Goal: Contribute content: Contribute content

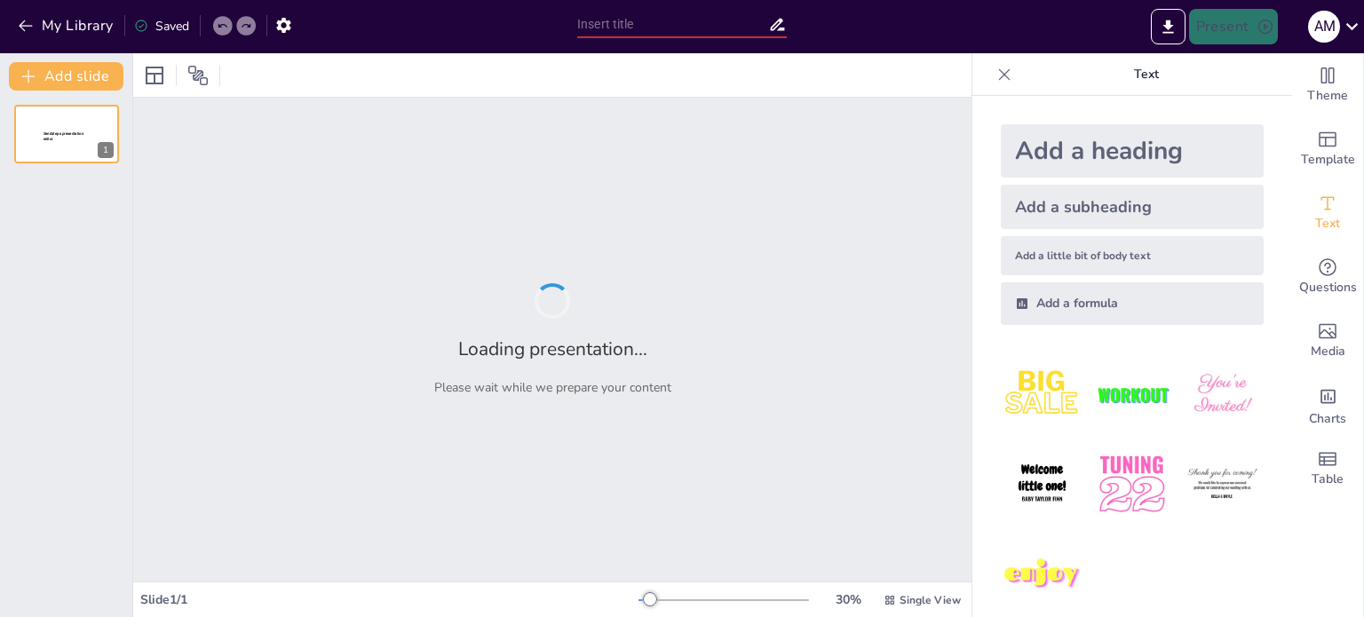
type input "Movimientos y Choques: Entendiendo la Cantidad de Movimiento Lineal y su Impulso"
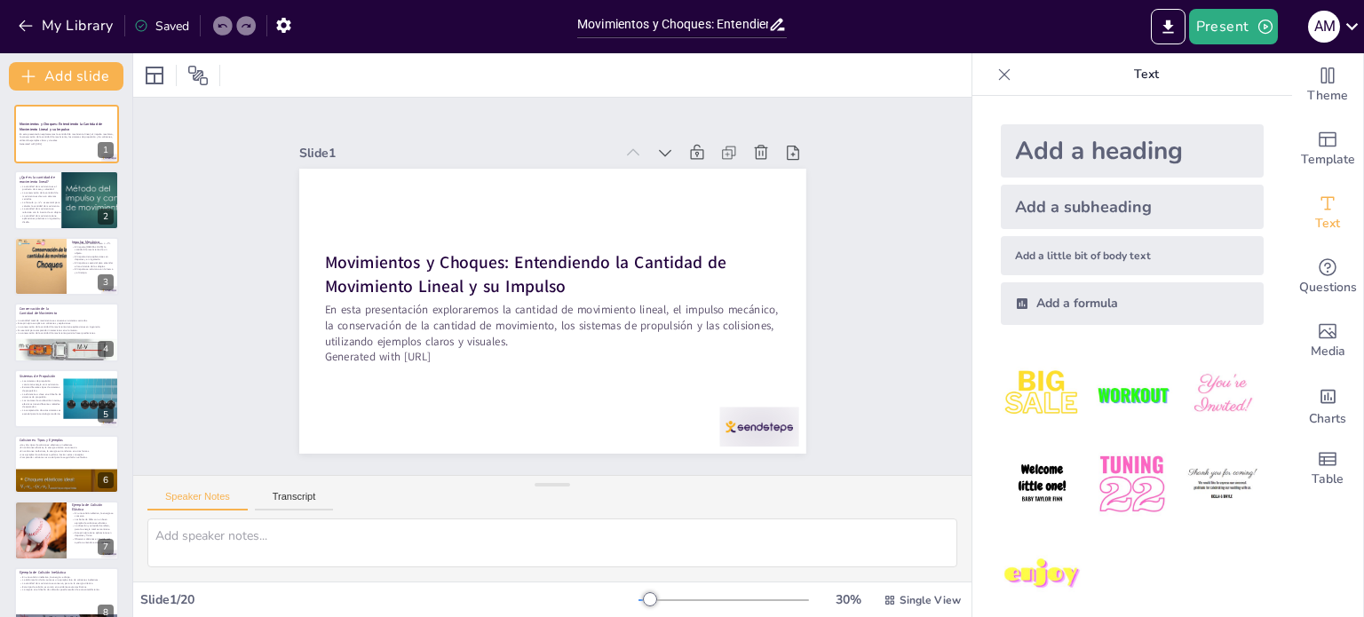
checkbox input "true"
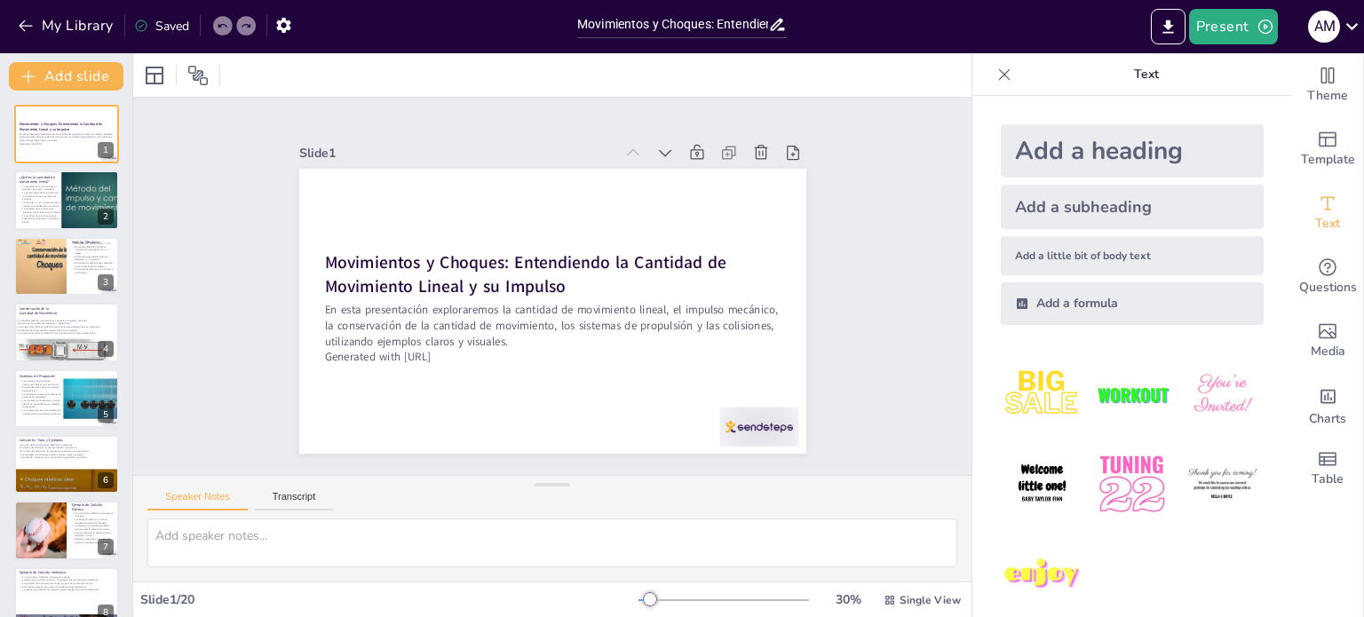
checkbox input "true"
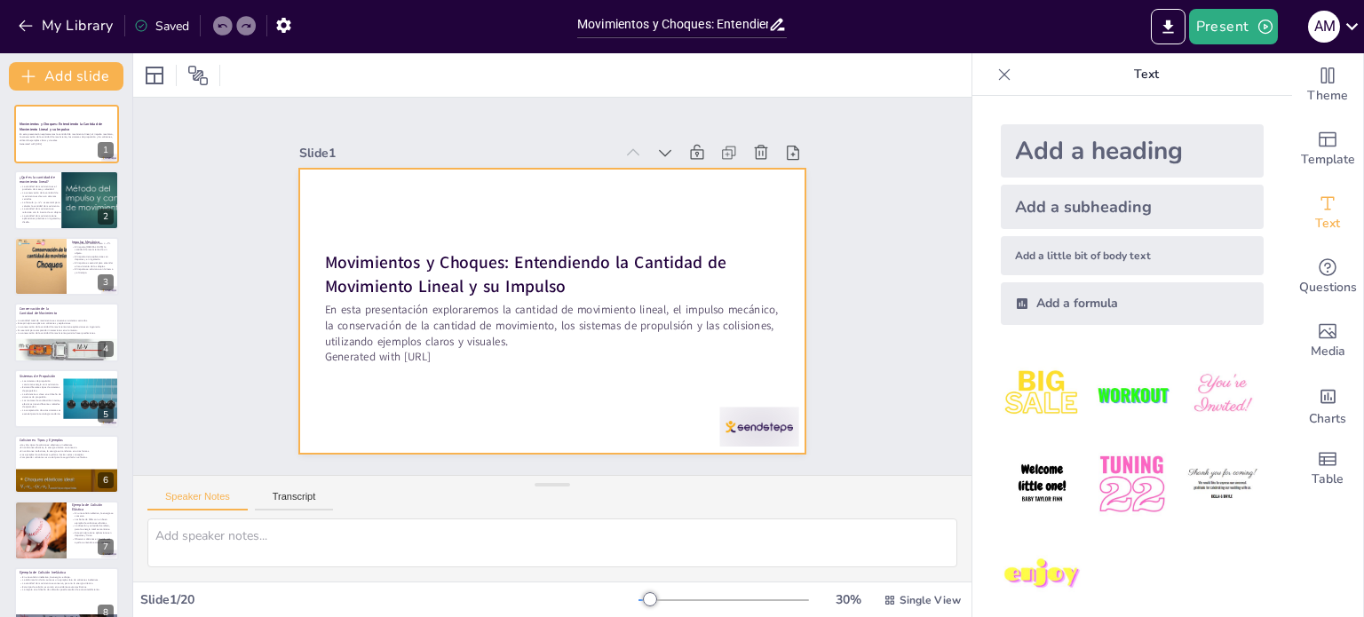
checkbox input "true"
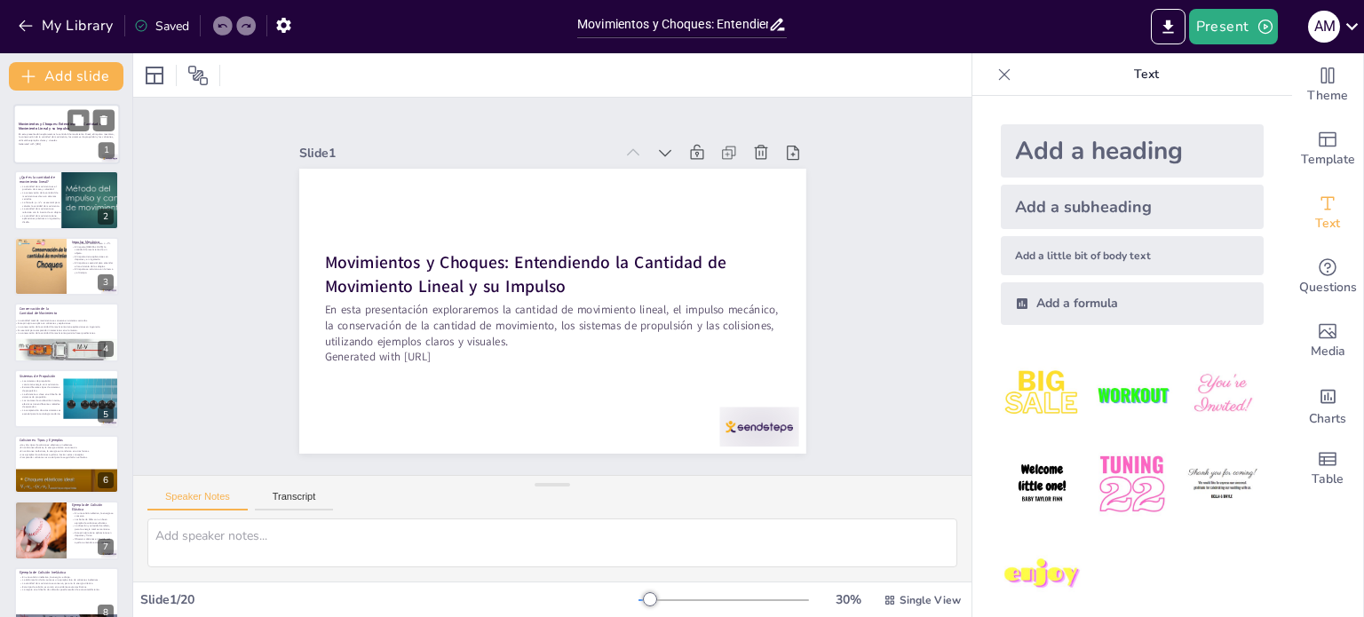
checkbox input "true"
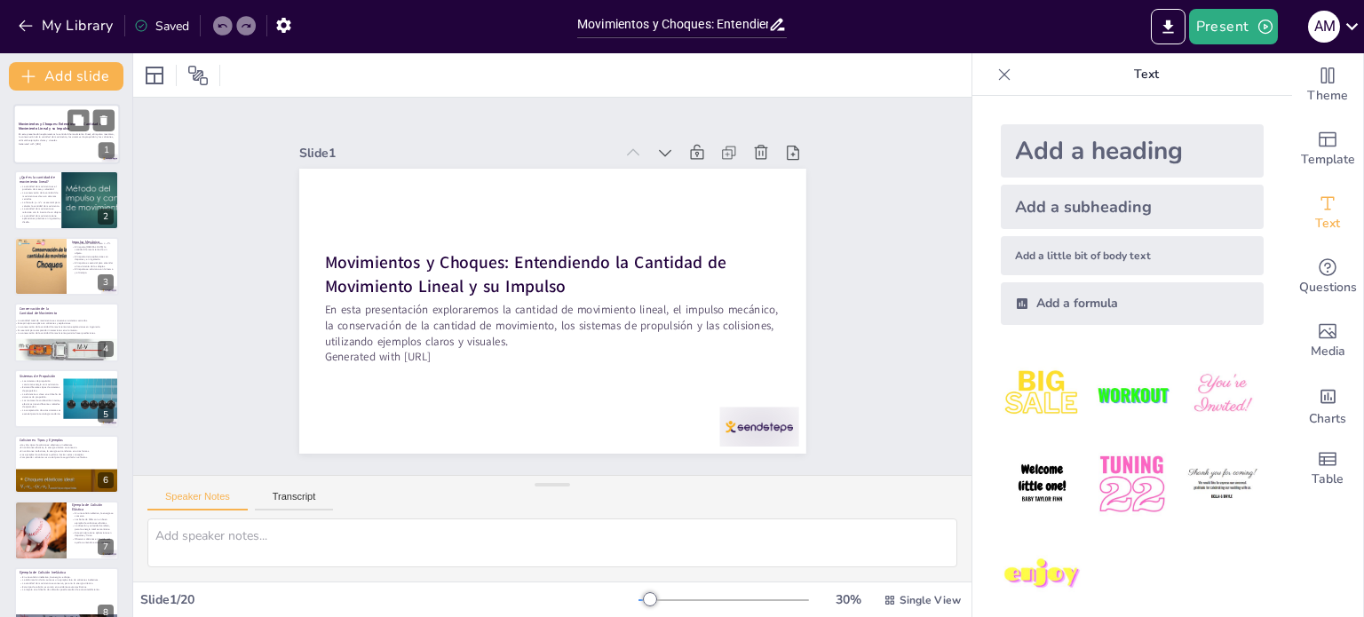
checkbox input "true"
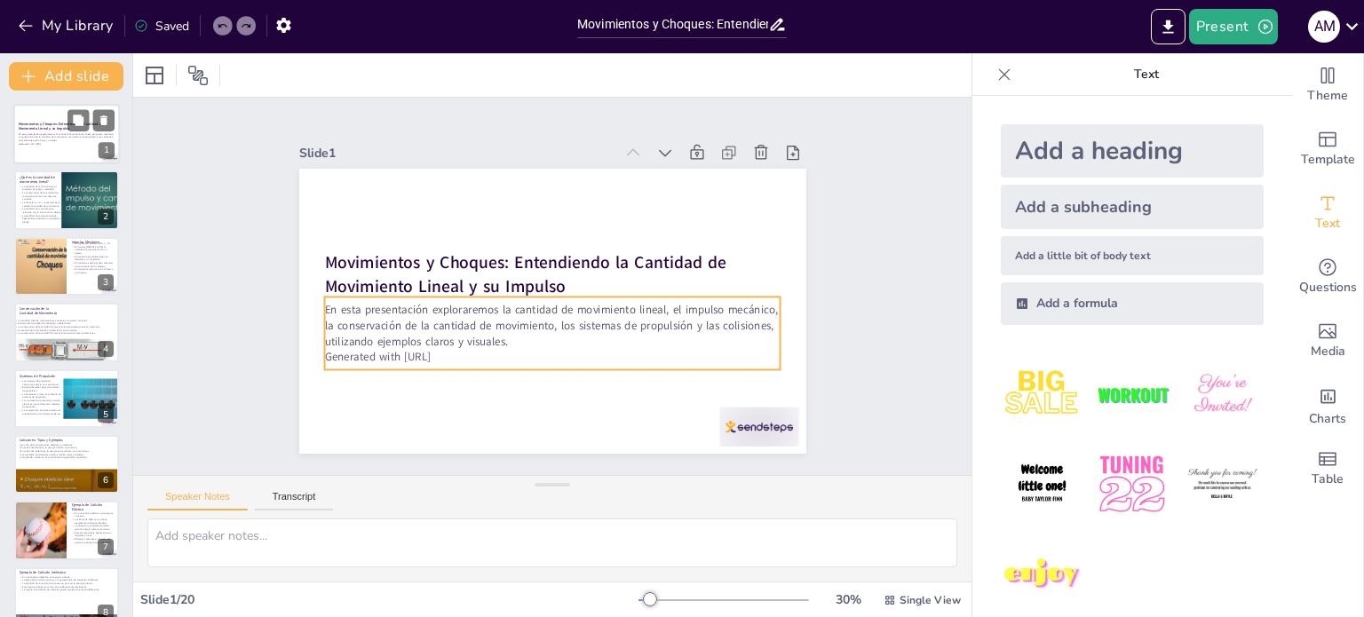
checkbox input "true"
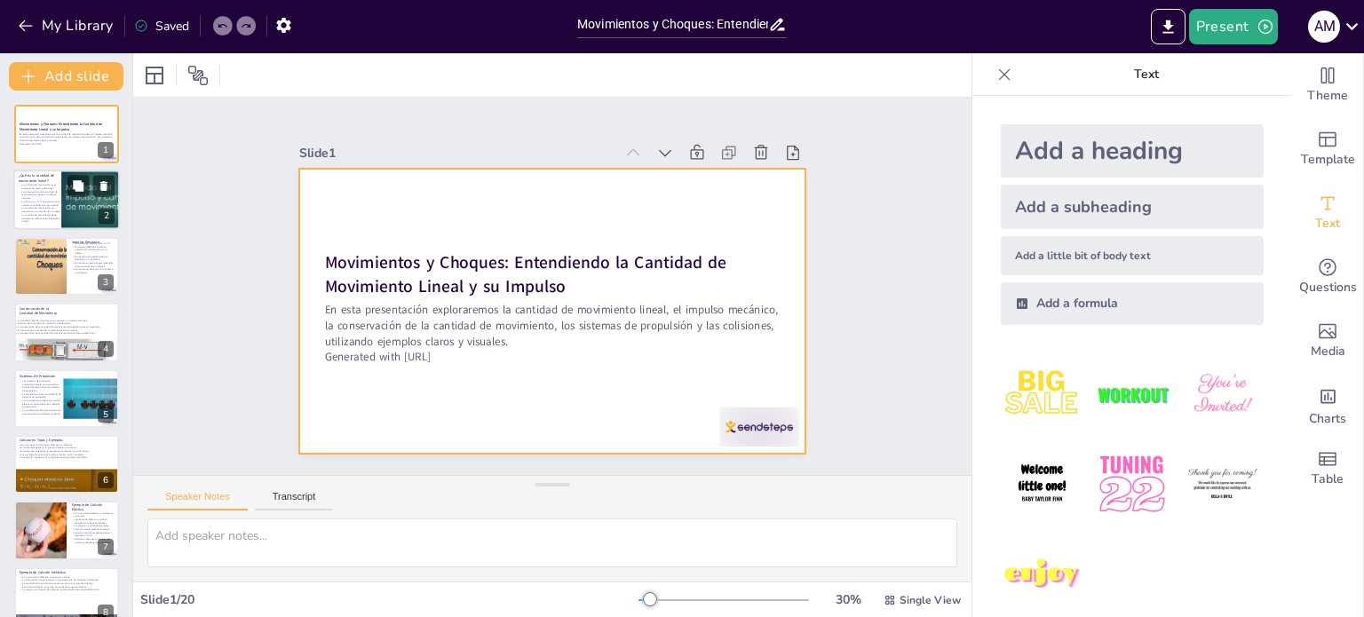
checkbox input "true"
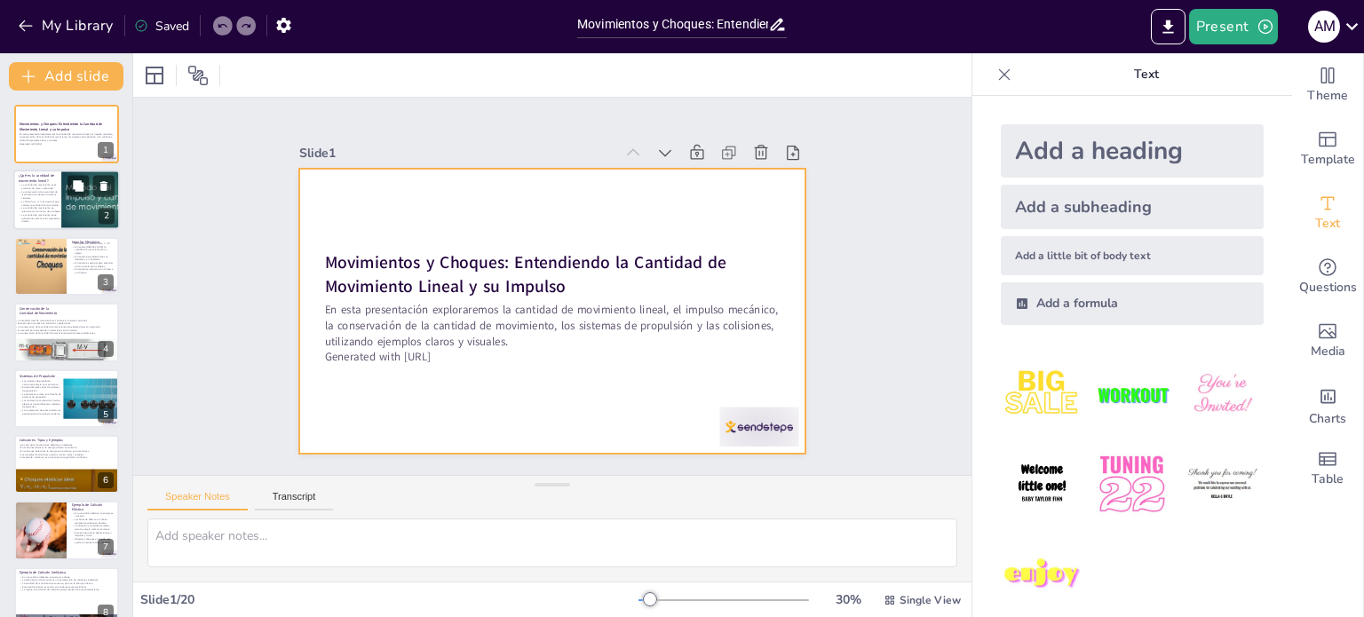
checkbox input "true"
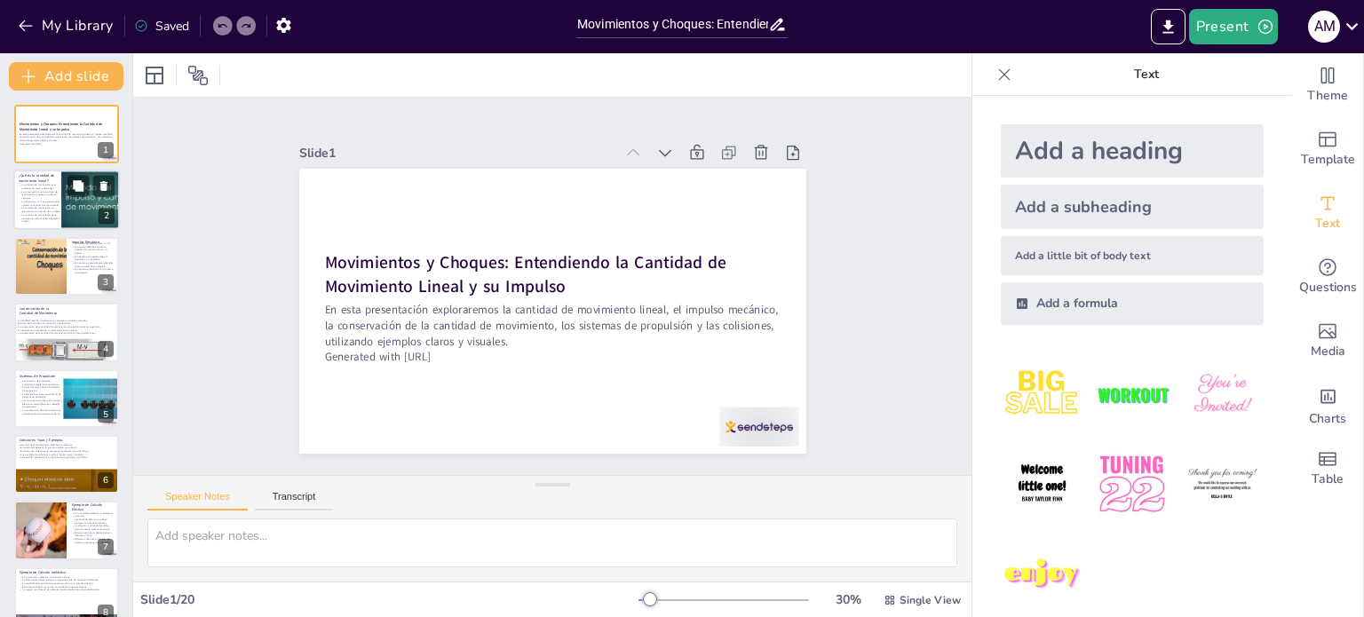
click at [77, 202] on div at bounding box center [108, 200] width 107 height 60
type textarea "Lo ipsumdol si ametconsec ad elitse doei te incididu ut la etdo m al enimadmin …"
checkbox input "true"
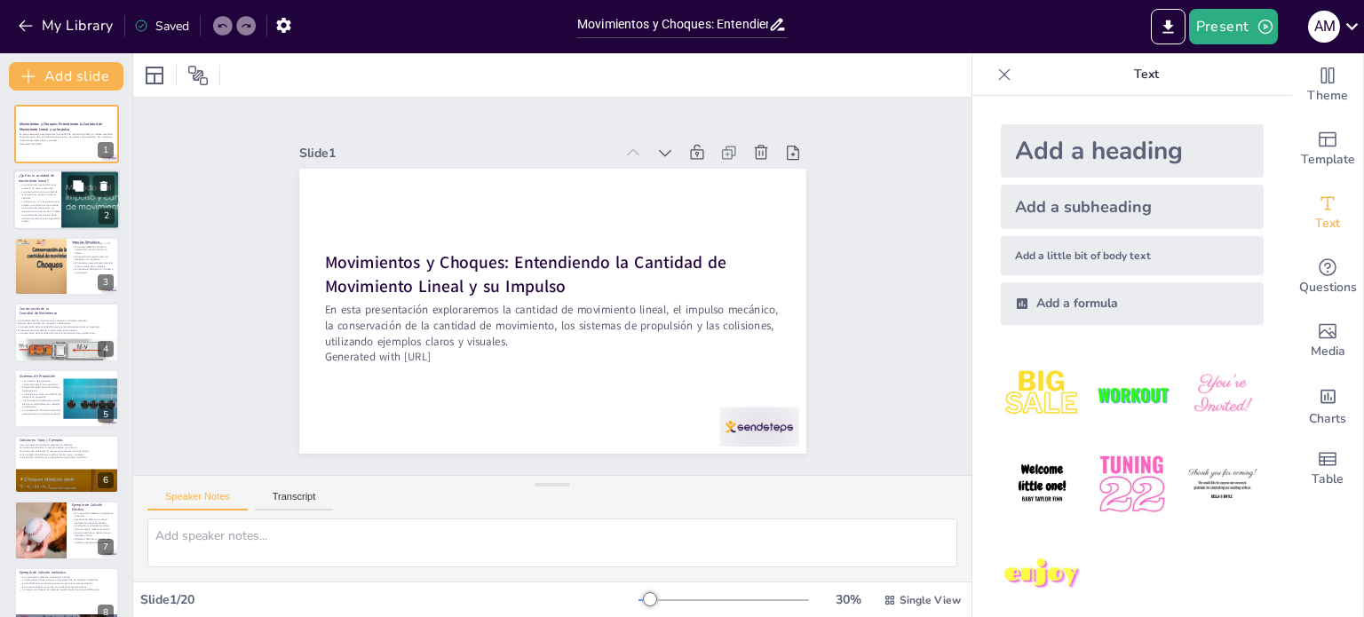
checkbox input "true"
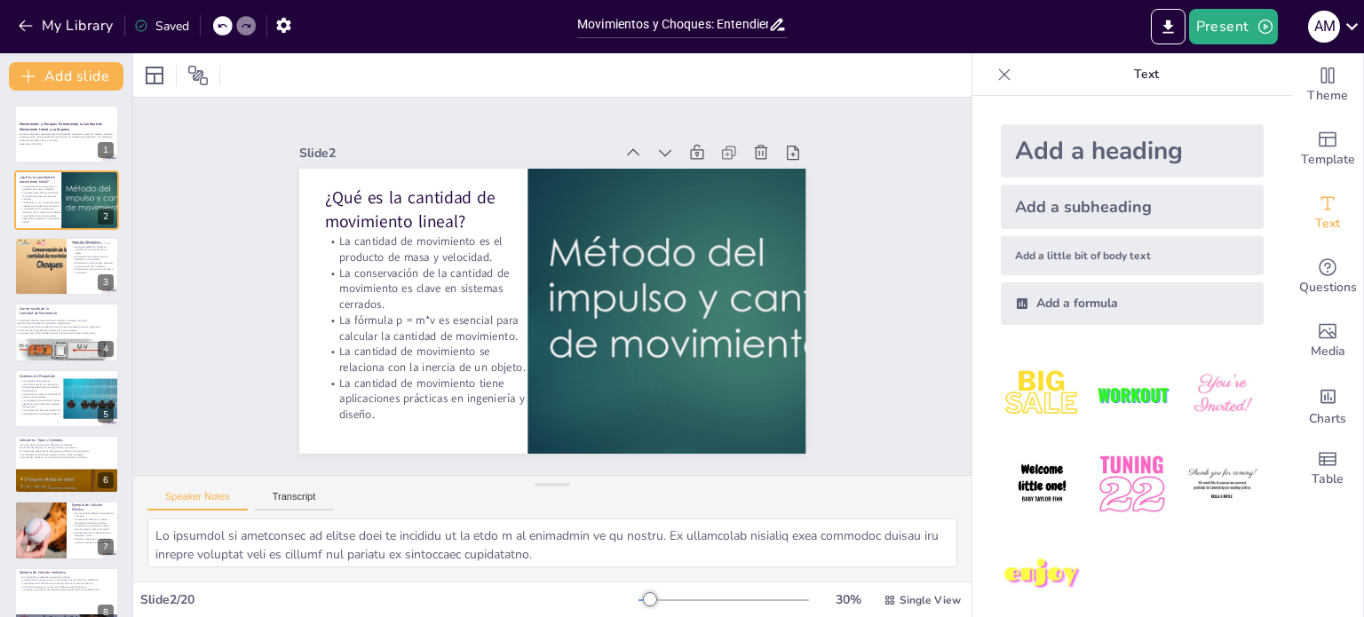
checkbox input "true"
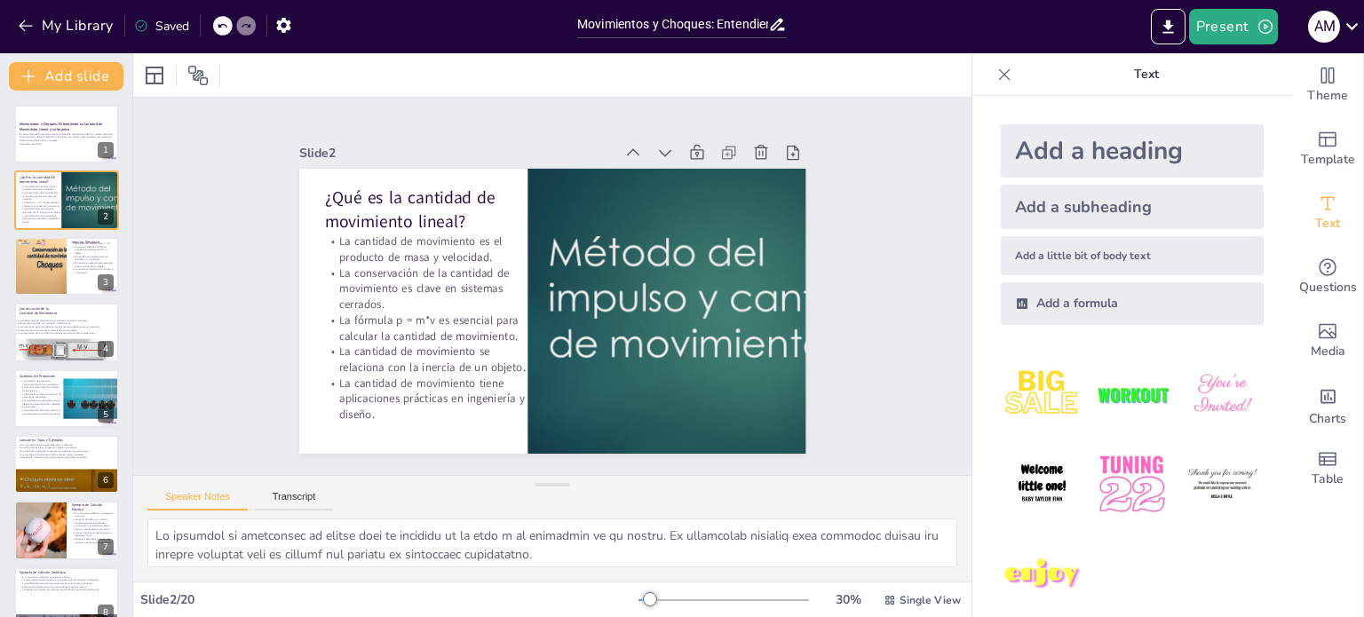
checkbox input "true"
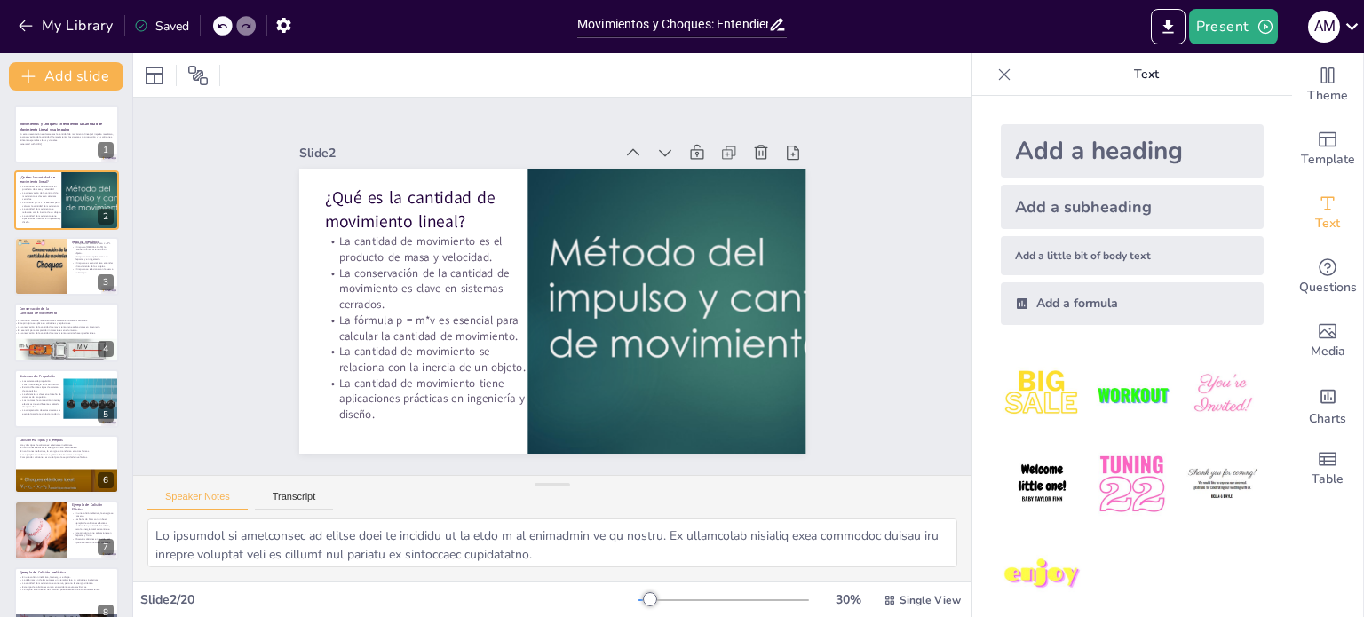
checkbox input "true"
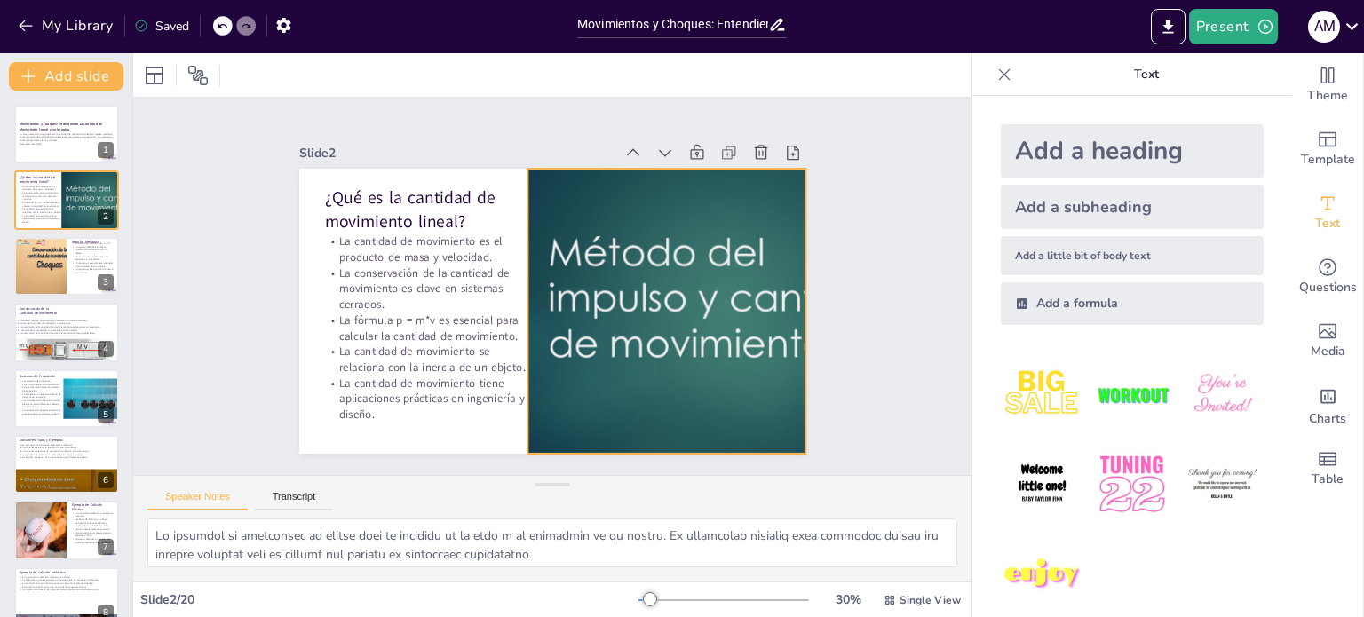
click at [591, 290] on div at bounding box center [666, 449] width 551 height 567
checkbox input "true"
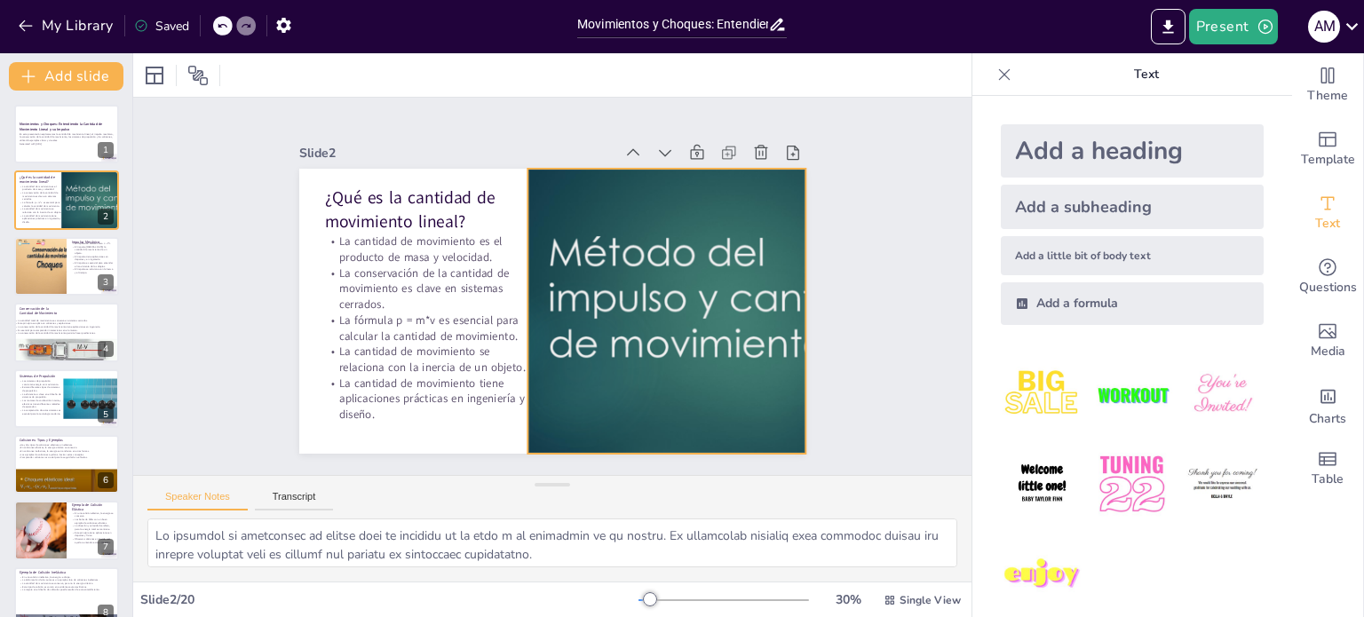
checkbox input "true"
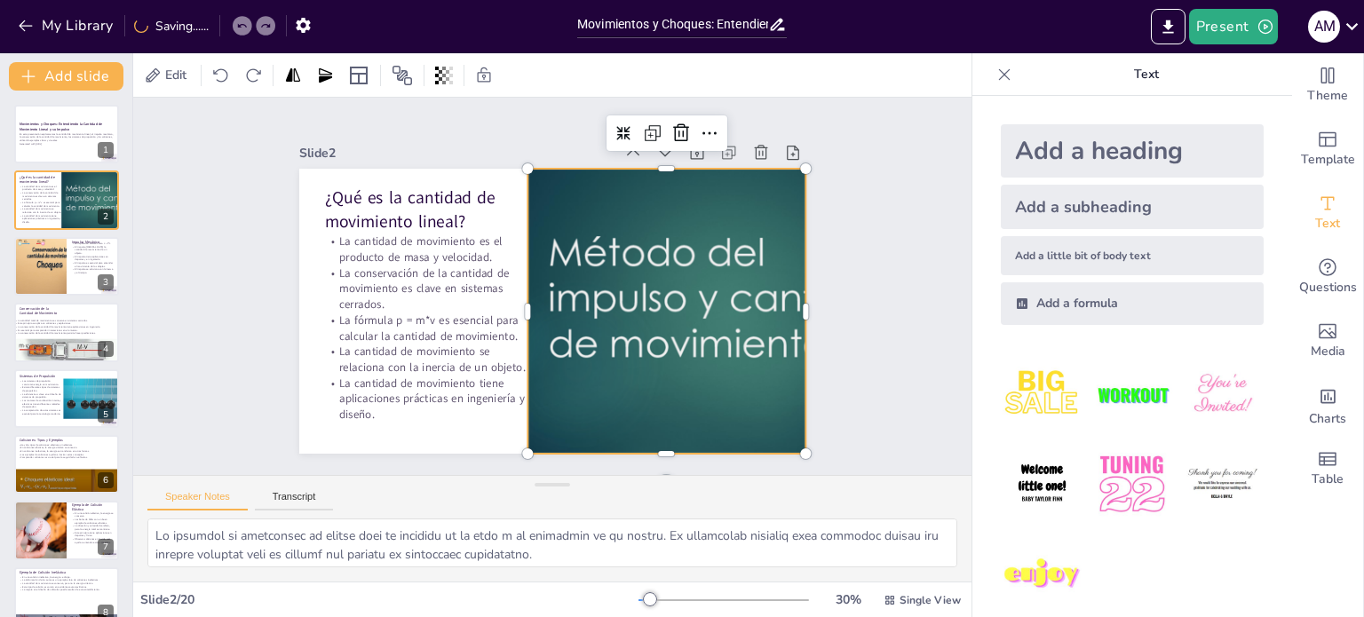
checkbox input "true"
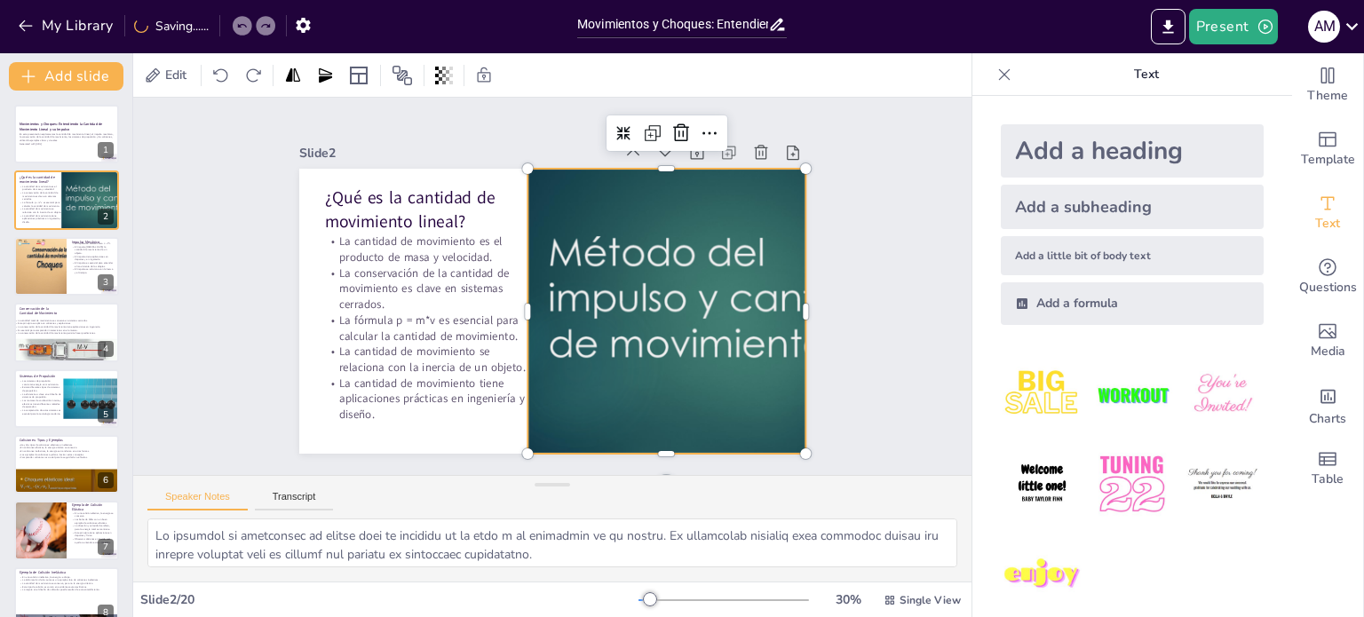
checkbox input "true"
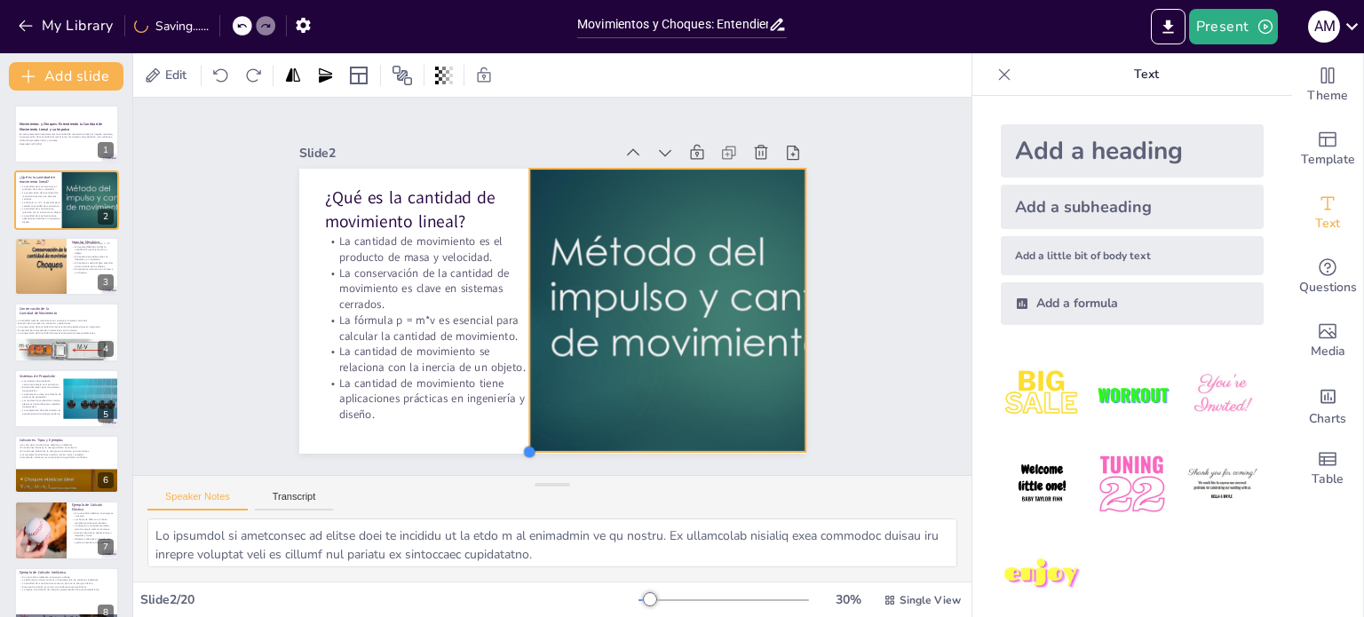
checkbox input "true"
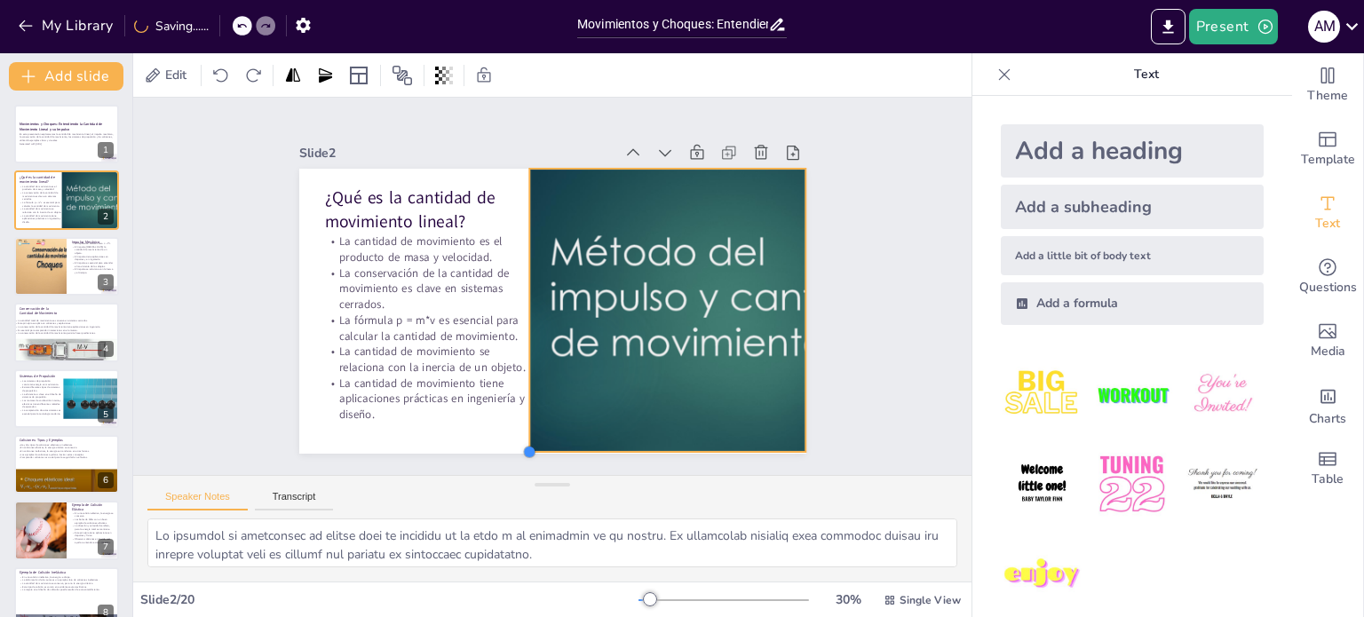
checkbox input "true"
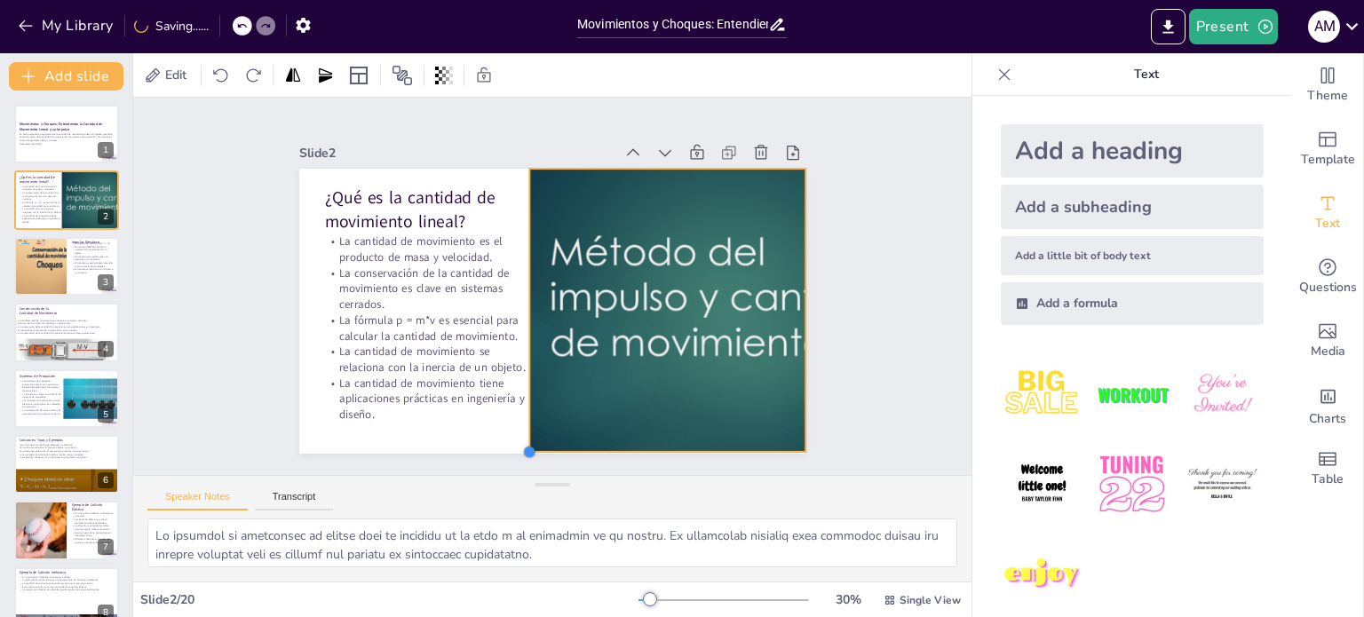
checkbox input "true"
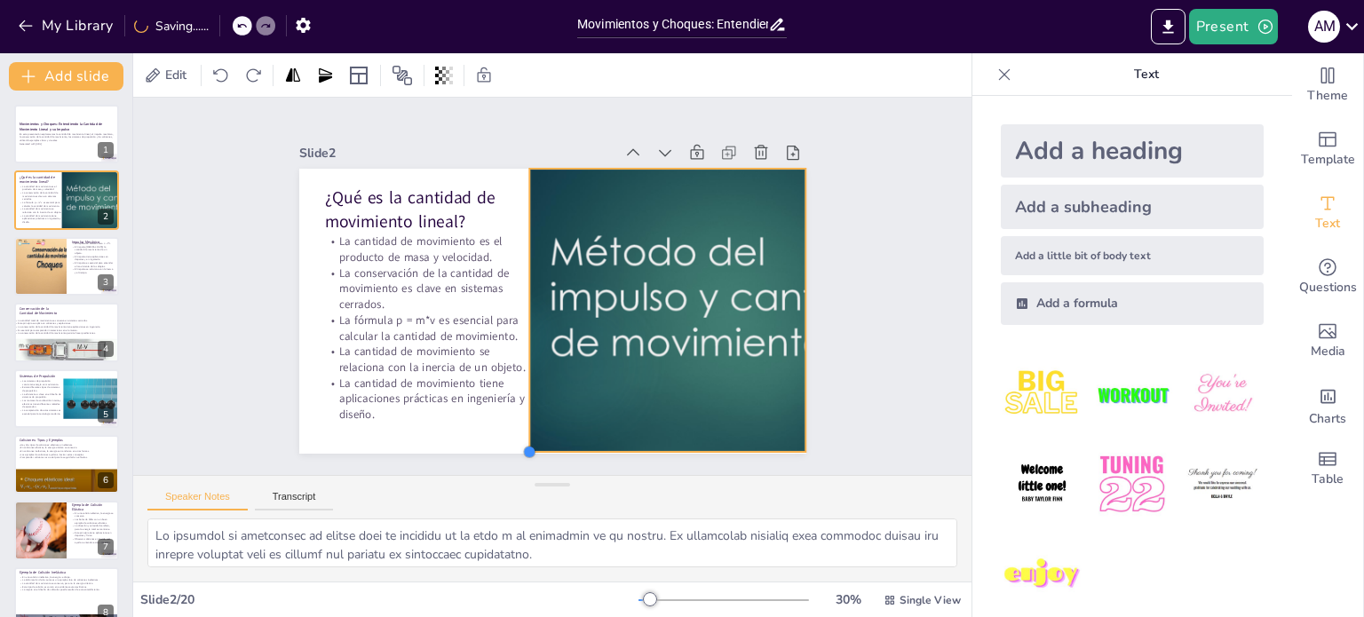
checkbox input "true"
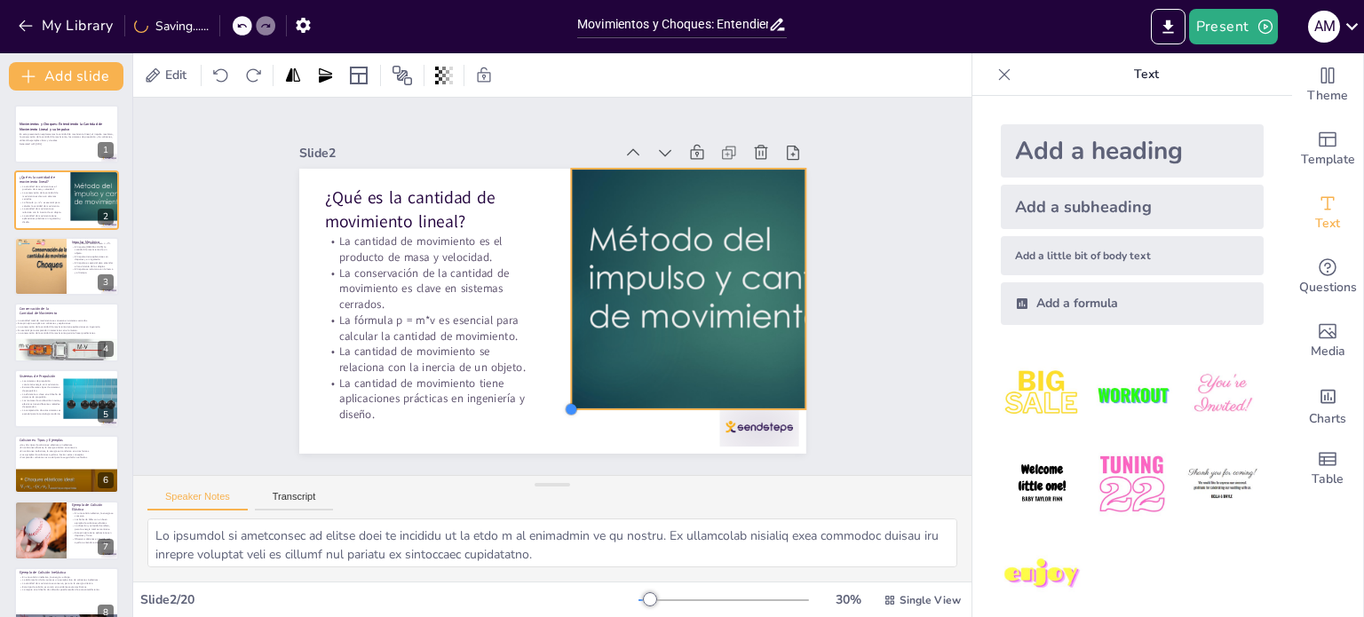
checkbox input "true"
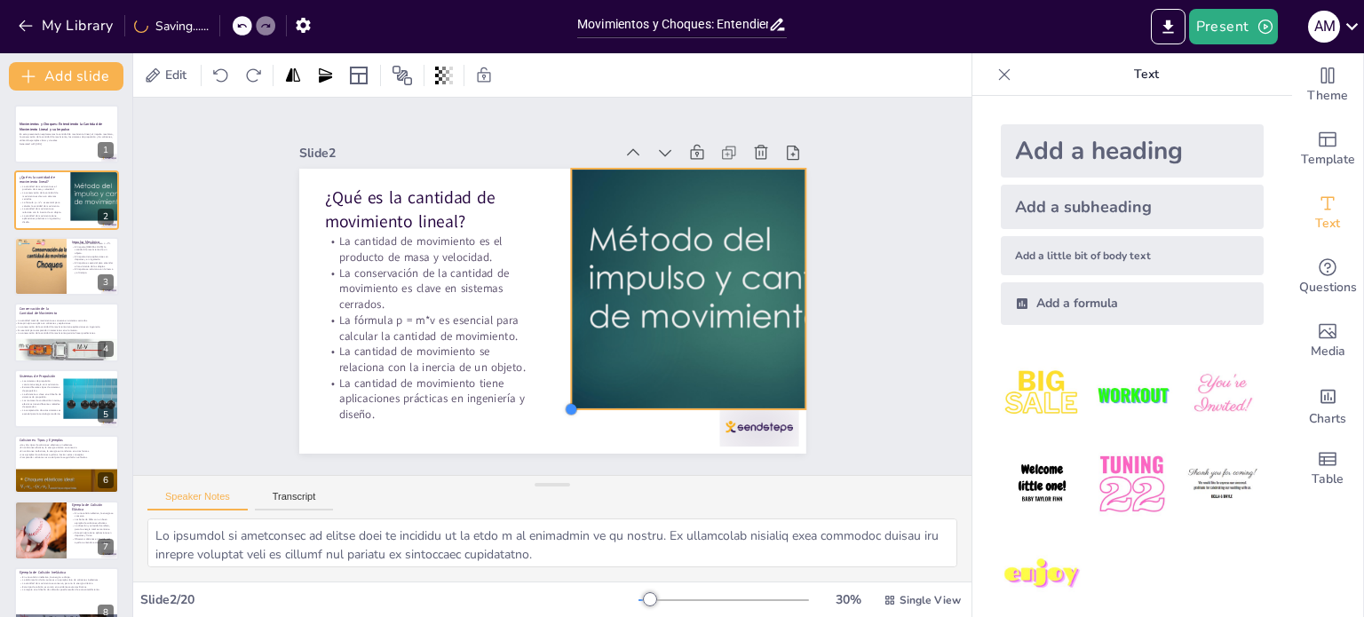
checkbox input "true"
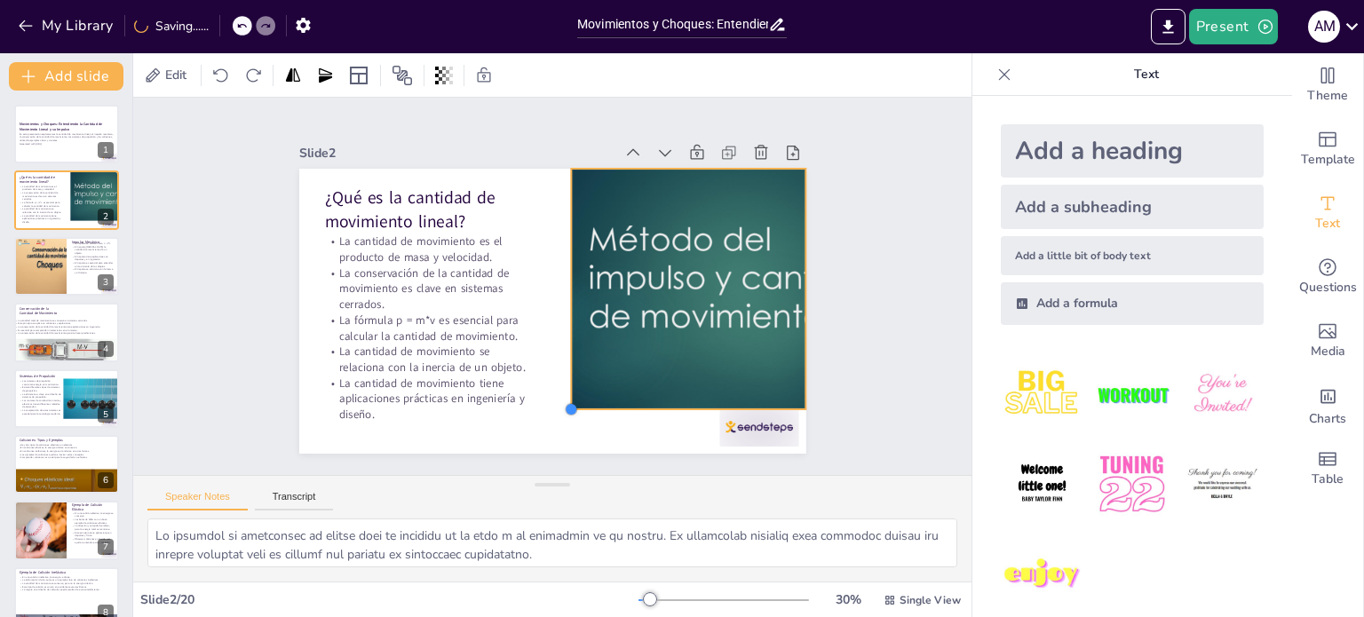
checkbox input "true"
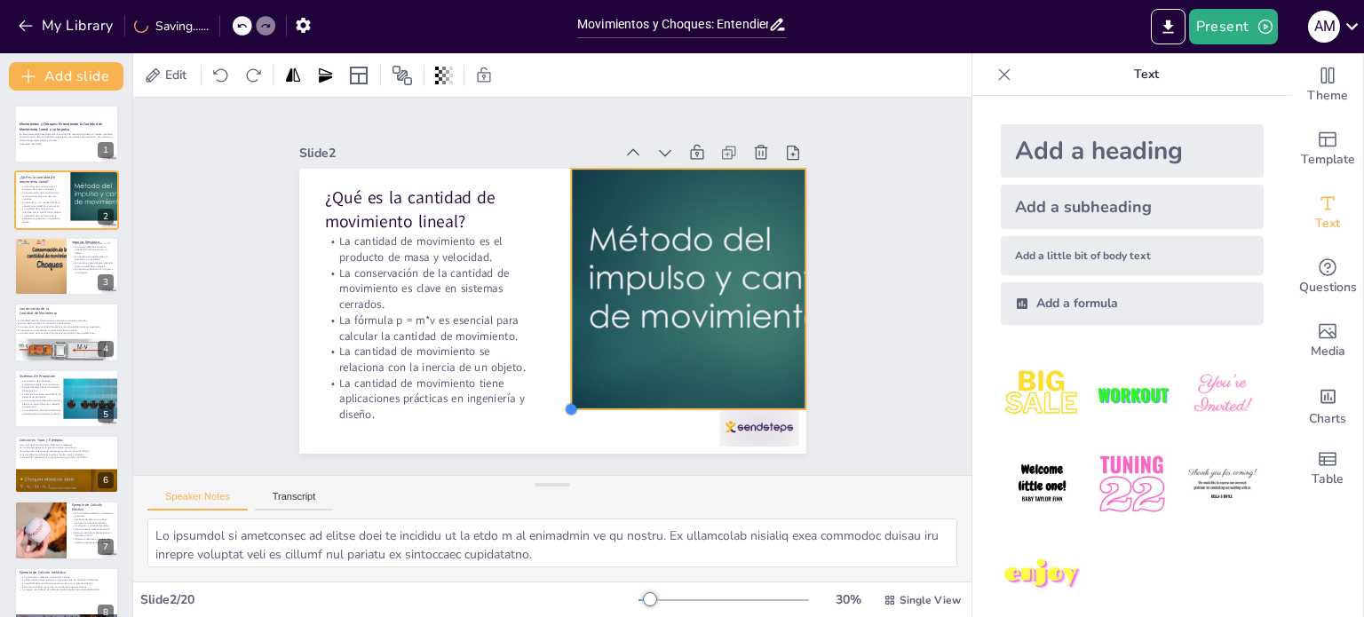
checkbox input "true"
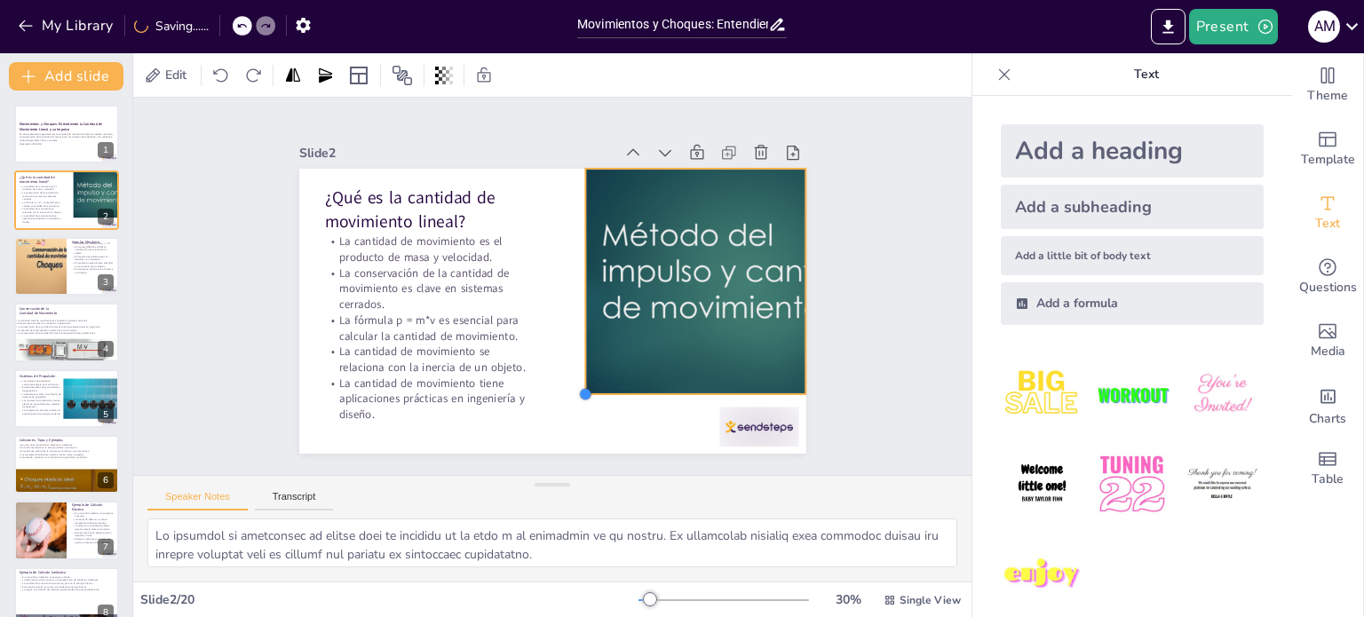
checkbox input "true"
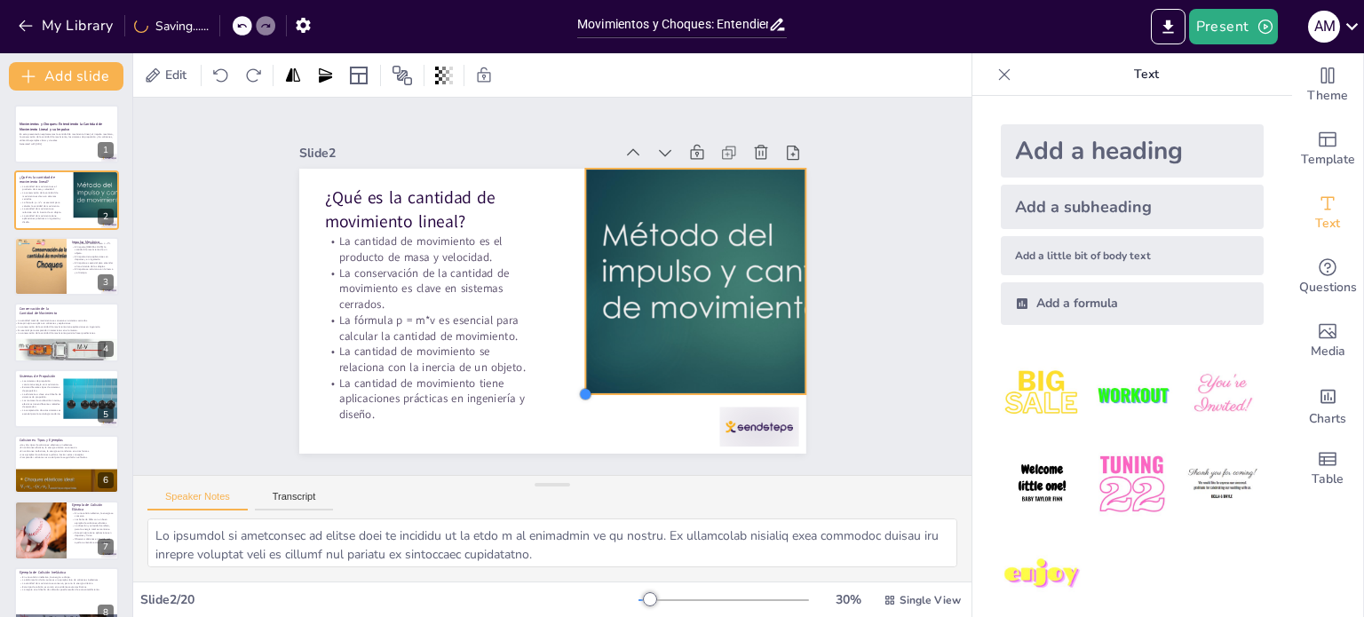
checkbox input "true"
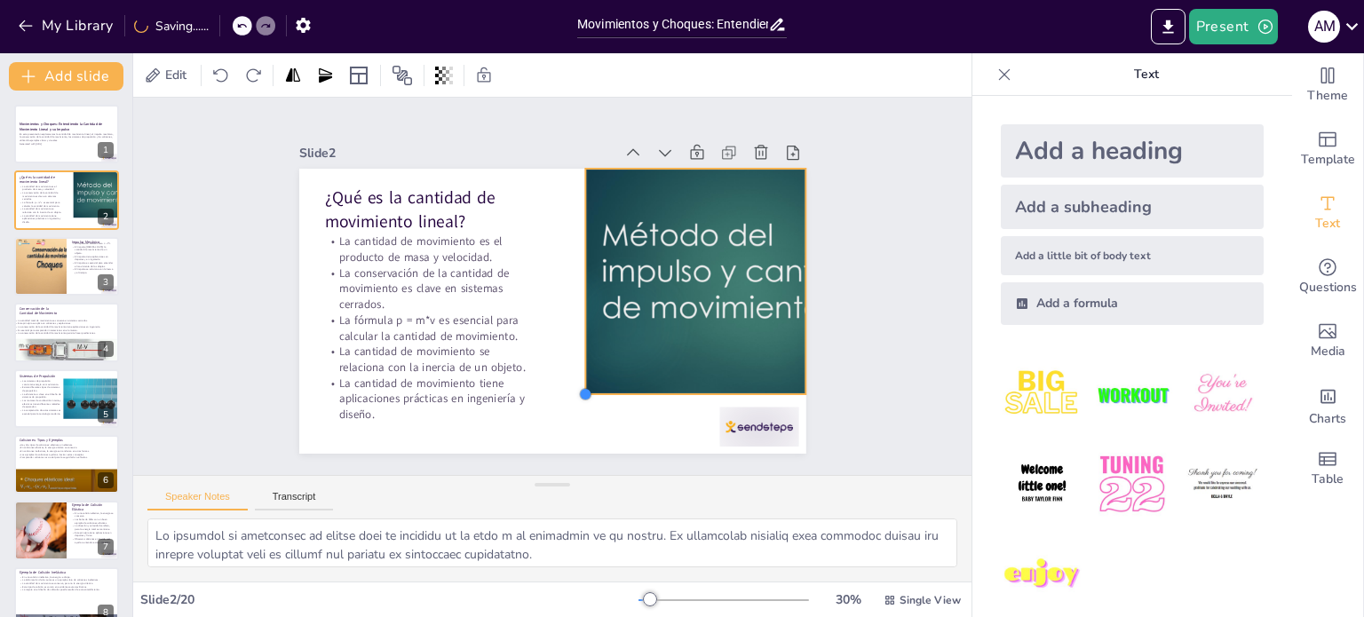
checkbox input "true"
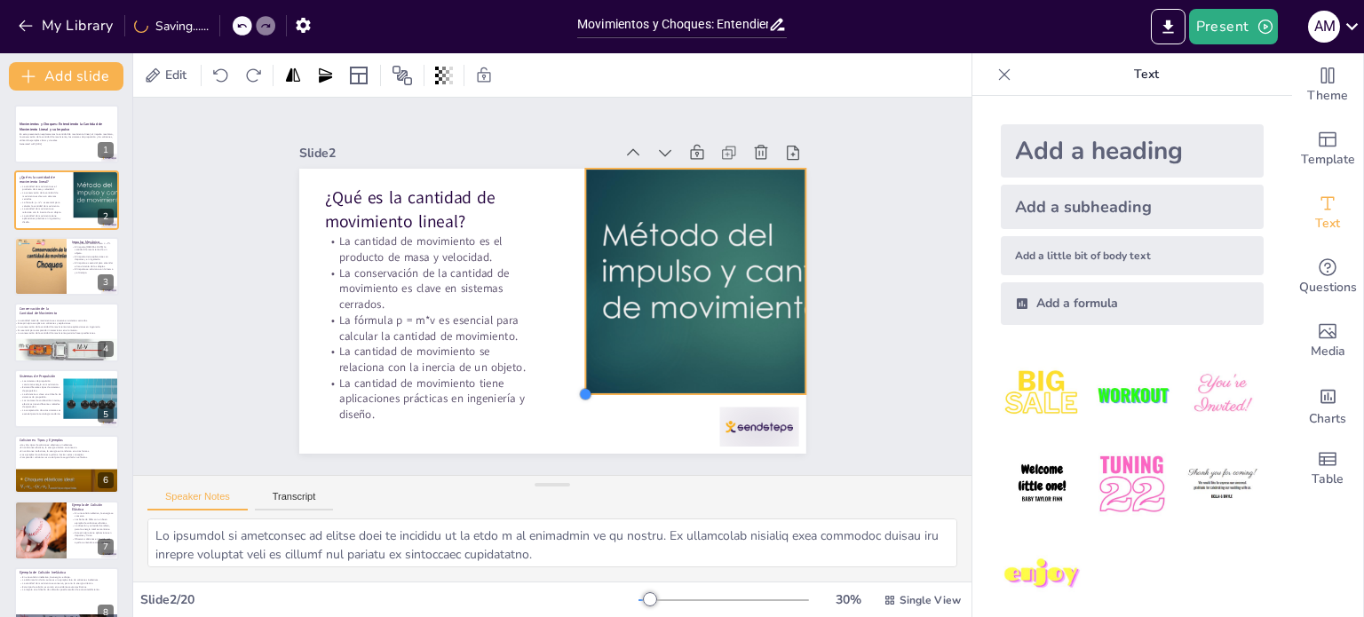
checkbox input "true"
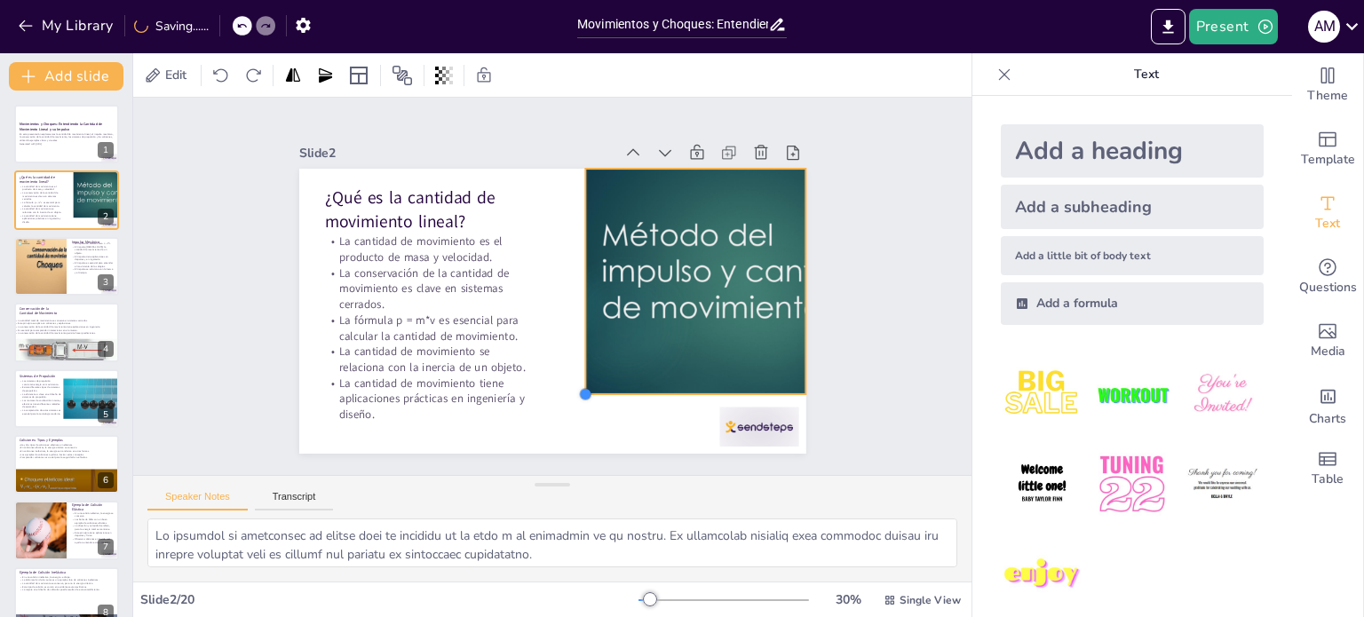
checkbox input "true"
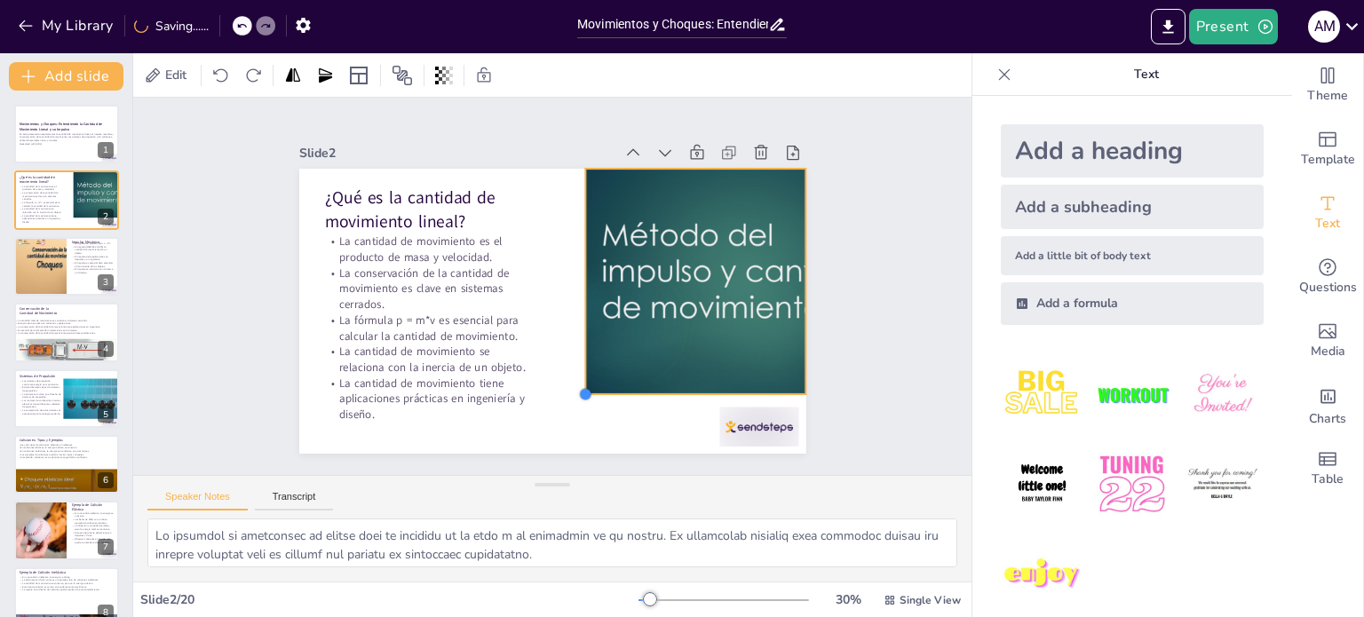
checkbox input "true"
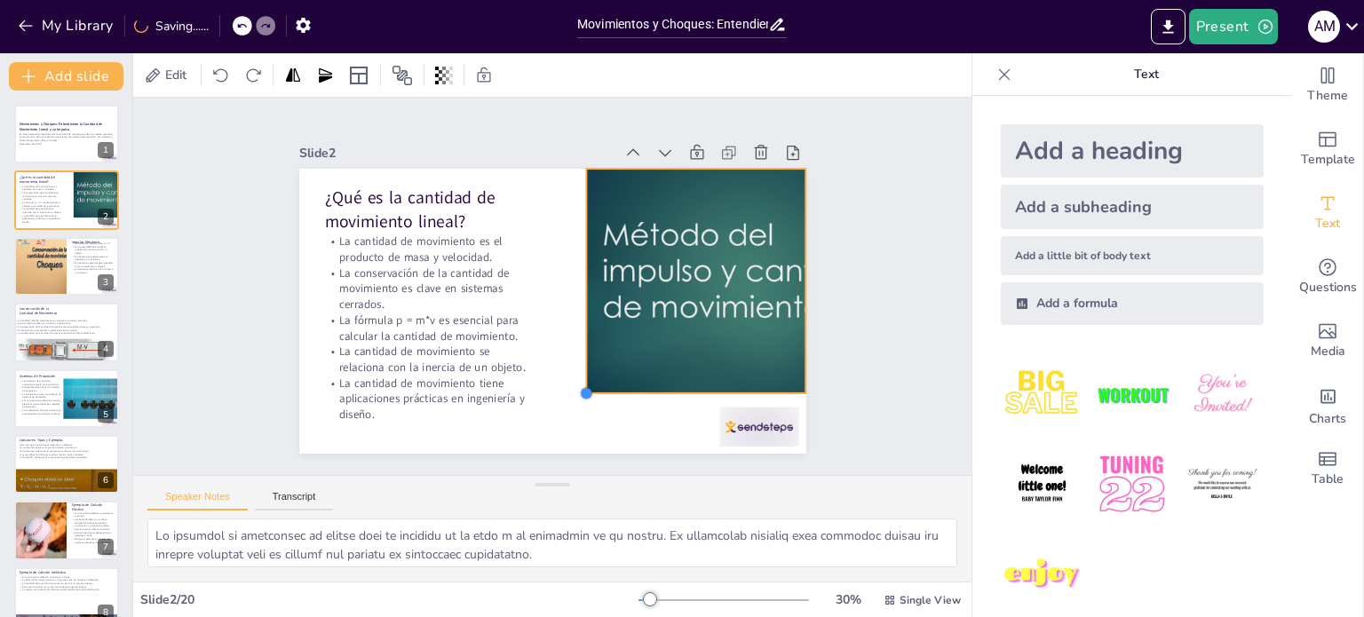
checkbox input "true"
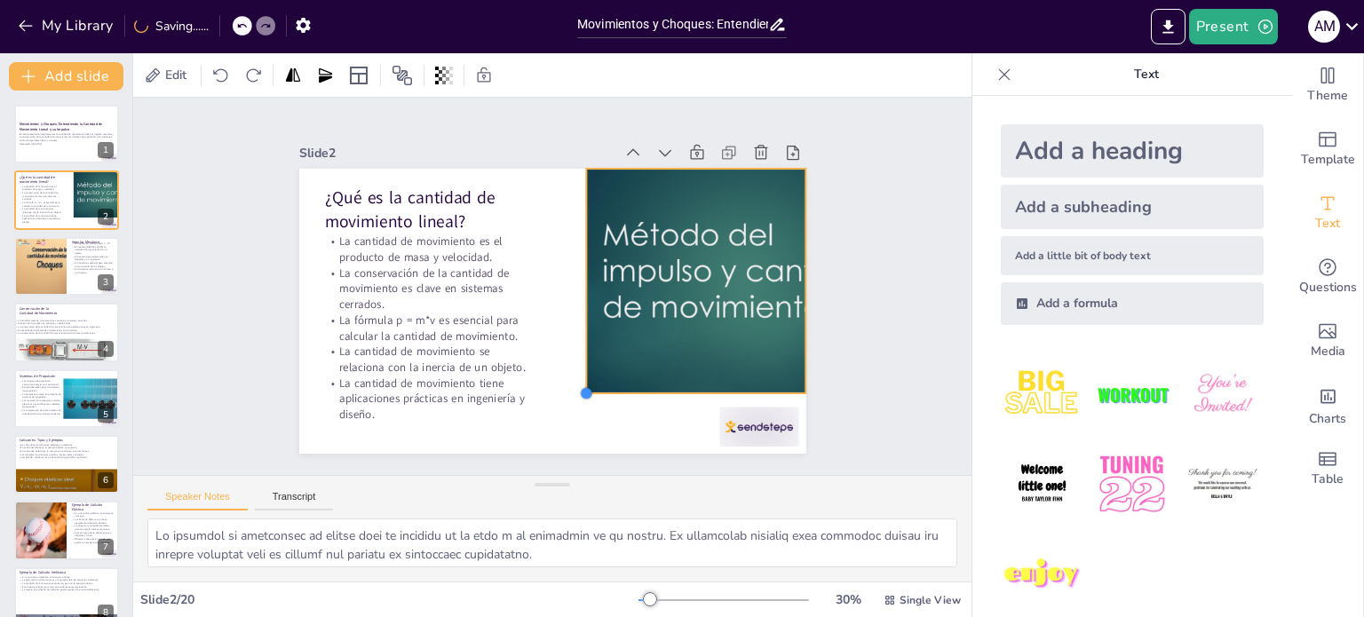
checkbox input "true"
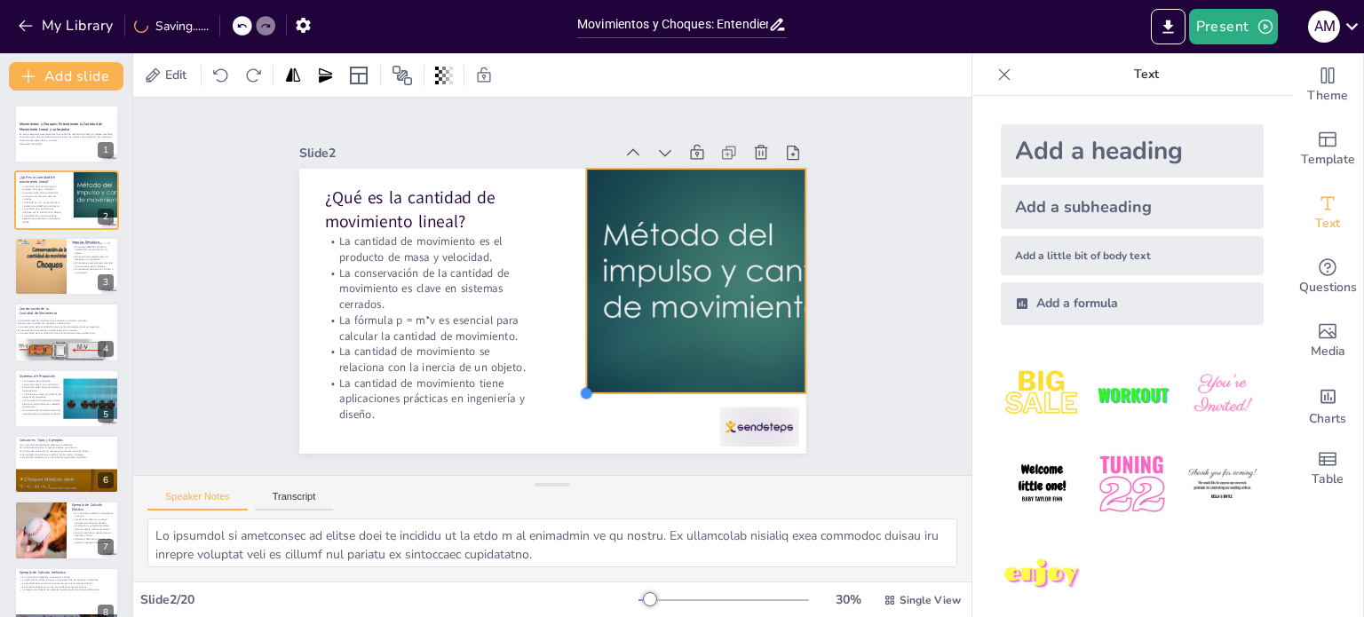
checkbox input "true"
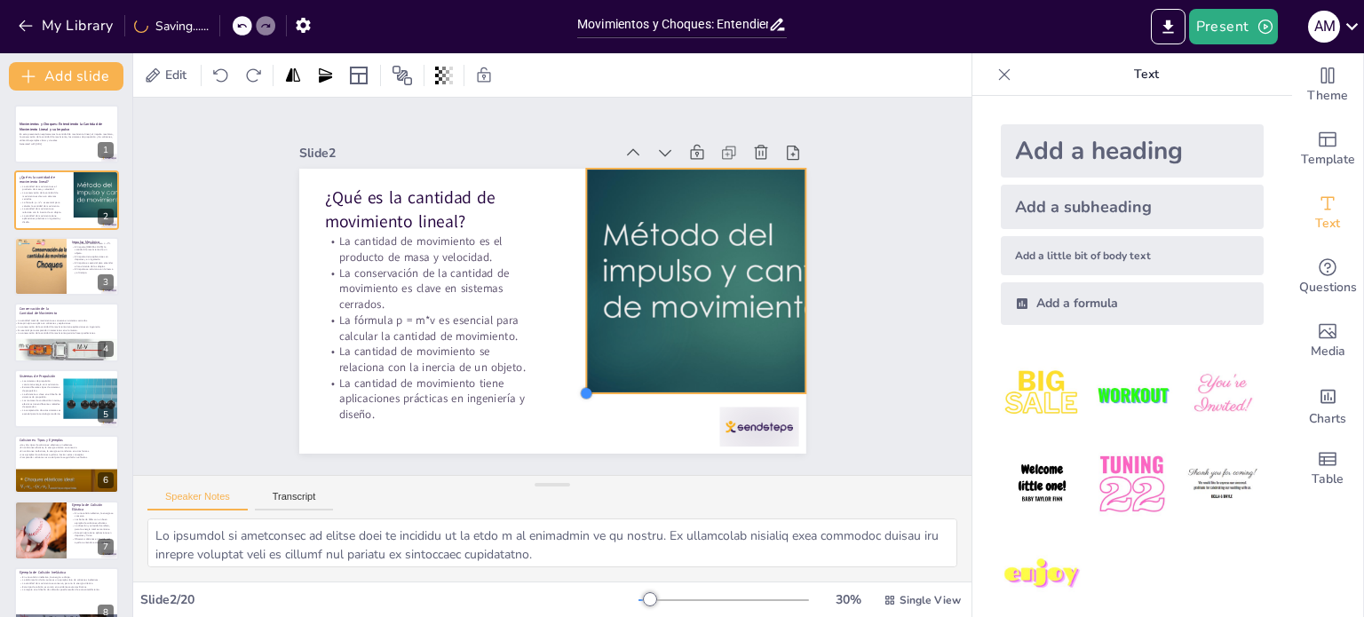
checkbox input "true"
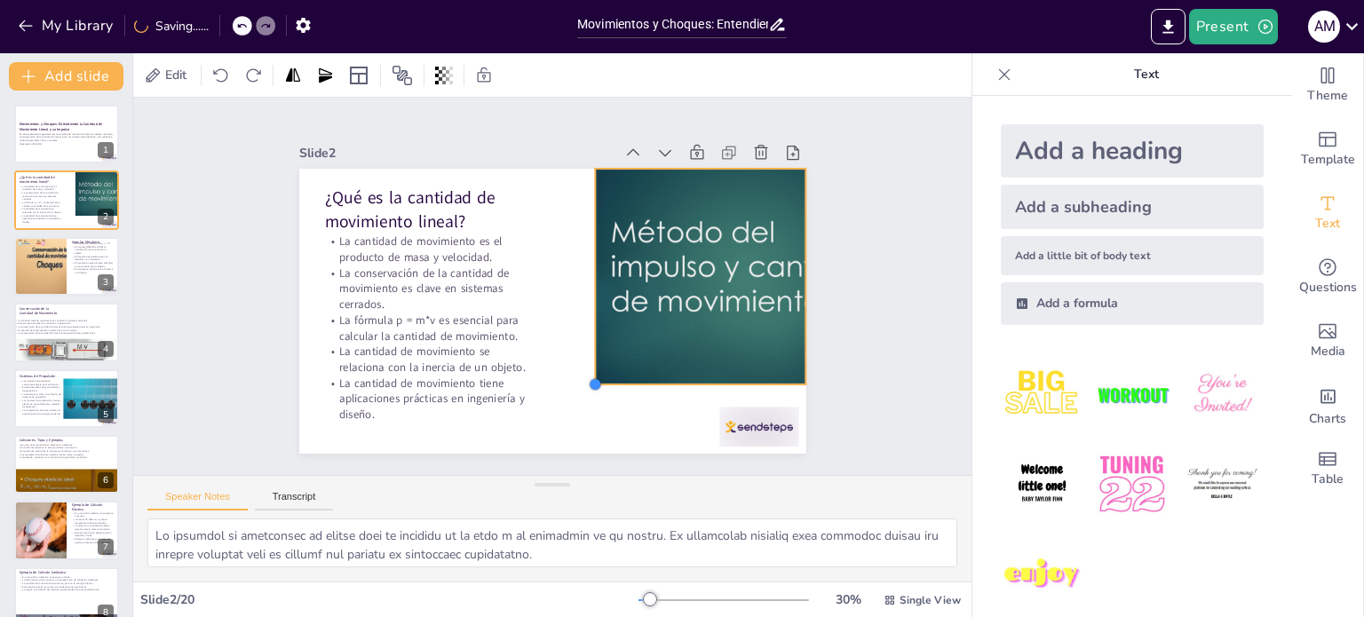
checkbox input "true"
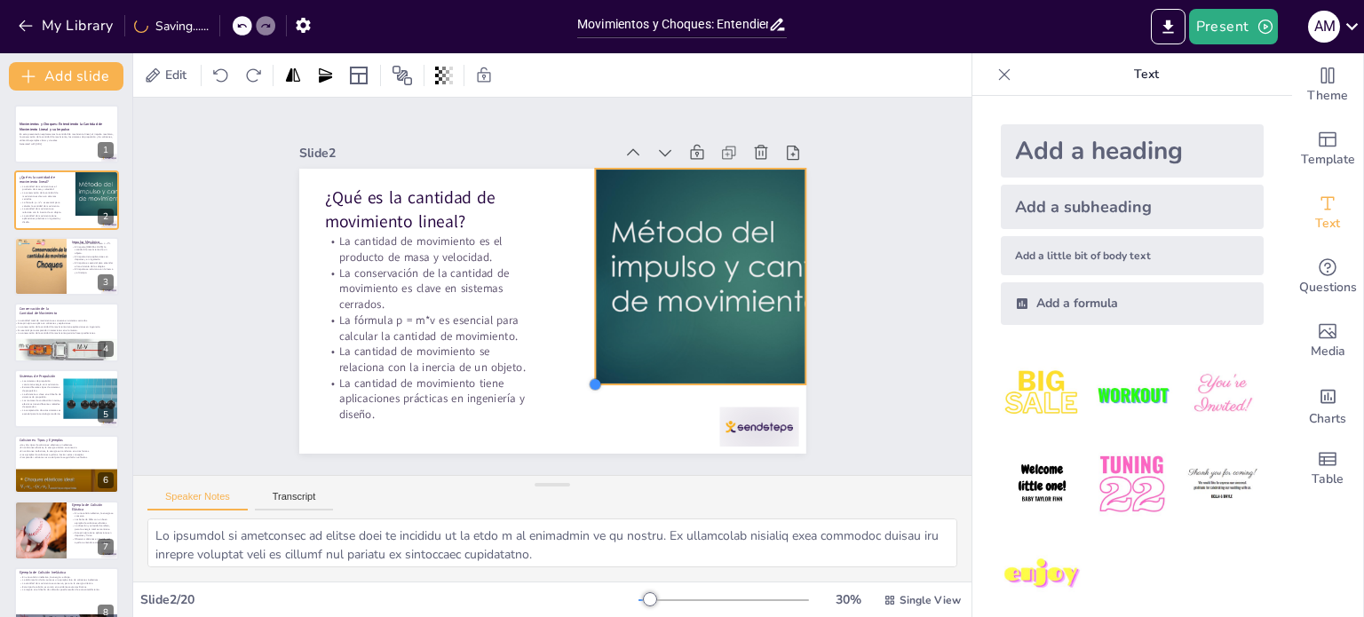
checkbox input "true"
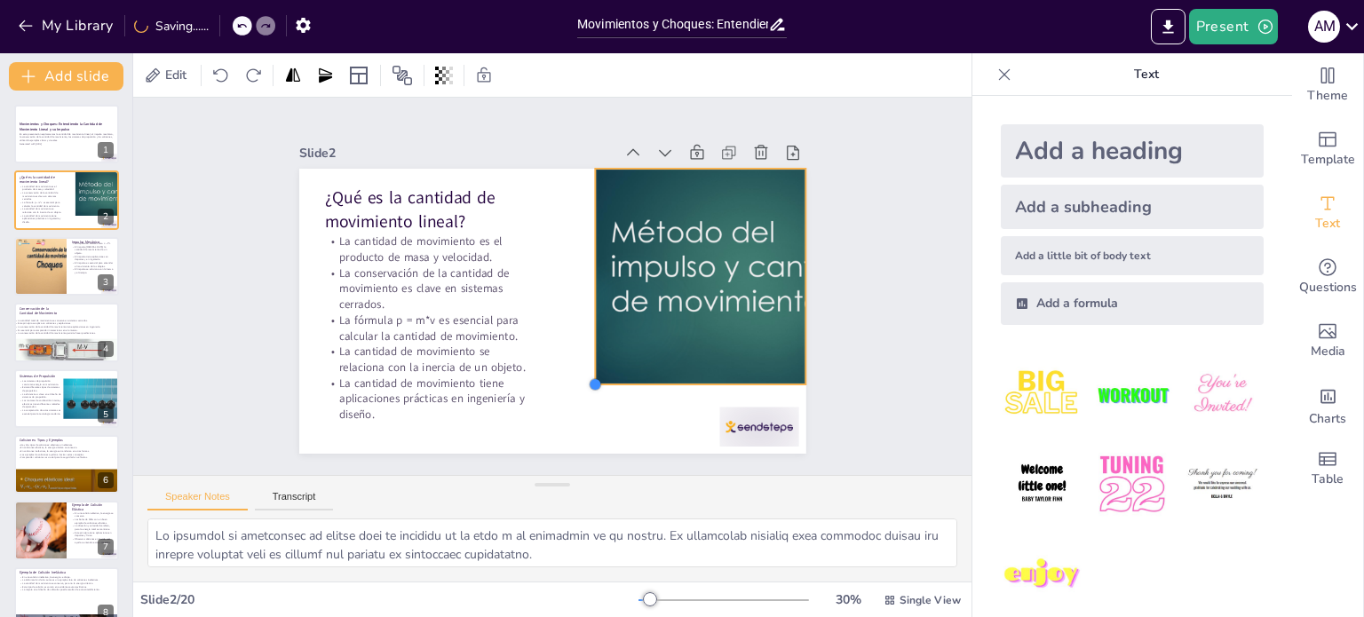
checkbox input "true"
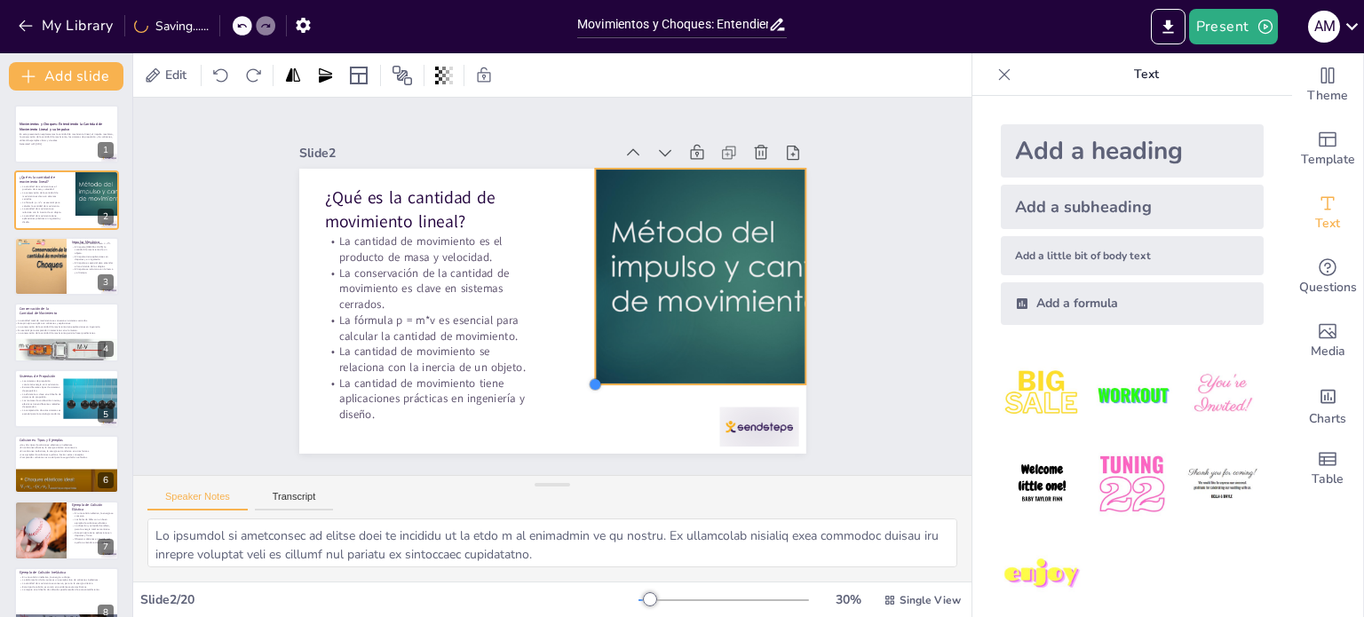
checkbox input "true"
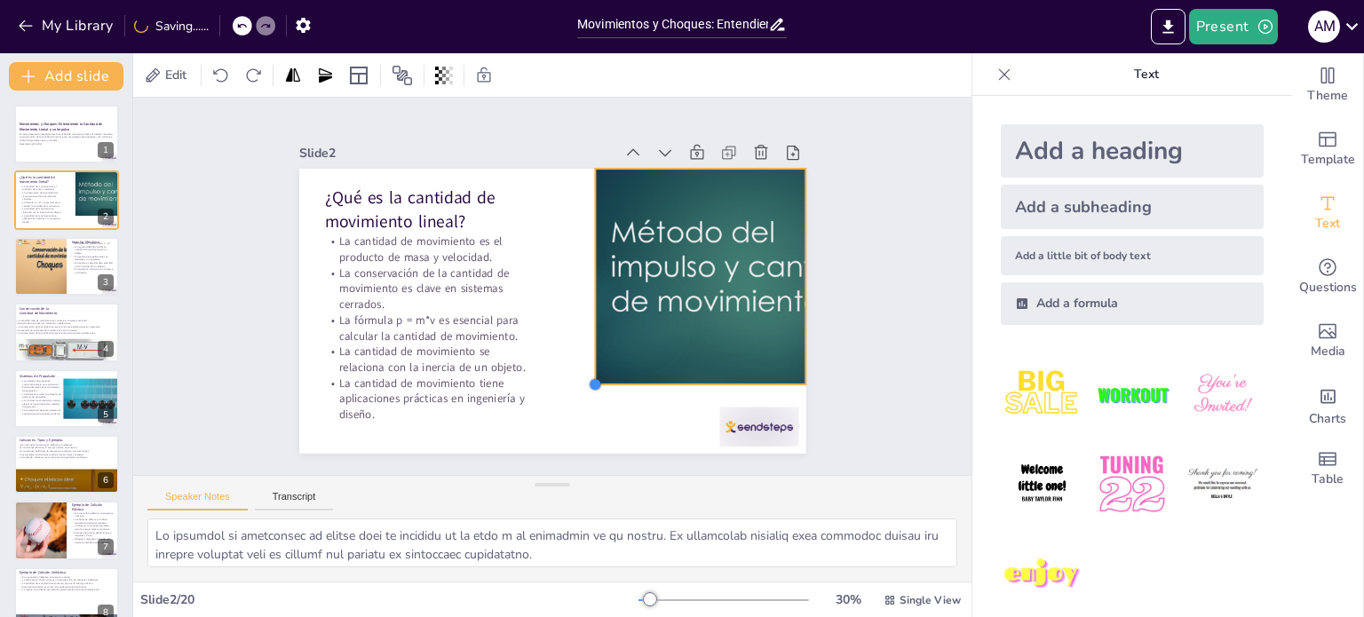
checkbox input "true"
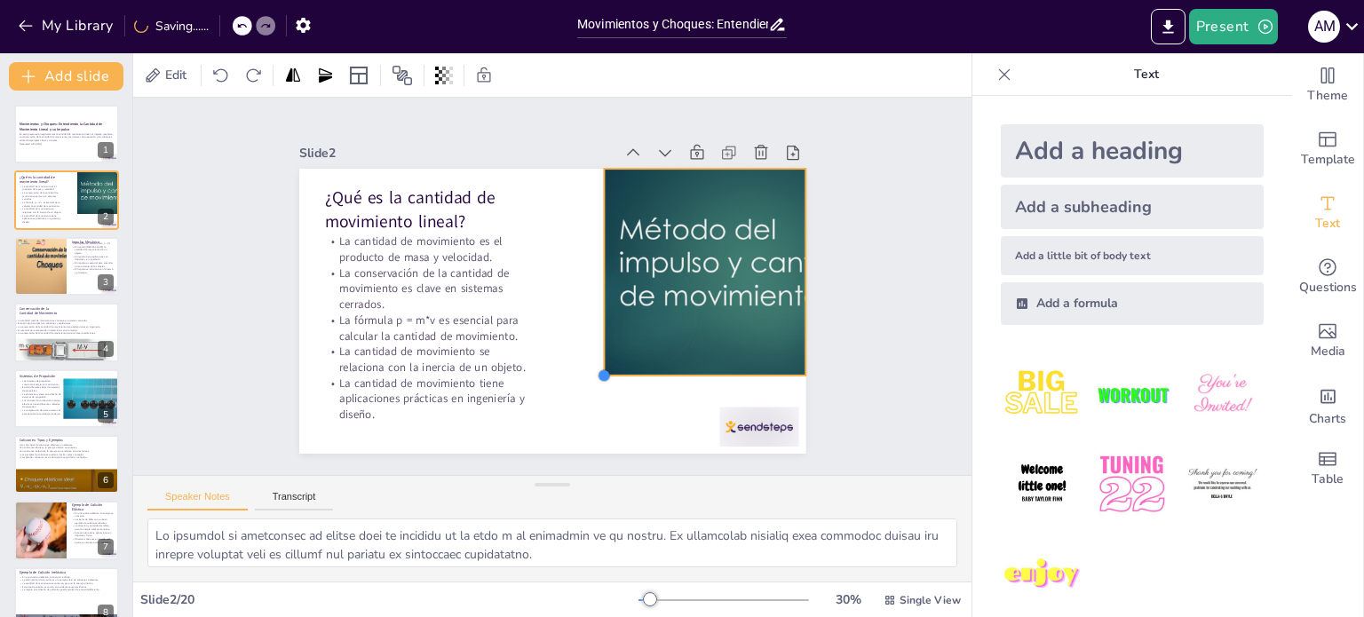
checkbox input "true"
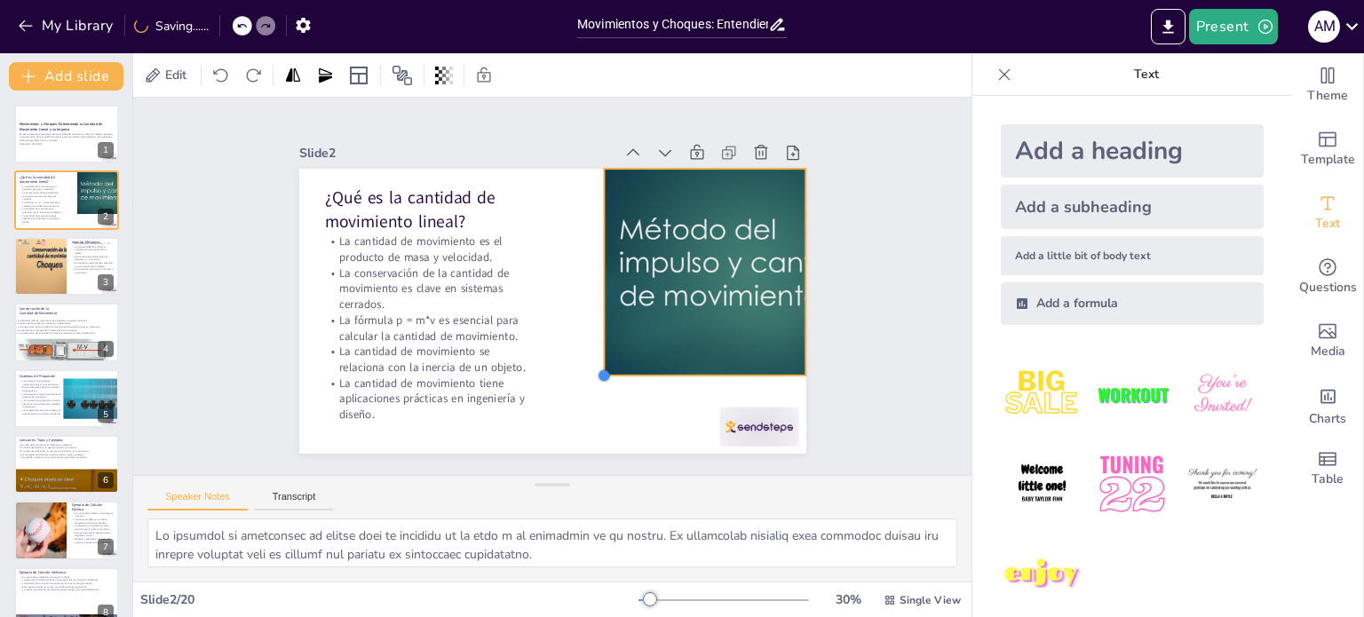
drag, startPoint x: 510, startPoint y: 448, endPoint x: 586, endPoint y: 347, distance: 126.1
click at [586, 347] on div "¿Qué es la cantidad de movimiento lineal? La cantidad de movimiento es el produ…" at bounding box center [566, 307] width 577 height 528
checkbox input "true"
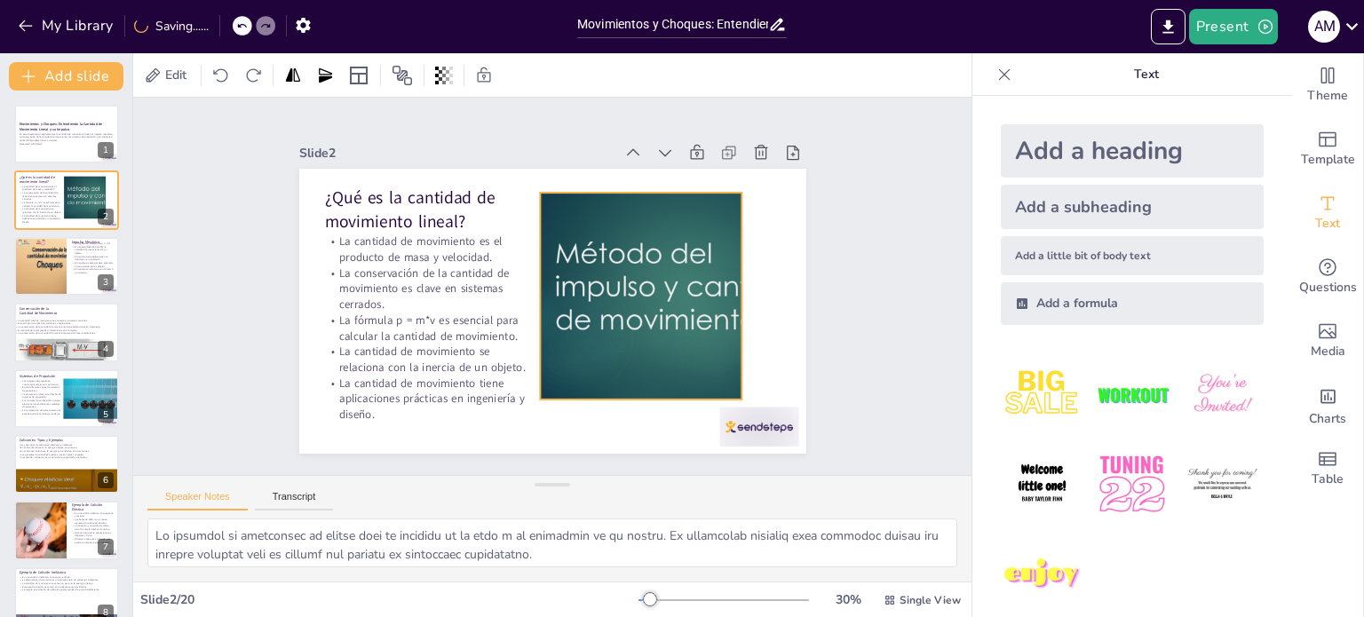
drag, startPoint x: 659, startPoint y: 291, endPoint x: 595, endPoint y: 315, distance: 68.3
click at [595, 315] on div at bounding box center [700, 296] width 367 height 207
click at [627, 312] on div at bounding box center [573, 434] width 279 height 402
click at [627, 312] on div at bounding box center [631, 411] width 383 height 418
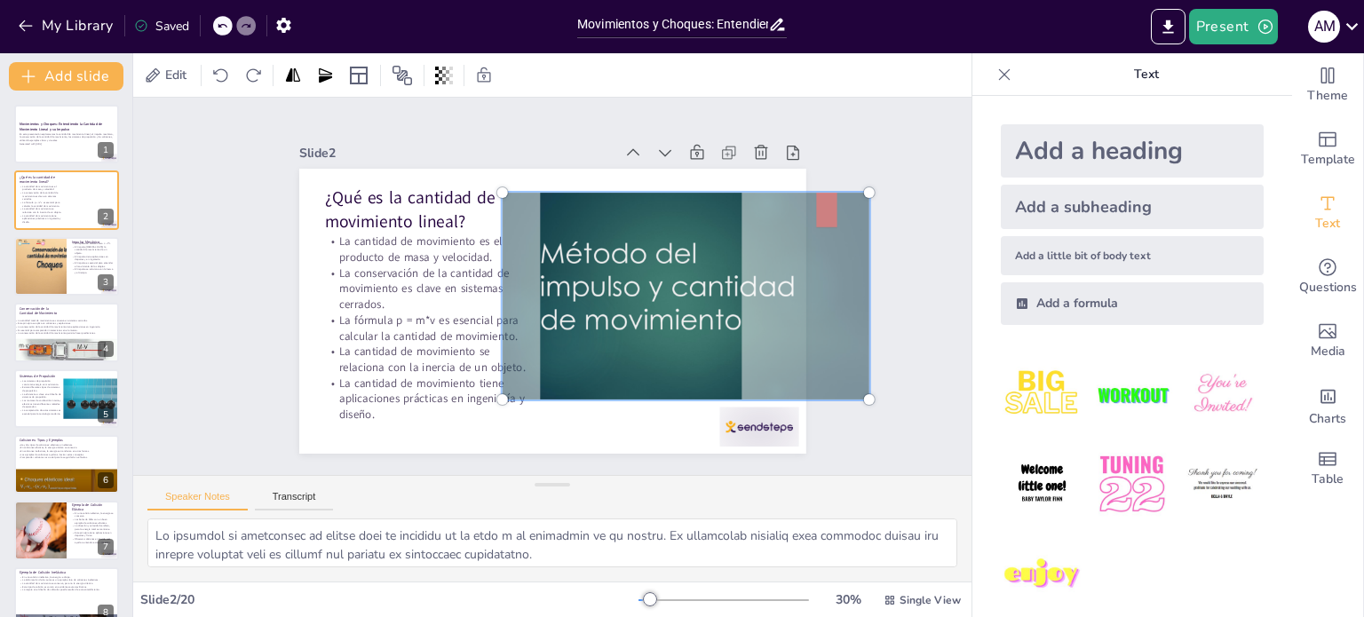
drag, startPoint x: 672, startPoint y: 321, endPoint x: 657, endPoint y: 315, distance: 16.0
click at [657, 315] on div at bounding box center [635, 391] width 430 height 441
click at [646, 413] on div at bounding box center [537, 307] width 577 height 528
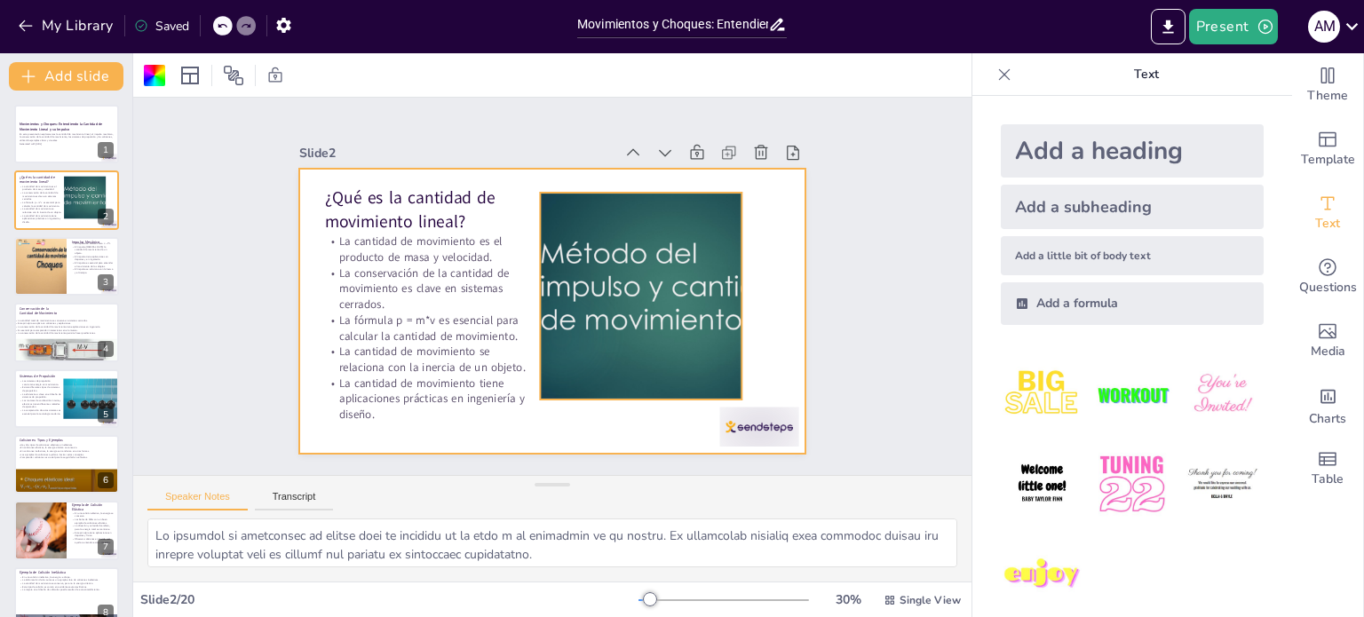
click at [642, 358] on div at bounding box center [654, 372] width 418 height 383
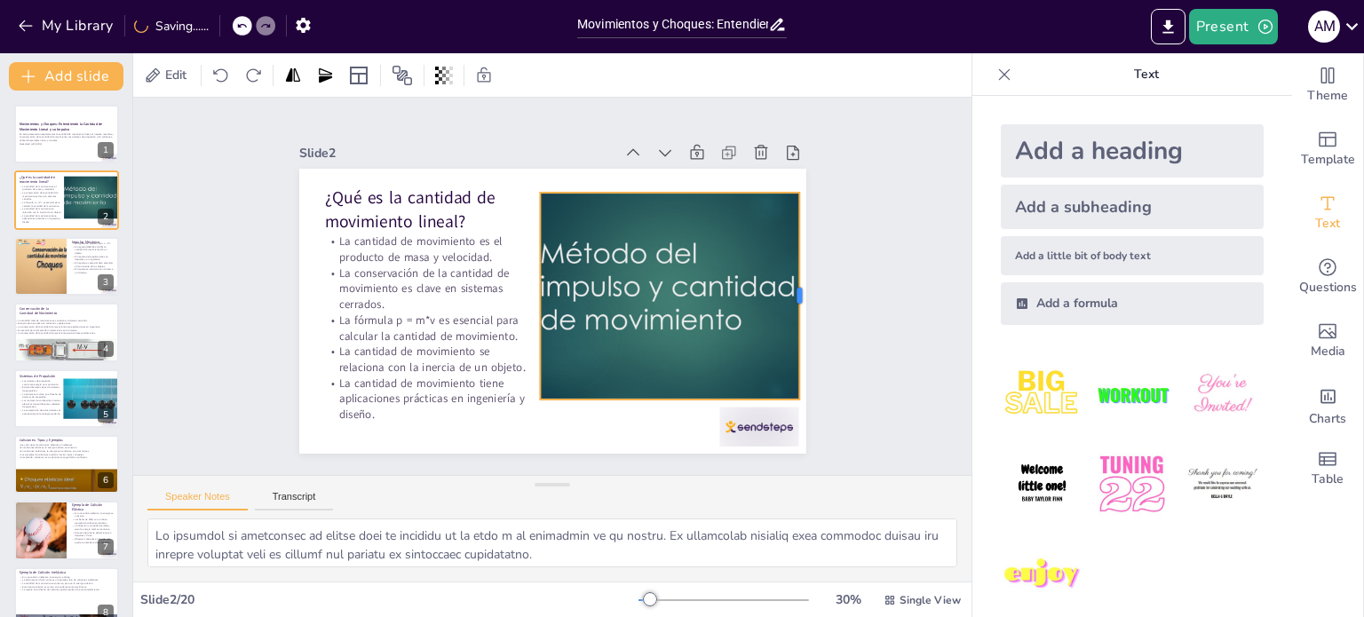
drag, startPoint x: 729, startPoint y: 290, endPoint x: 787, endPoint y: 291, distance: 57.7
click at [787, 301] on div at bounding box center [780, 398] width 97 height 194
click at [515, 285] on div at bounding box center [523, 278] width 133 height 176
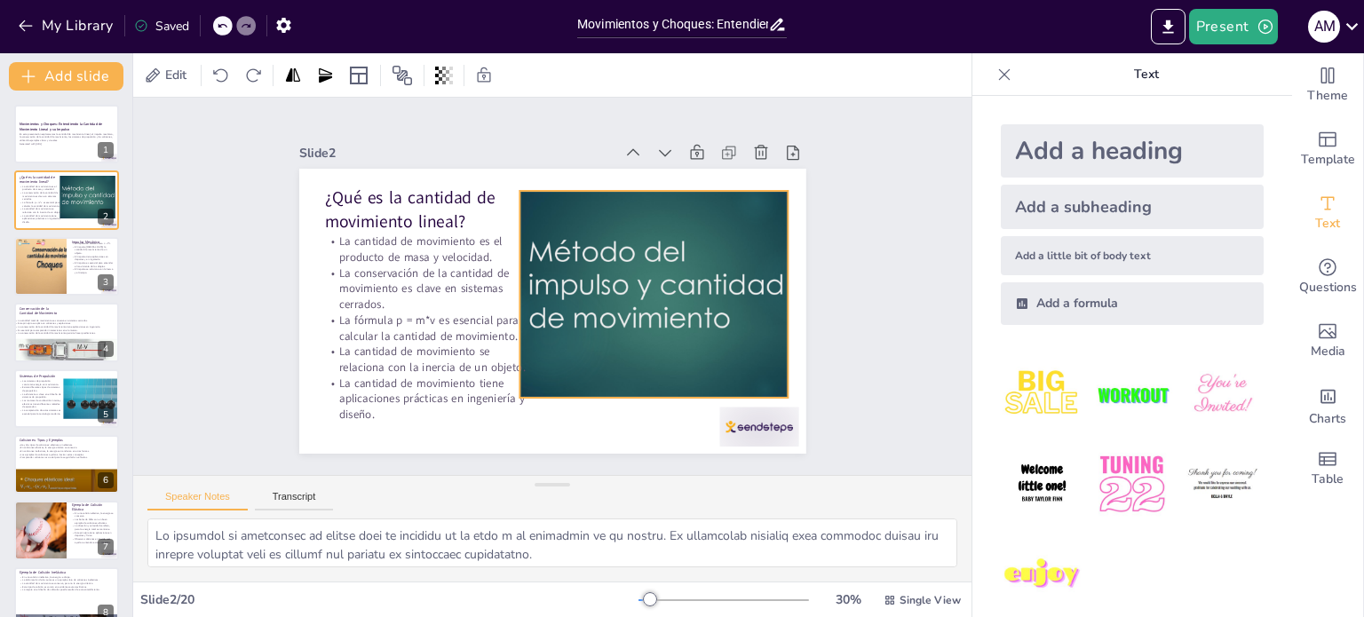
drag, startPoint x: 608, startPoint y: 288, endPoint x: 597, endPoint y: 286, distance: 11.7
click at [597, 286] on div at bounding box center [594, 400] width 338 height 419
click at [590, 291] on div at bounding box center [659, 343] width 419 height 338
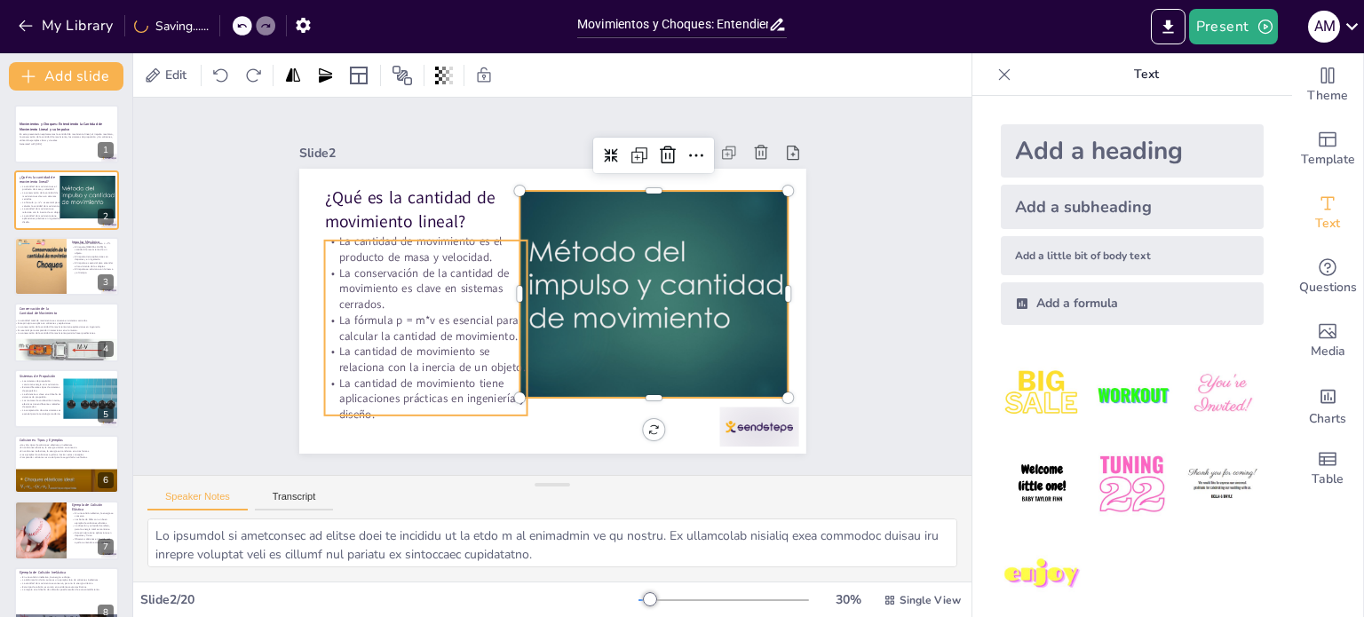
click at [495, 312] on p "La fórmula p = m*v es esencial para calcular la cantidad de movimiento." at bounding box center [430, 232] width 171 height 159
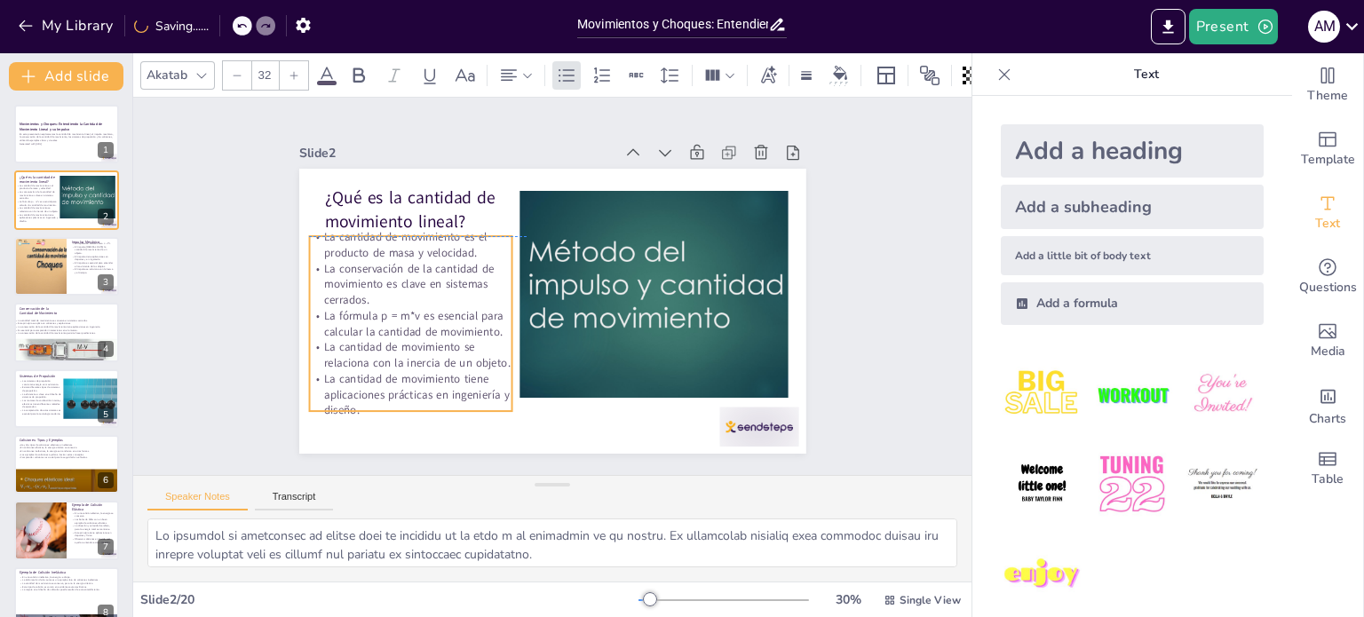
drag, startPoint x: 459, startPoint y: 329, endPoint x: 444, endPoint y: 332, distance: 15.3
click at [444, 332] on div "La cantidad de movimiento es el producto de masa y velocidad. La conservación d…" at bounding box center [411, 247] width 270 height 265
click at [526, 74] on icon at bounding box center [527, 75] width 12 height 12
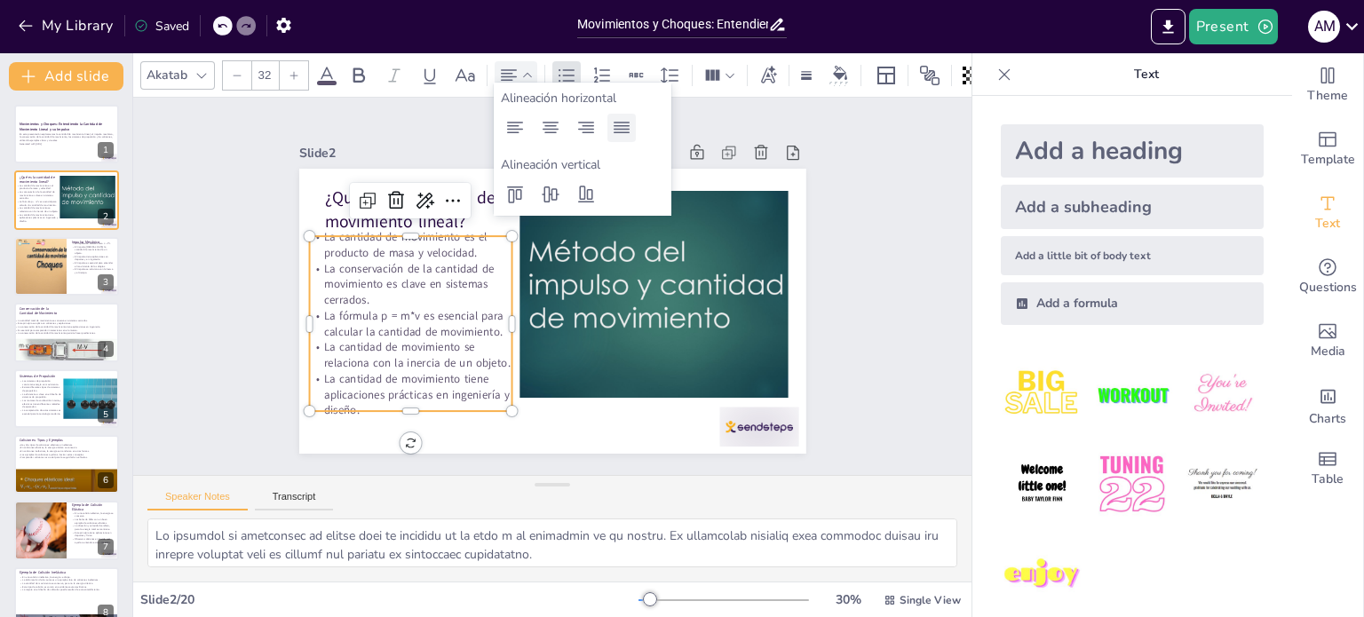
click at [613, 118] on icon at bounding box center [621, 127] width 21 height 21
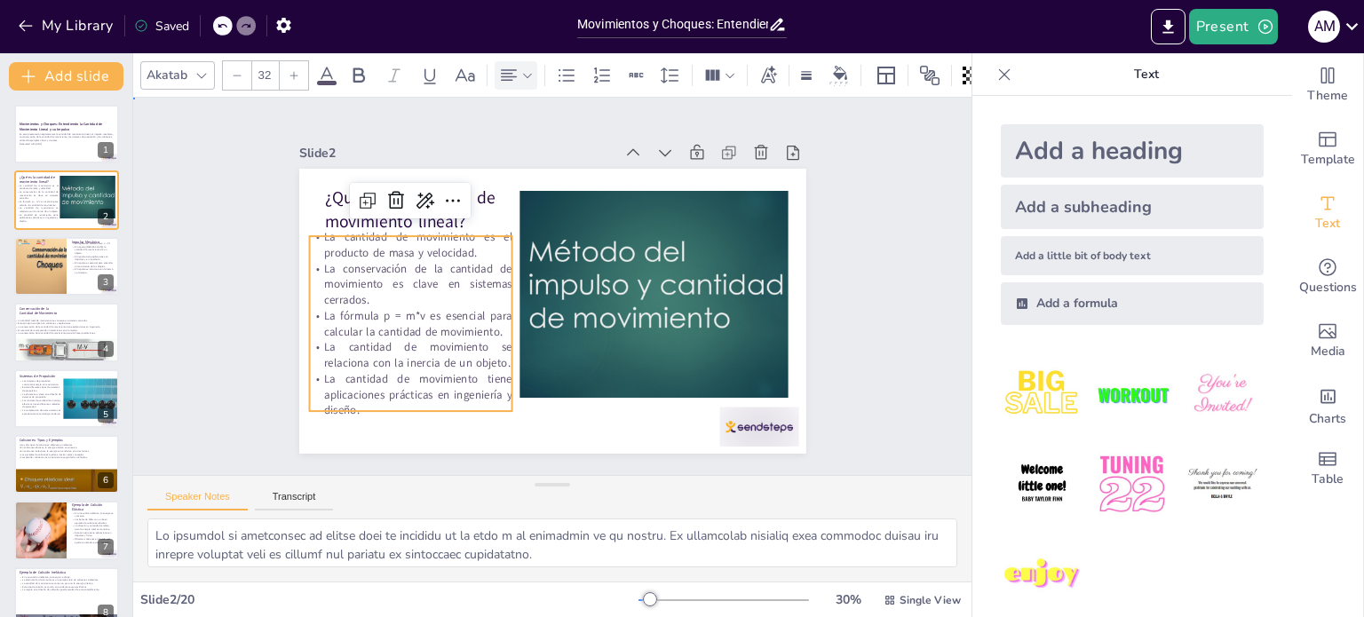
click at [828, 201] on div "Slide 1 Movimientos y Choques: Entendiendo la Cantidad de Movimiento Lineal y s…" at bounding box center [553, 286] width 690 height 552
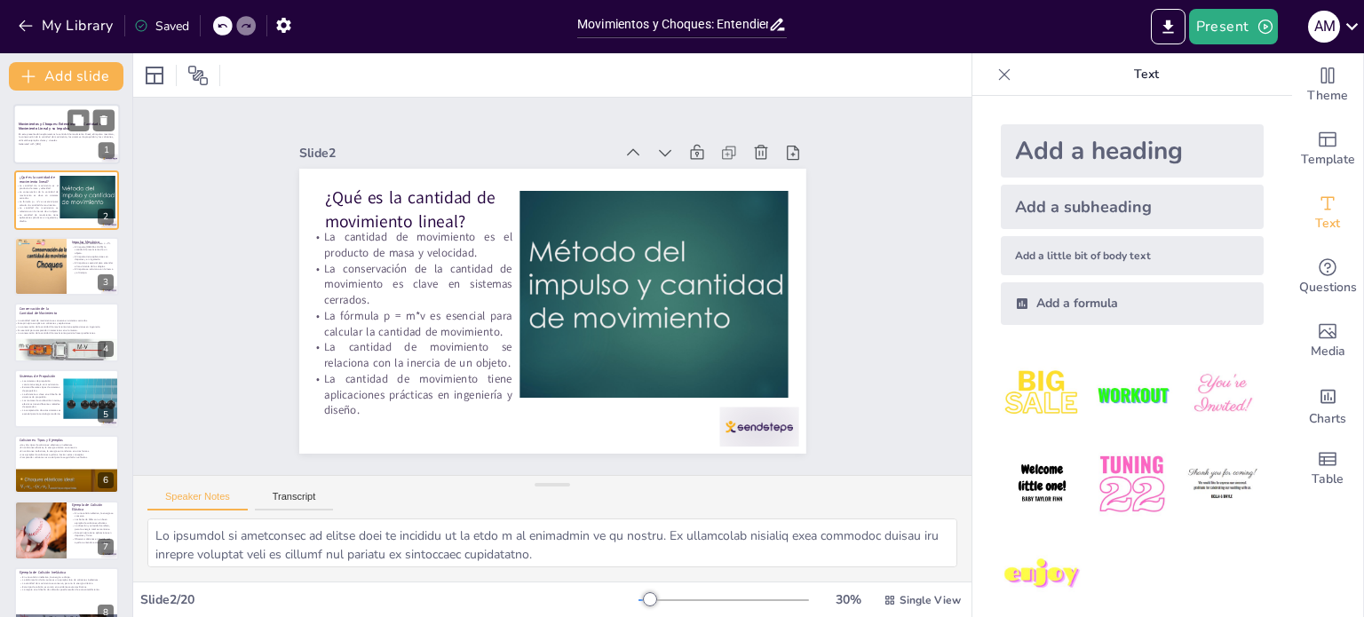
click at [50, 131] on div "En esta presentación exploraremos la cantidad de movimiento lineal, el impulso …" at bounding box center [67, 138] width 96 height 15
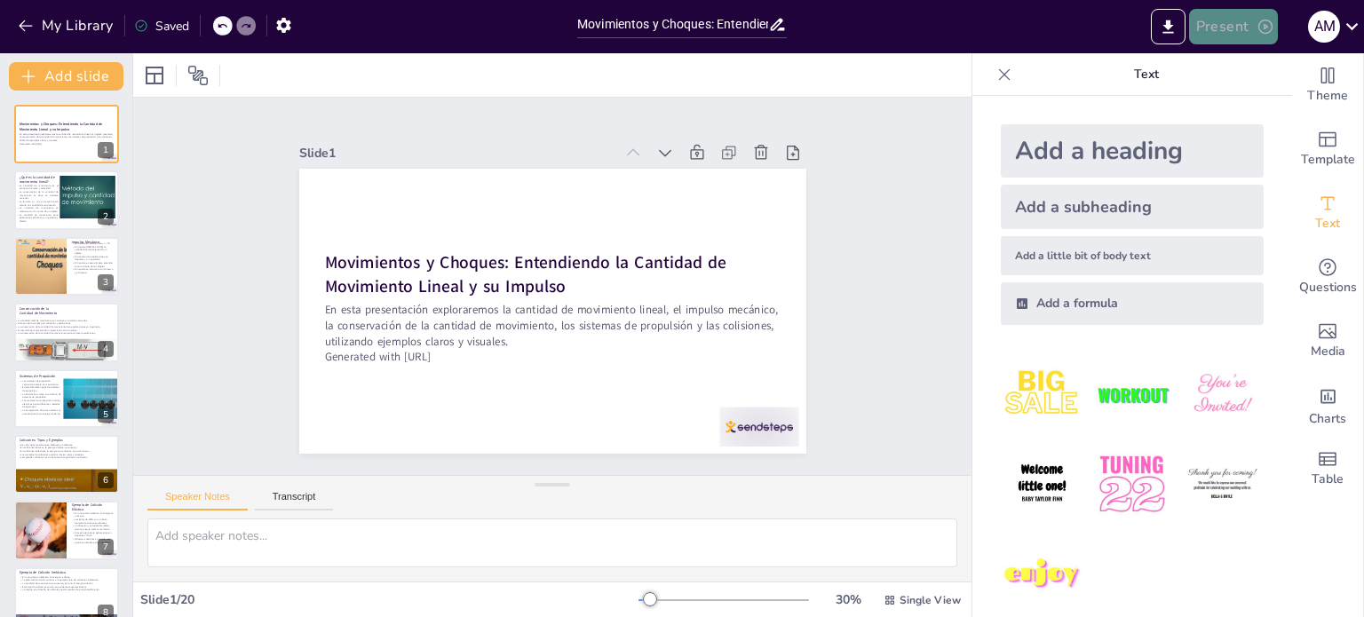
click at [1259, 29] on icon "button" at bounding box center [1265, 27] width 14 height 14
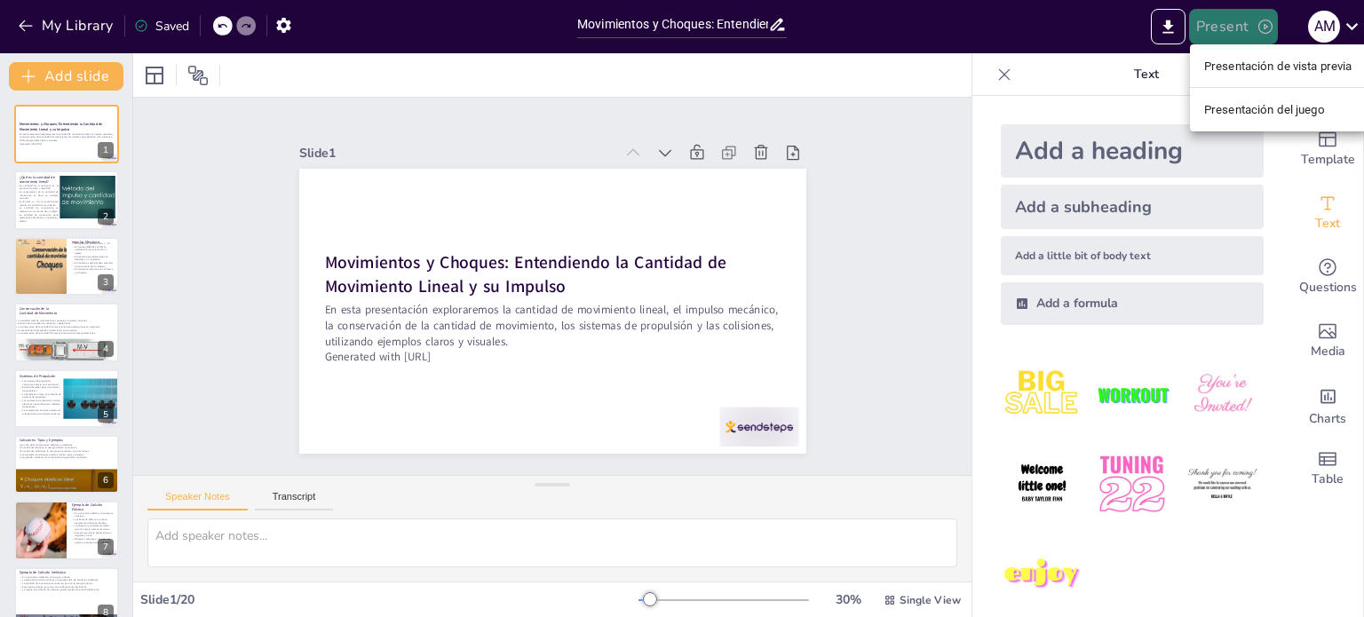
click at [1259, 29] on div at bounding box center [682, 308] width 1364 height 617
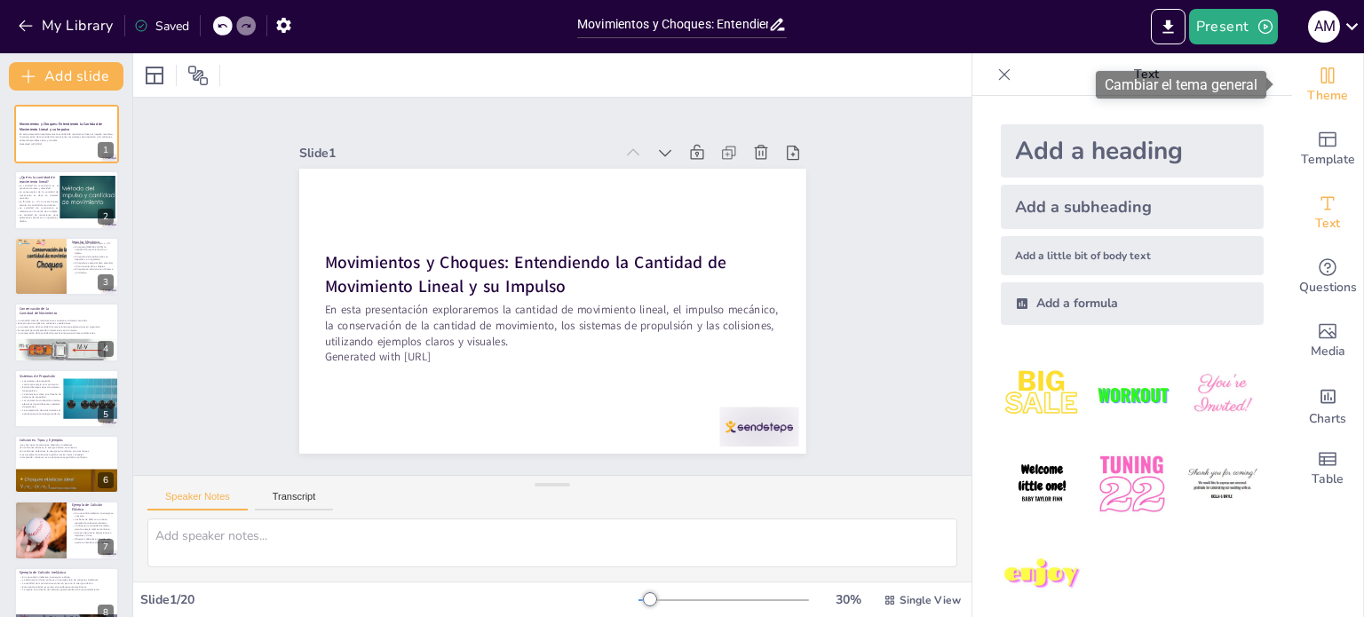
click at [1321, 79] on icon "Change the overall theme" at bounding box center [1327, 75] width 13 height 16
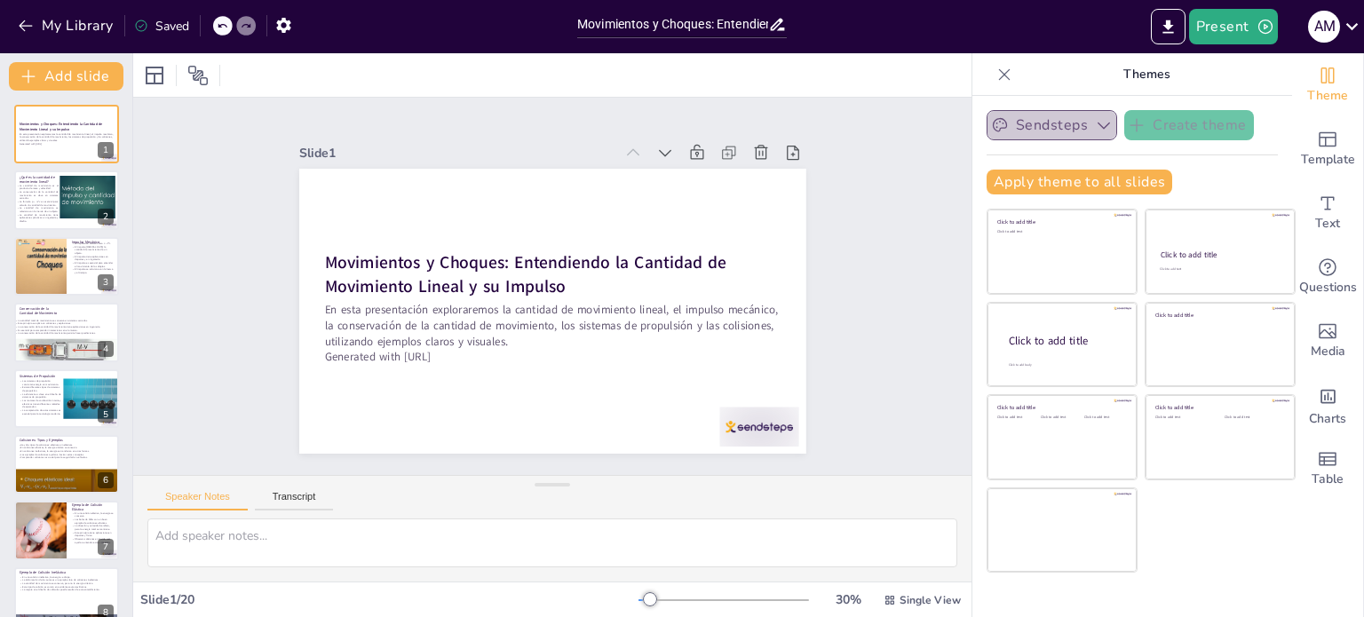
click at [1097, 123] on icon "button" at bounding box center [1103, 126] width 12 height 7
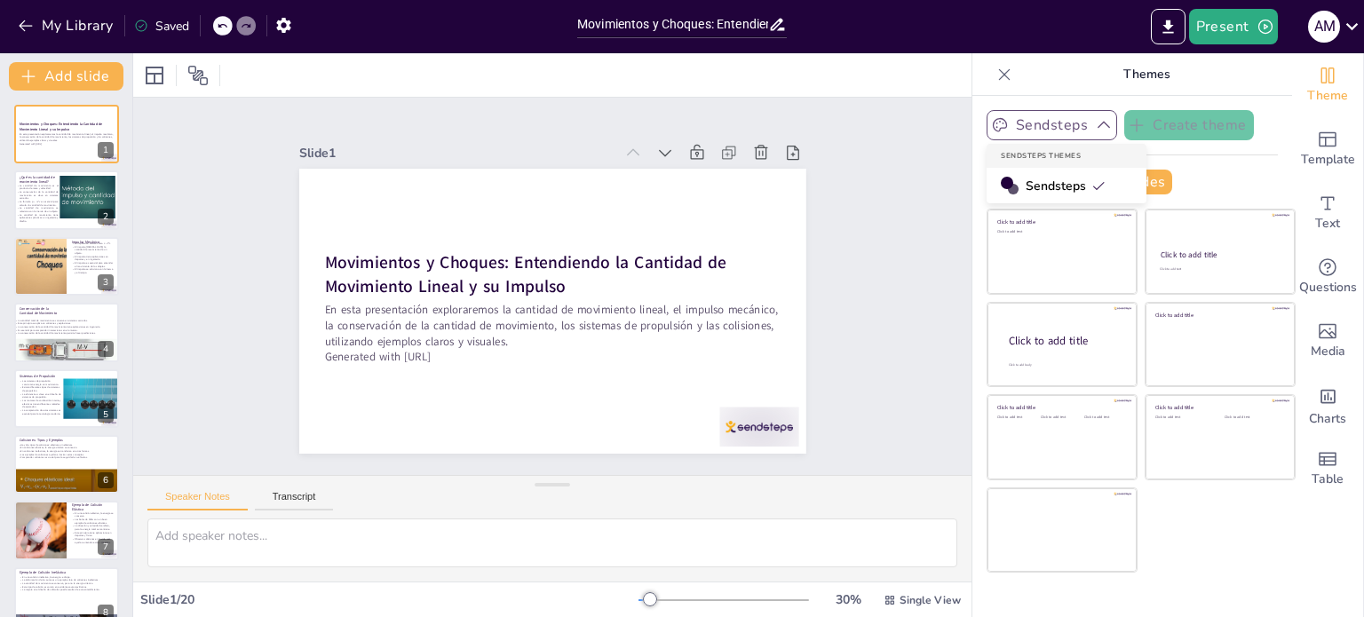
click at [1055, 185] on span "Sendsteps" at bounding box center [1066, 186] width 80 height 17
click at [1185, 179] on div "Apply theme to all slides" at bounding box center [1131, 182] width 291 height 25
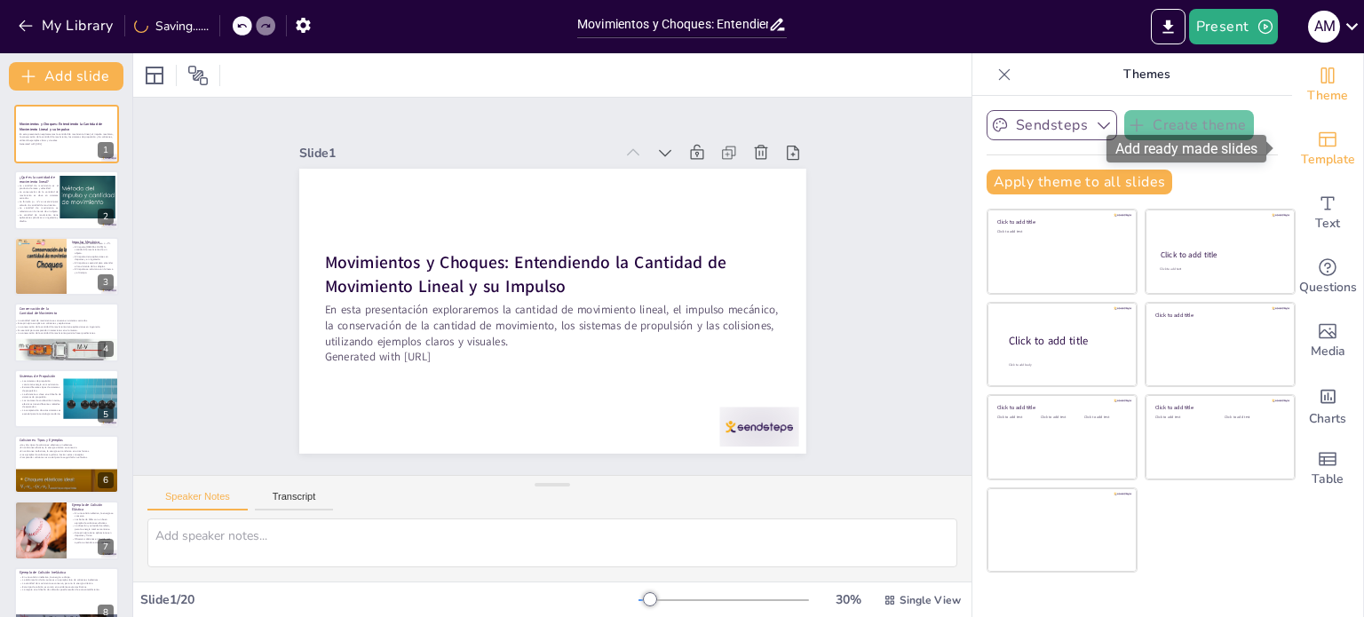
click at [1317, 140] on icon "Add ready made slides" at bounding box center [1327, 139] width 21 height 21
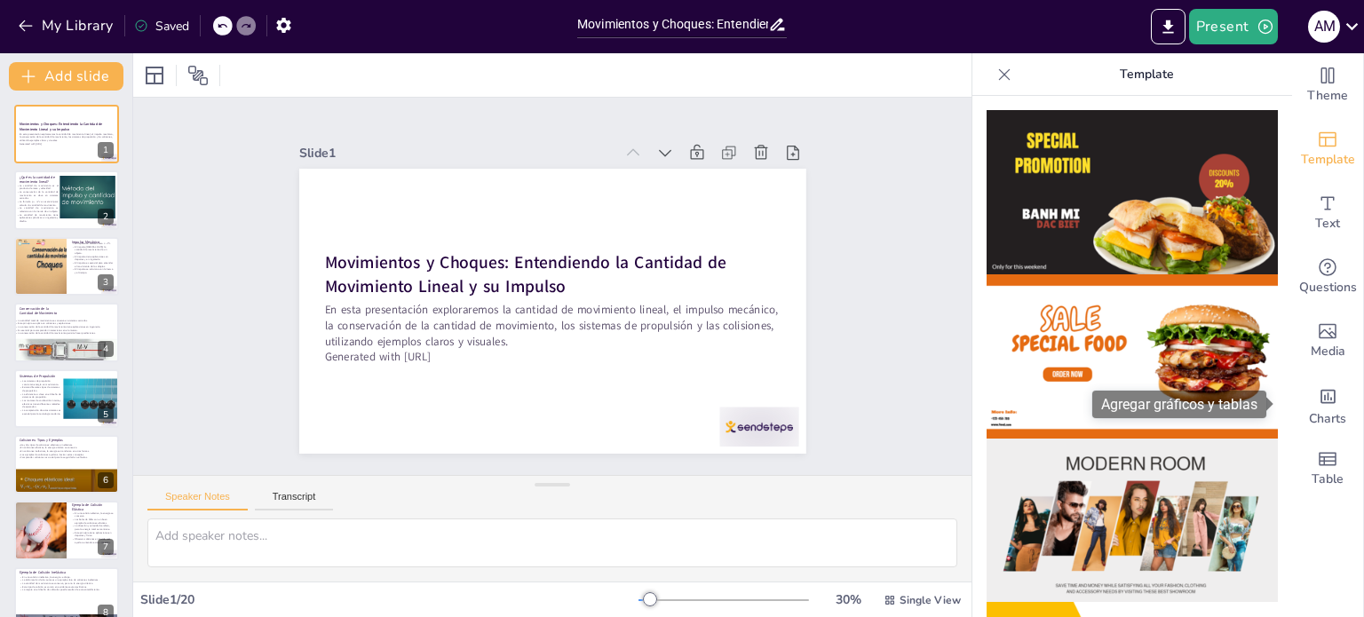
drag, startPoint x: 1273, startPoint y: 155, endPoint x: 1278, endPoint y: 408, distance: 253.1
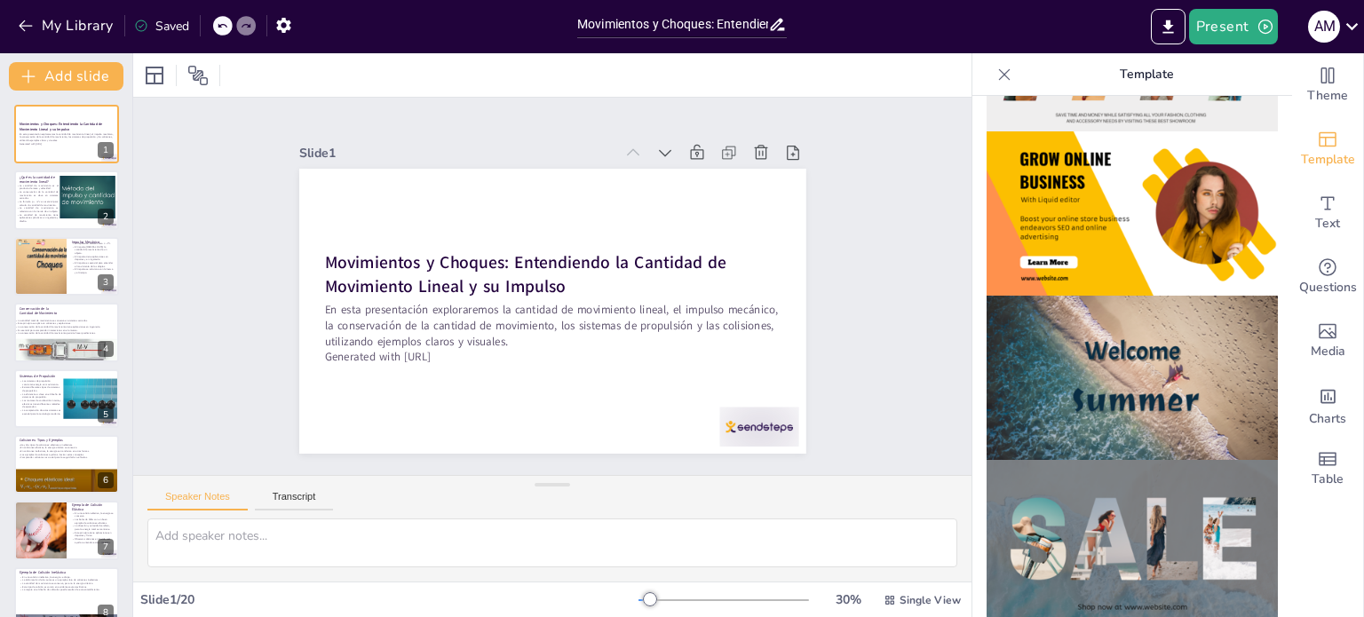
scroll to position [496, 0]
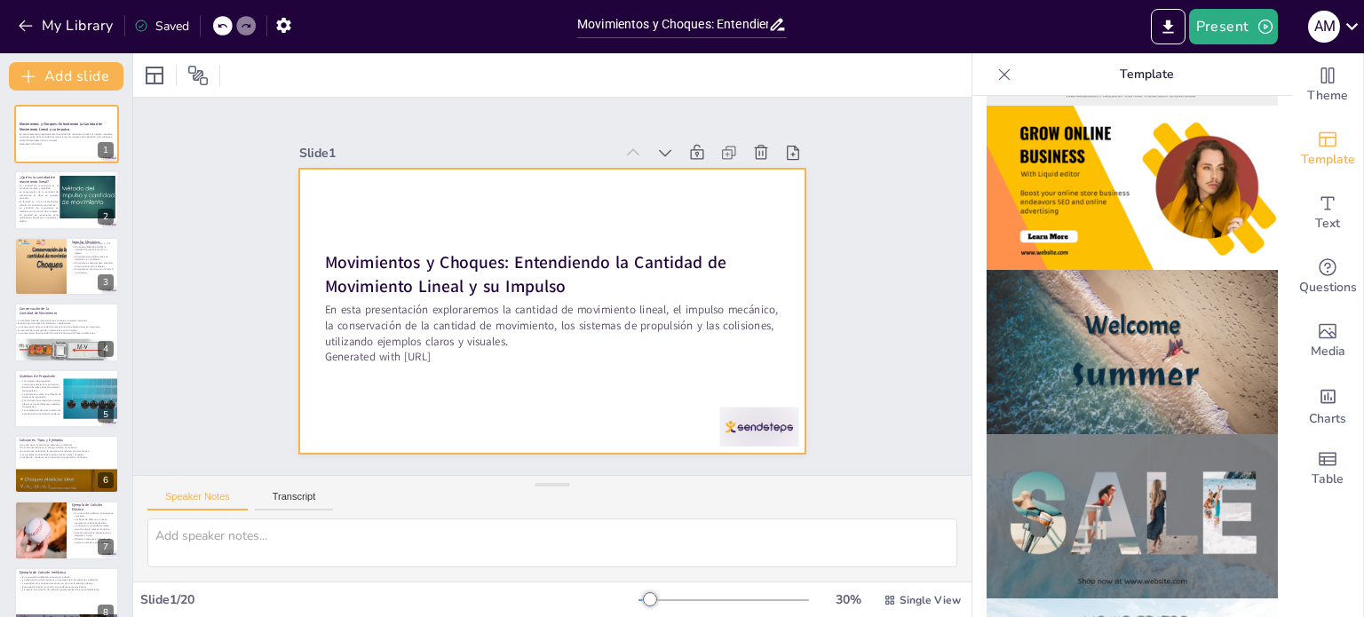
click at [703, 194] on div at bounding box center [528, 291] width 384 height 555
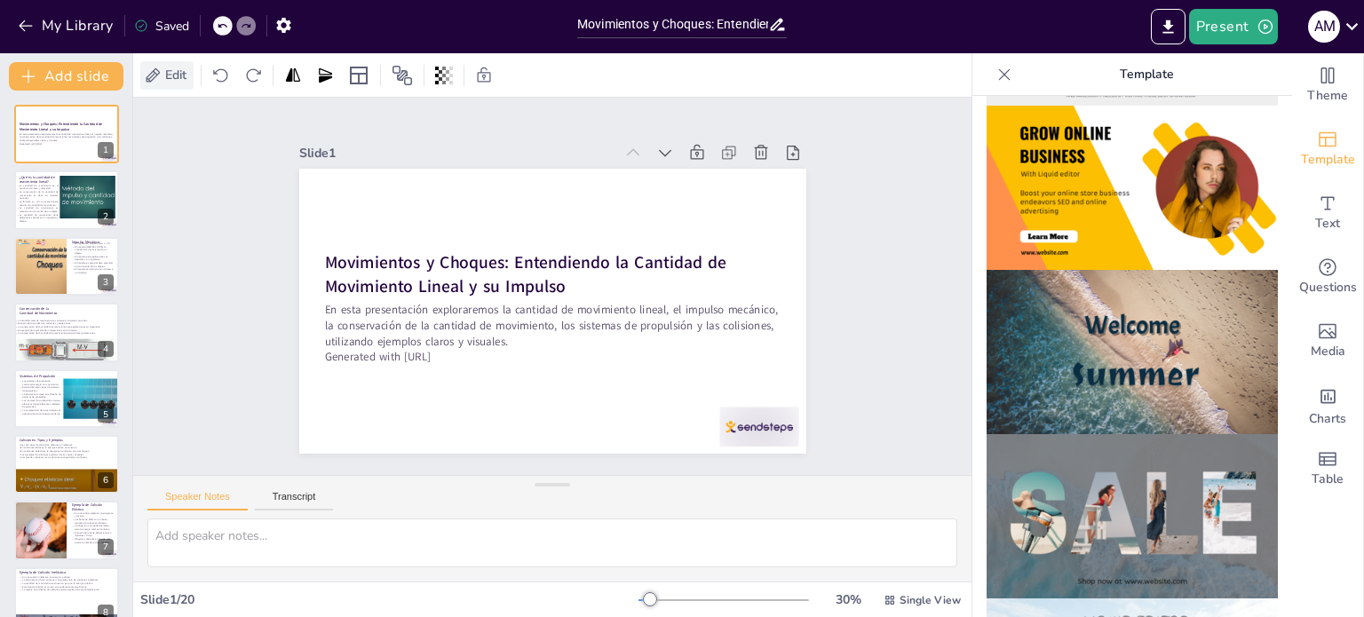
click at [181, 80] on span "Edit" at bounding box center [176, 75] width 28 height 17
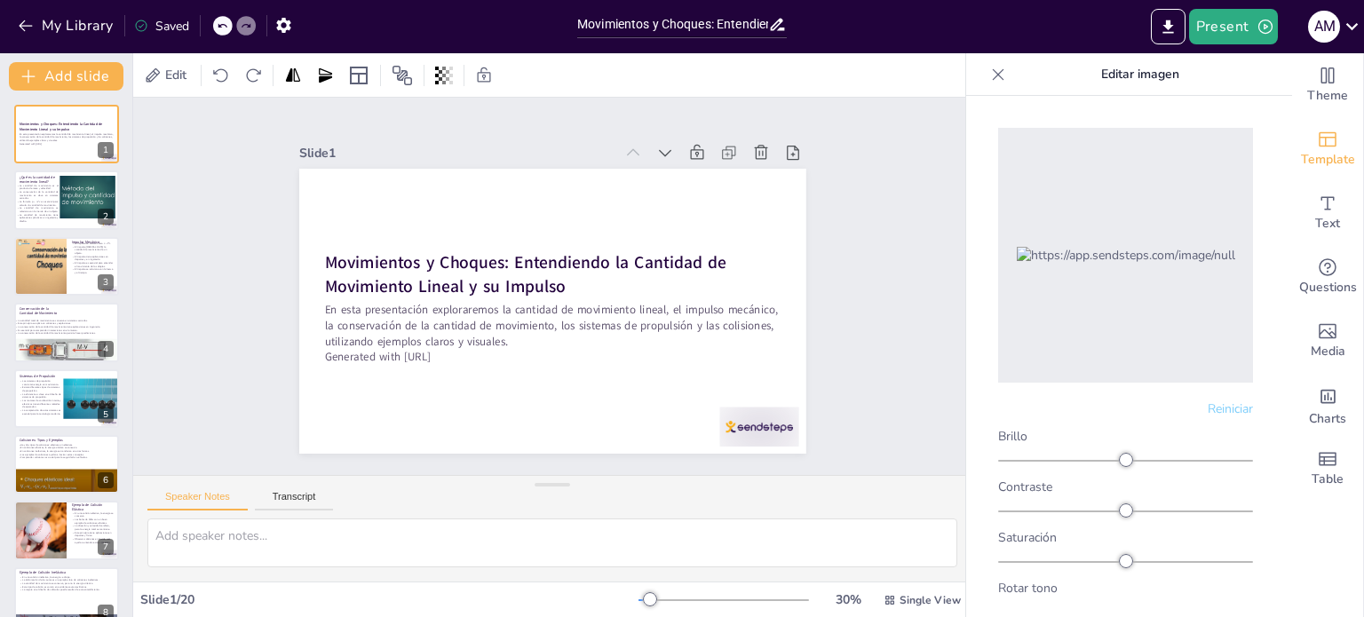
click at [908, 280] on div "Slide 1 Movimientos y Choques: Entendiendo la Cantidad de Movimiento Lineal y s…" at bounding box center [551, 286] width 899 height 798
click at [1000, 88] on div at bounding box center [998, 74] width 28 height 28
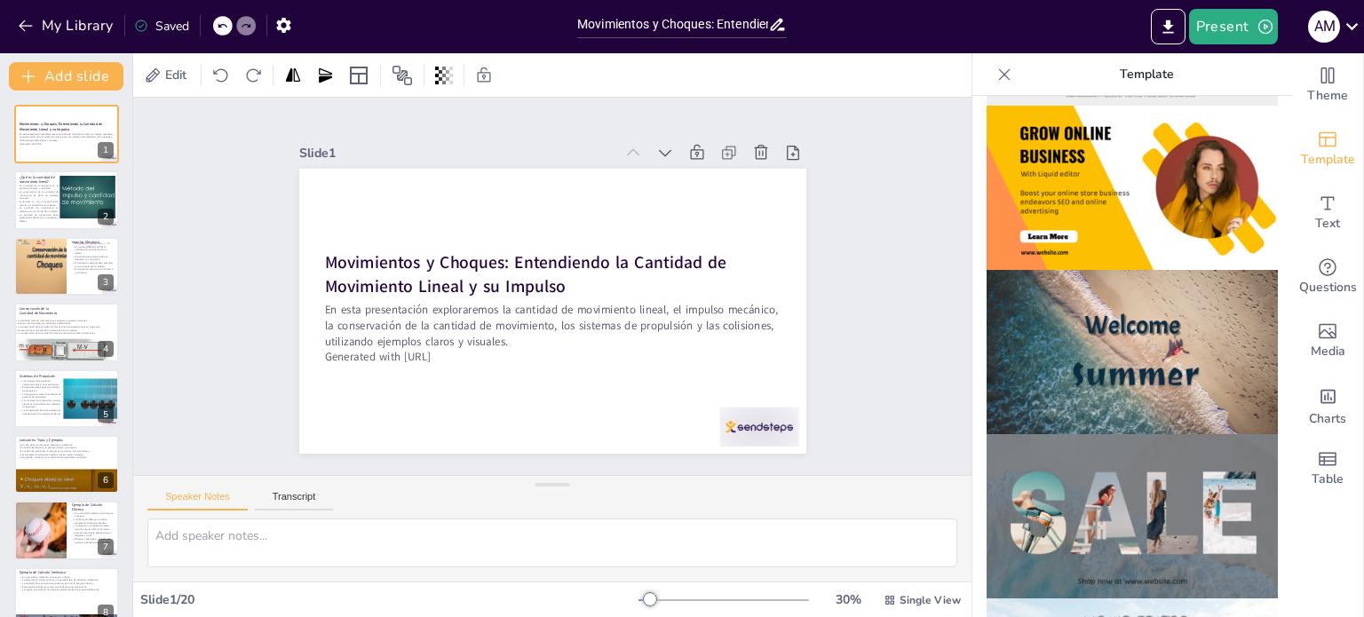
click at [1041, 131] on img at bounding box center [1131, 188] width 291 height 164
click at [803, 261] on div "Slide 1 Movimientos y Choques: Entendiendo la Cantidad de Movimiento Lineal y s…" at bounding box center [552, 285] width 687 height 627
click at [43, 284] on div at bounding box center [66, 266] width 107 height 60
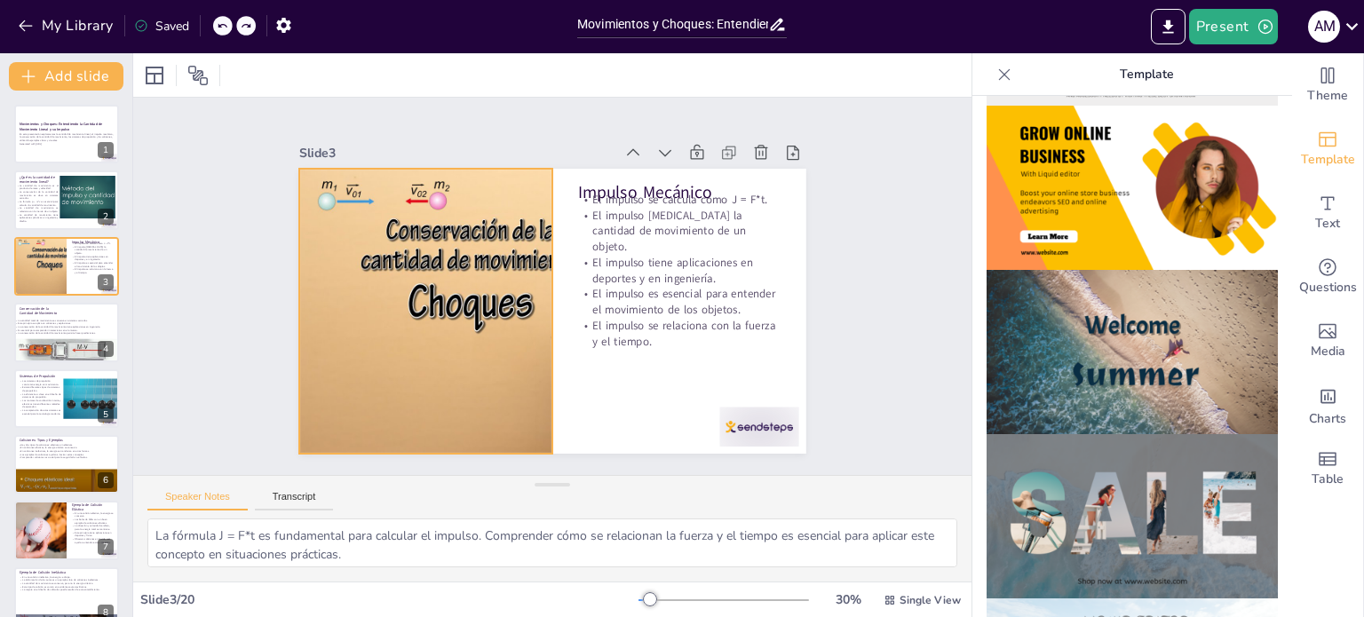
click at [430, 255] on div at bounding box center [528, 290] width 384 height 555
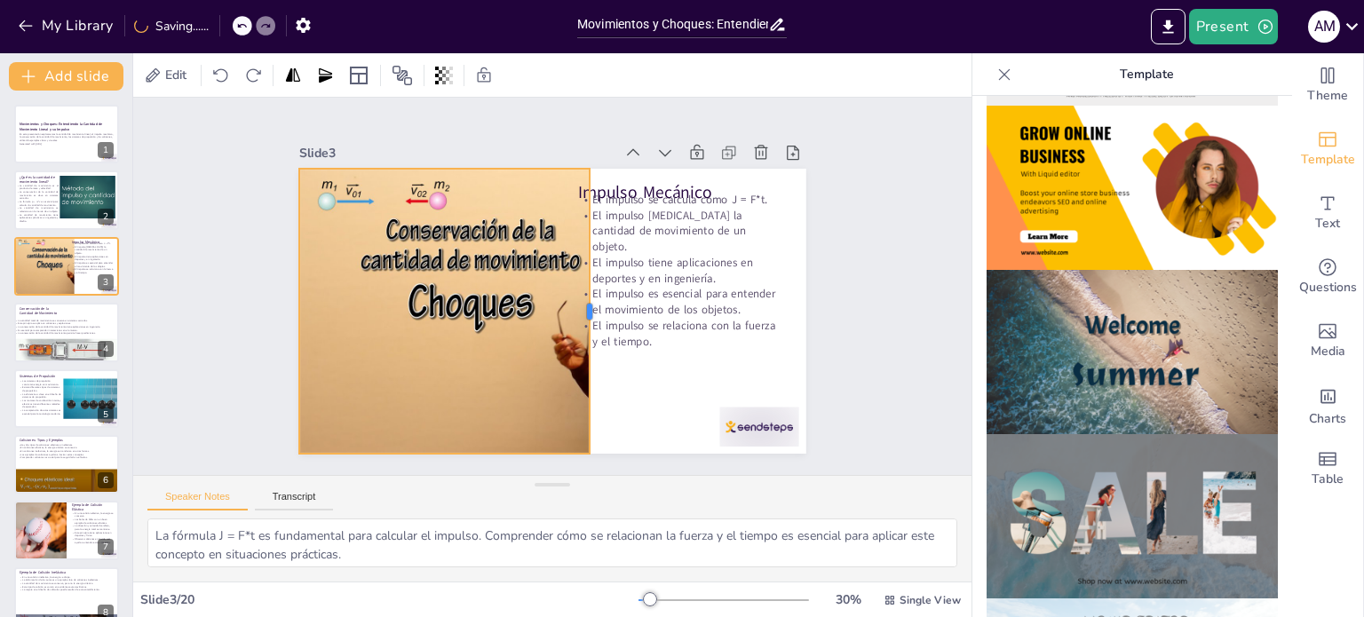
drag, startPoint x: 539, startPoint y: 304, endPoint x: 340, endPoint y: 471, distance: 259.7
click at [575, 314] on div at bounding box center [583, 327] width 129 height 266
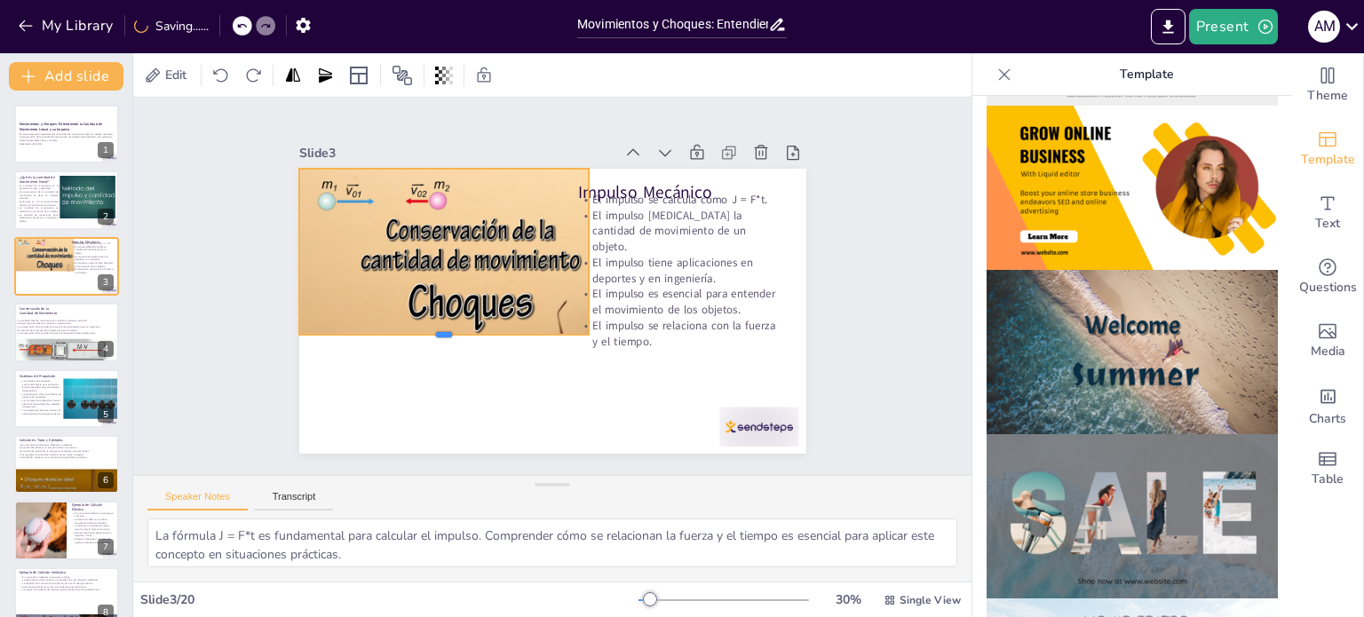
drag, startPoint x: 431, startPoint y: 450, endPoint x: 472, endPoint y: 331, distance: 126.1
click at [472, 331] on div at bounding box center [434, 318] width 287 height 74
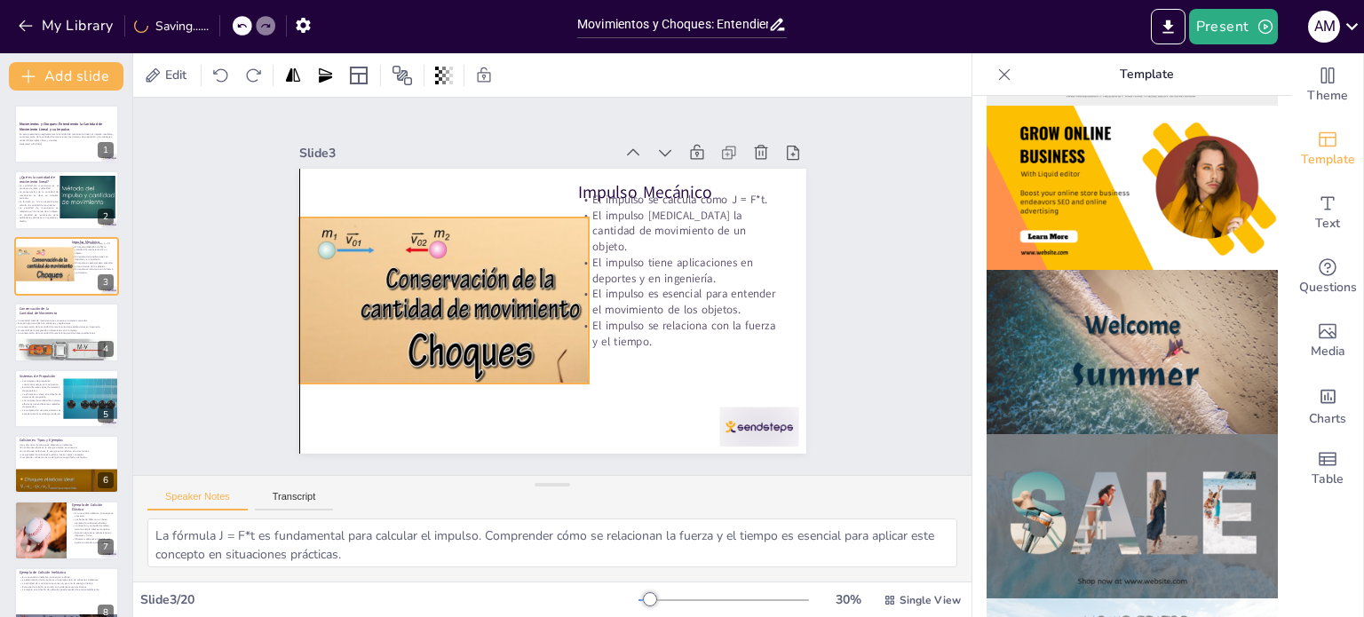
drag, startPoint x: 456, startPoint y: 230, endPoint x: 459, endPoint y: 279, distance: 49.0
click at [459, 279] on div at bounding box center [529, 356] width 570 height 428
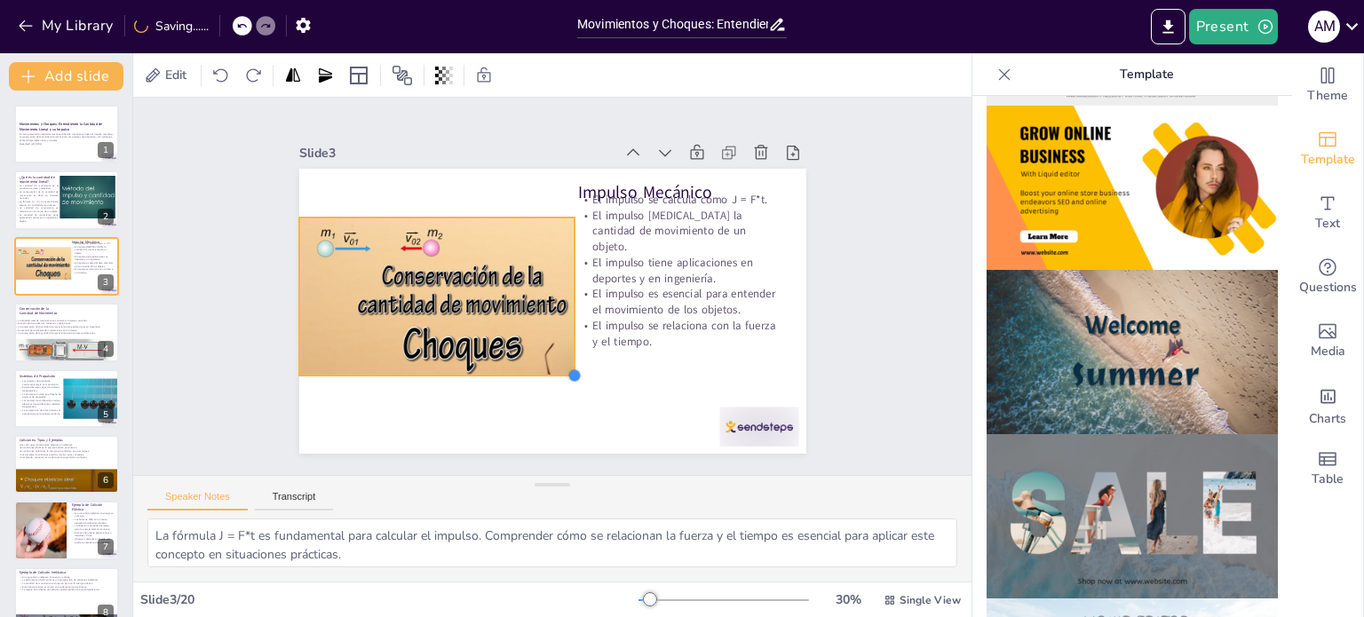
drag, startPoint x: 575, startPoint y: 376, endPoint x: 537, endPoint y: 368, distance: 39.0
click at [537, 368] on div "Impulso Mecánico El impulso se calcula como J = F*t. El impulso [MEDICAL_DATA] …" at bounding box center [547, 310] width 555 height 384
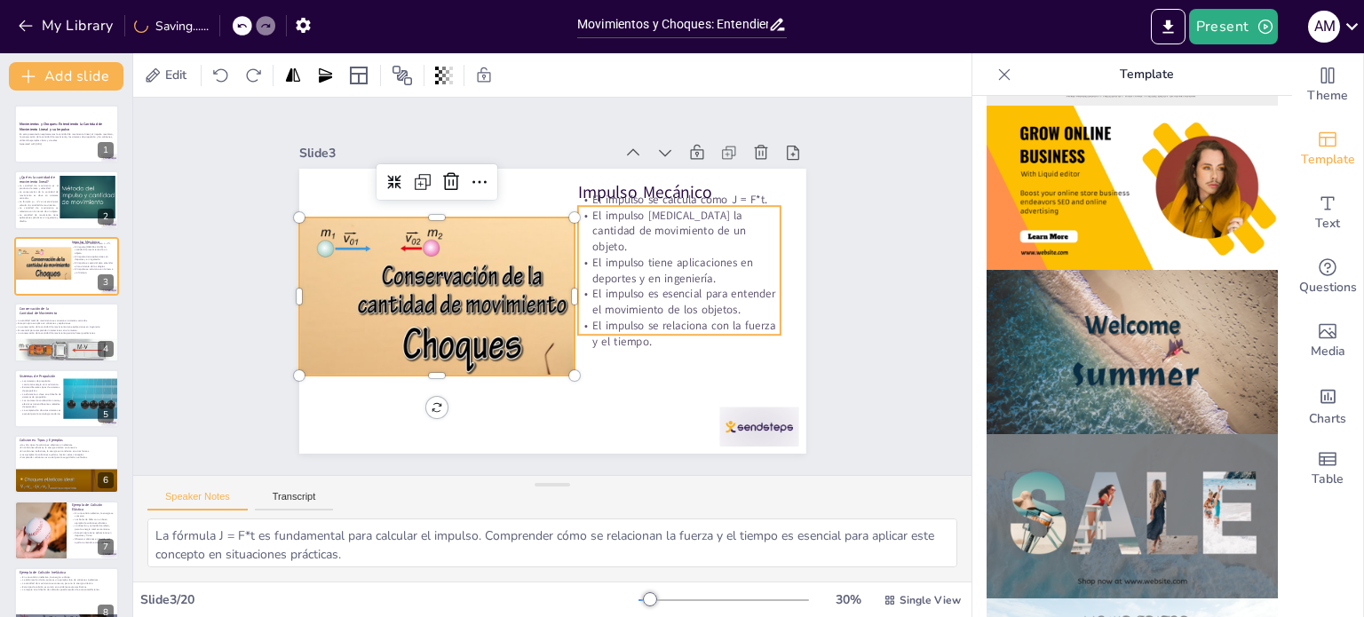
click at [544, 301] on p "El impulso es esencial para entender el movimiento de los objetos." at bounding box center [498, 402] width 92 height 202
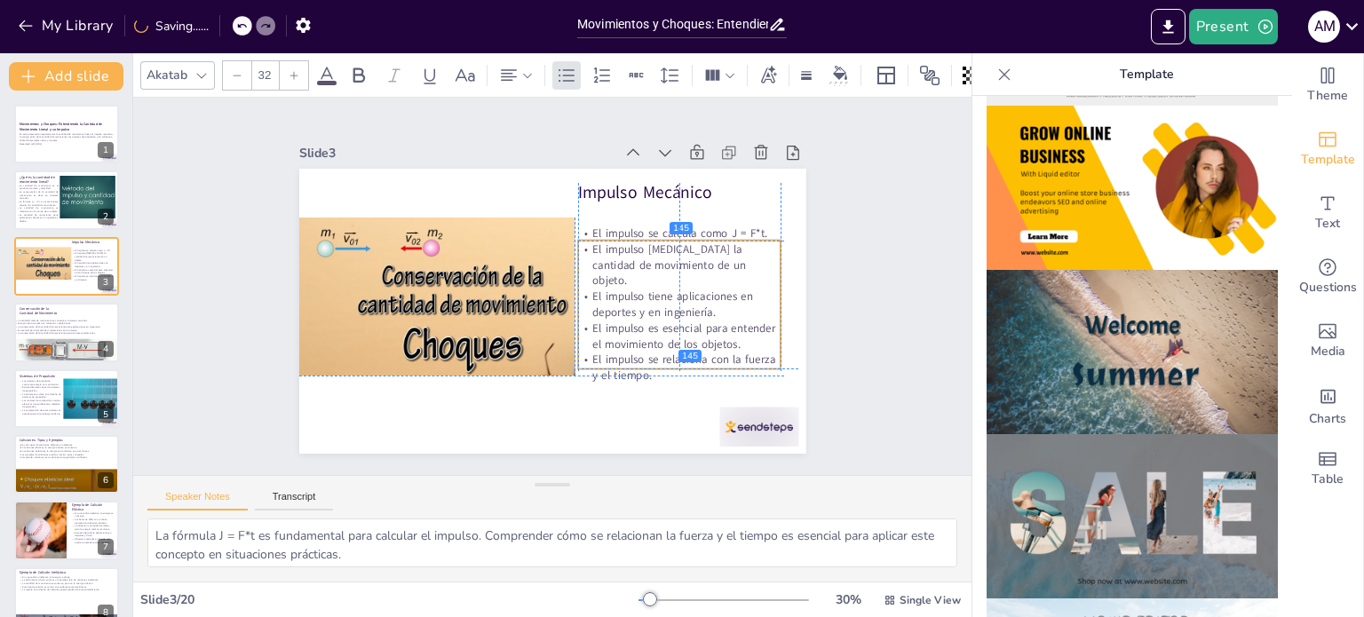
drag, startPoint x: 682, startPoint y: 264, endPoint x: 685, endPoint y: 300, distance: 36.6
click at [685, 305] on p "El impulso tiene aplicaciones en deportes y en ingeniería." at bounding box center [634, 384] width 171 height 159
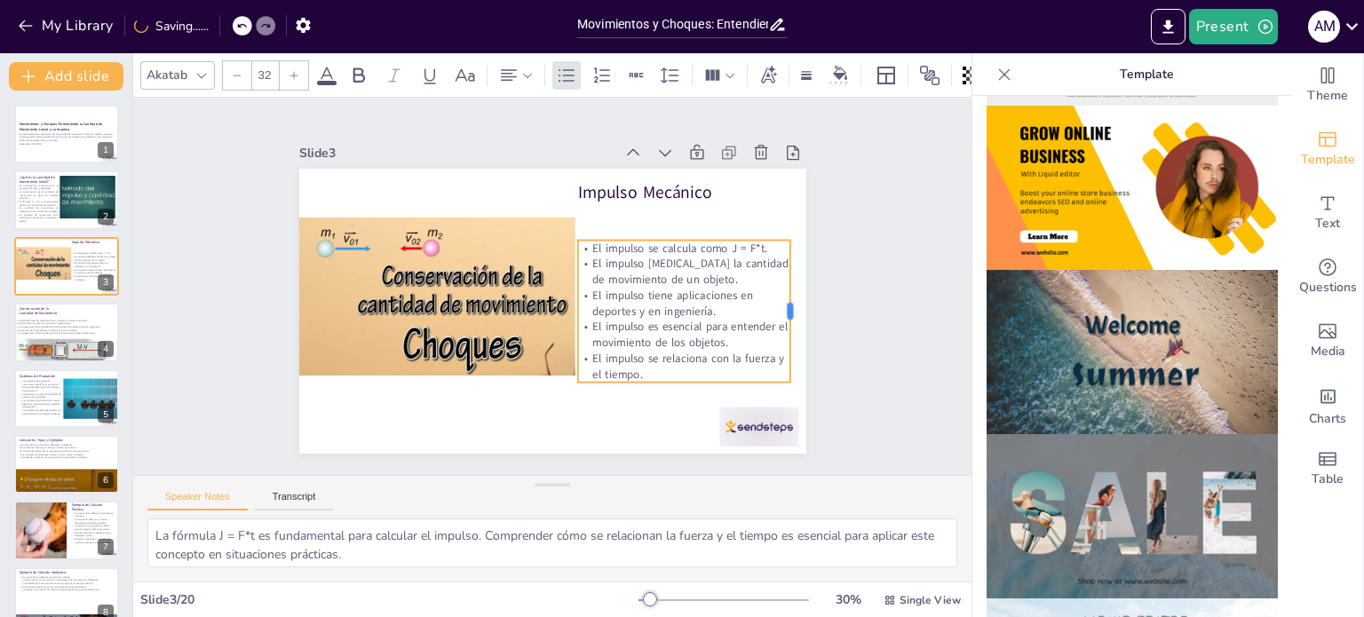
drag, startPoint x: 768, startPoint y: 297, endPoint x: 778, endPoint y: 297, distance: 9.8
click at [778, 341] on div at bounding box center [766, 409] width 71 height 136
click at [638, 266] on p "Impulso Mecánico" at bounding box center [690, 363] width 104 height 194
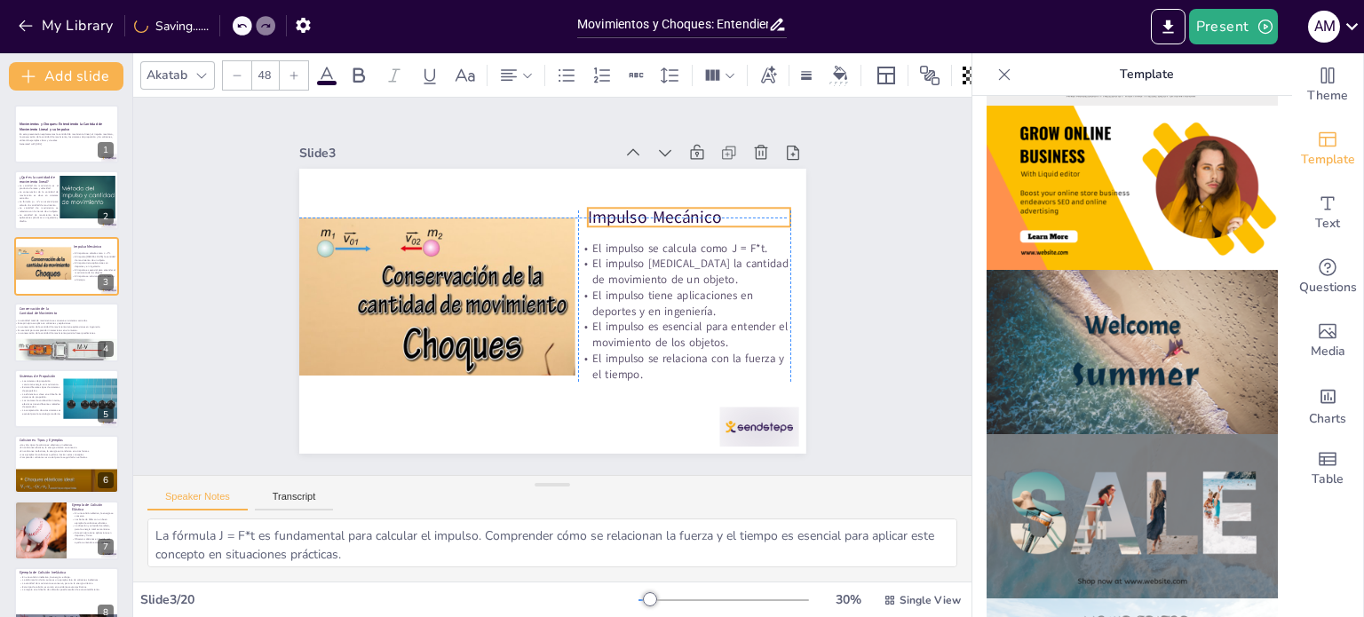
drag, startPoint x: 594, startPoint y: 197, endPoint x: 585, endPoint y: 210, distance: 15.3
click at [603, 220] on p "Impulso Mecánico" at bounding box center [703, 262] width 200 height 85
click at [197, 70] on icon at bounding box center [201, 75] width 14 height 14
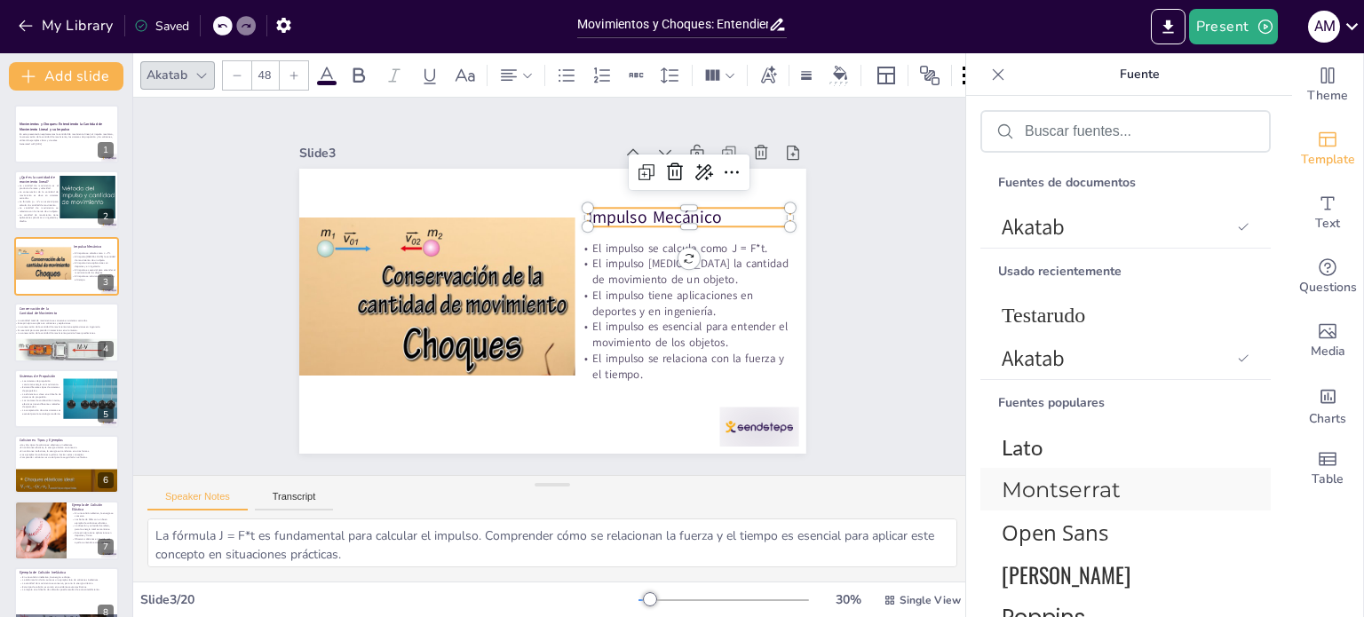
click at [1044, 494] on font "Montserrat" at bounding box center [1061, 490] width 119 height 26
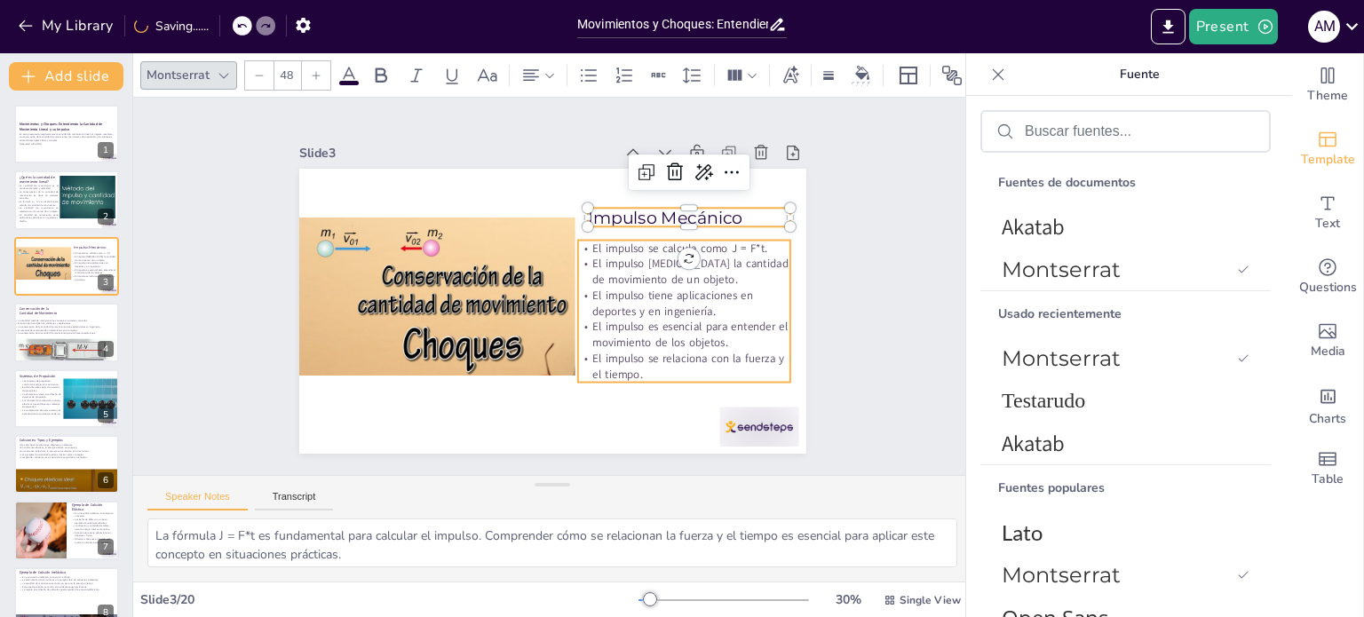
click at [709, 325] on p "El impulso es esencial para entender el movimiento de los objetos." at bounding box center [663, 373] width 212 height 96
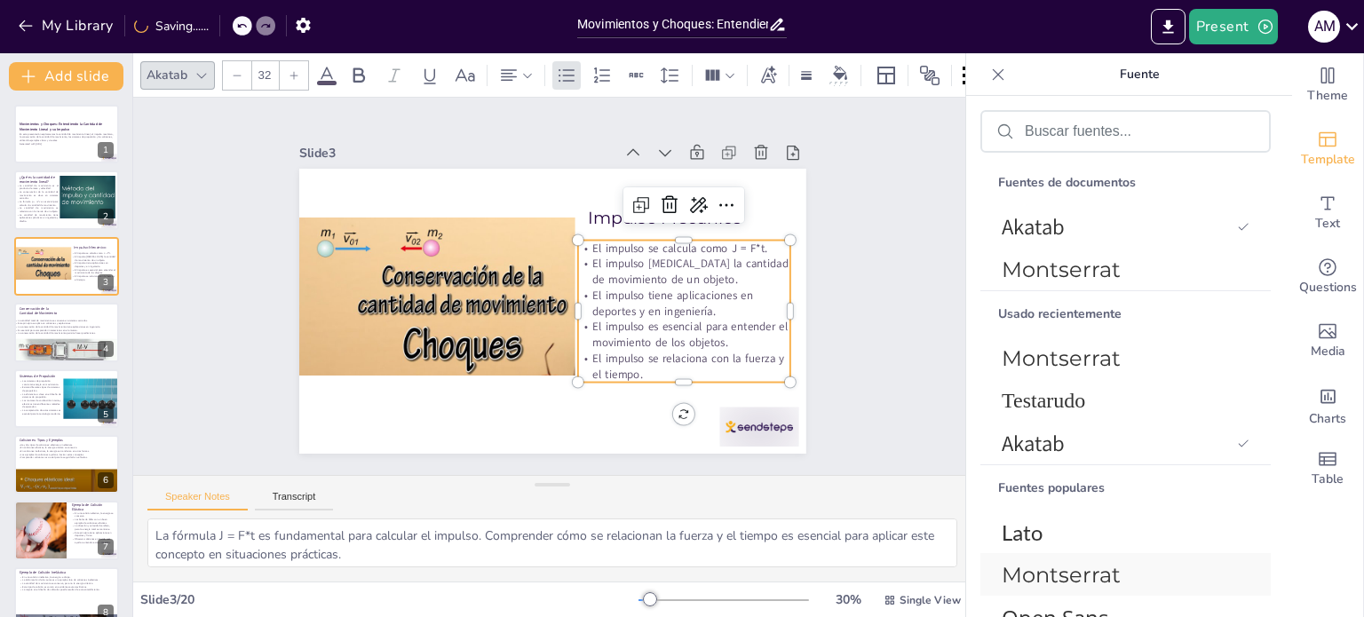
click at [1086, 585] on font "Montserrat" at bounding box center [1061, 575] width 119 height 26
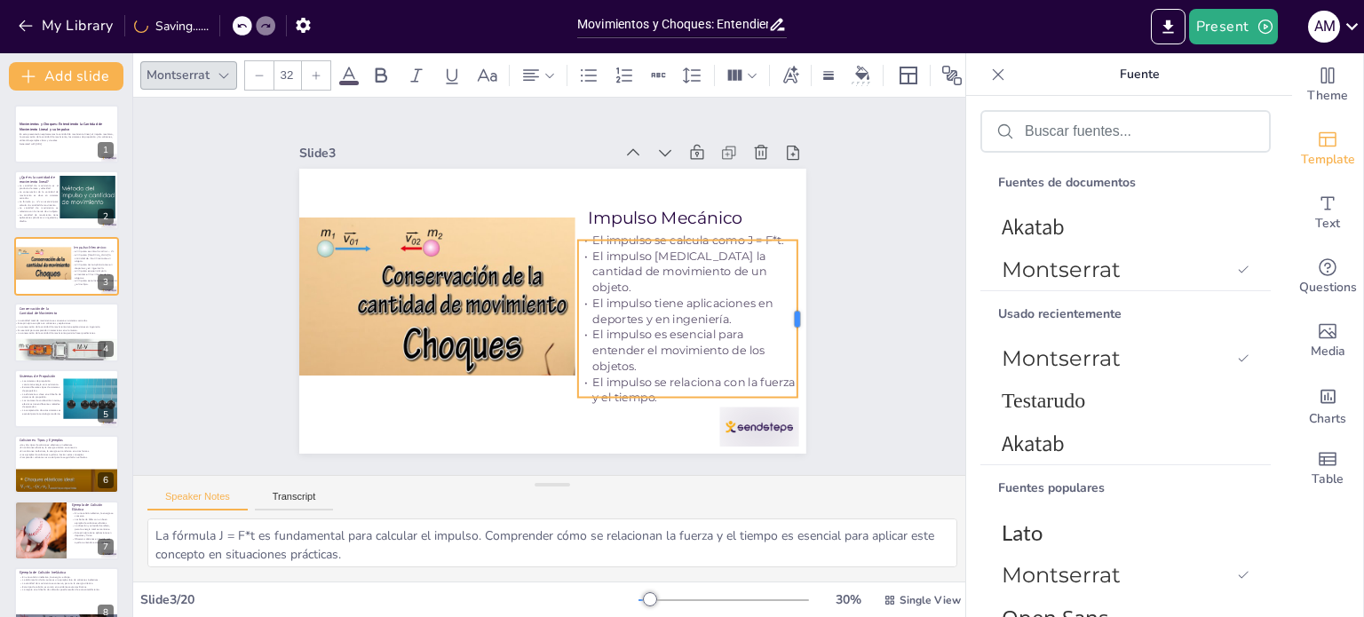
click at [784, 393] on div at bounding box center [737, 461] width 104 height 136
click at [578, 204] on div "Impulso Mecánico El impulso se calcula como J = F*t. El impulso [MEDICAL_DATA] …" at bounding box center [533, 303] width 551 height 567
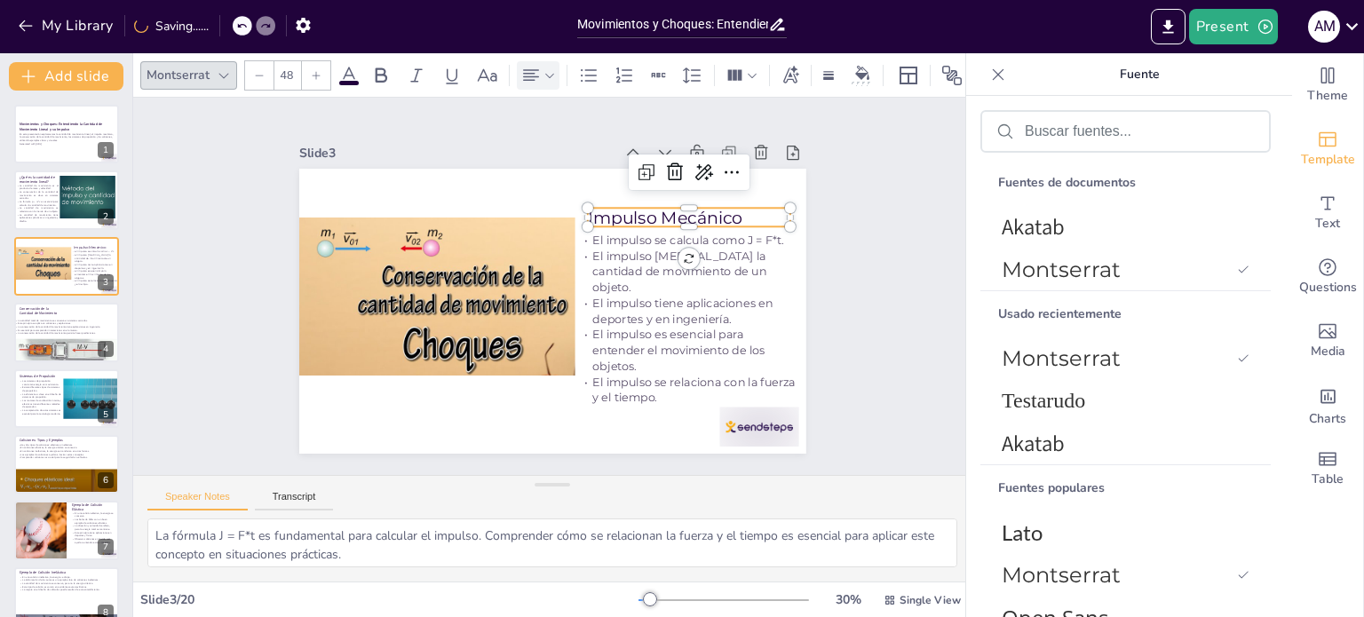
click at [526, 68] on icon at bounding box center [530, 75] width 21 height 21
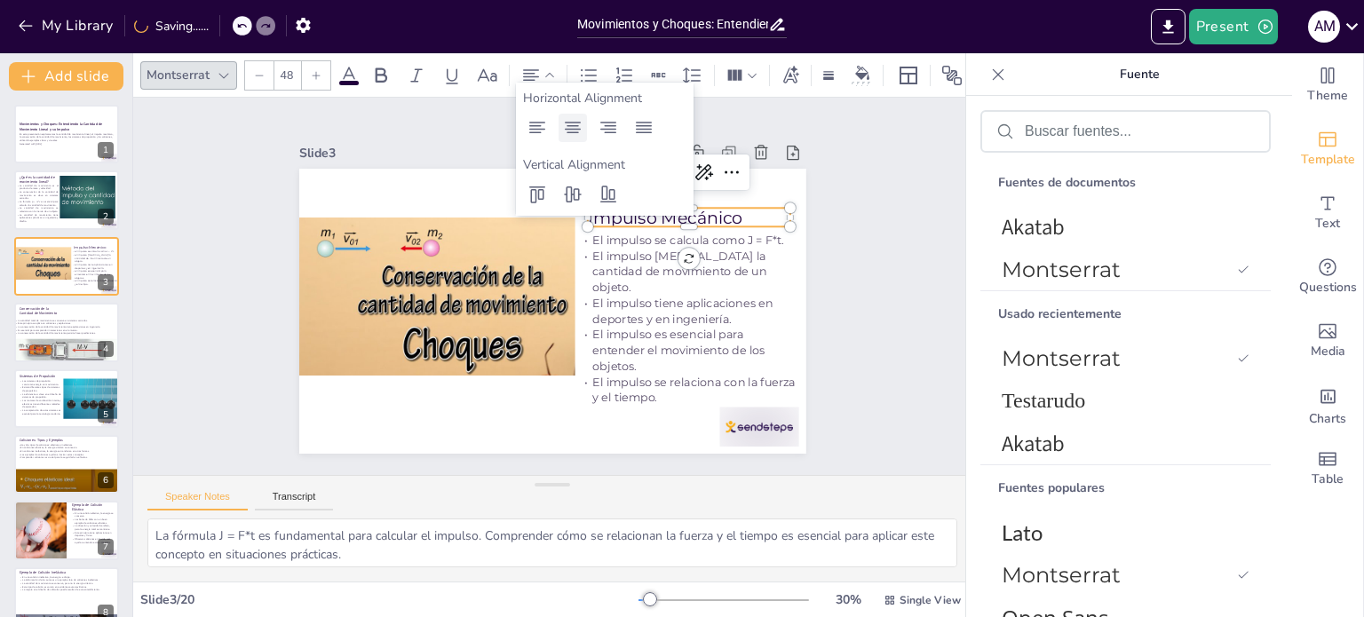
click at [566, 131] on icon at bounding box center [572, 127] width 21 height 21
click at [380, 65] on icon at bounding box center [380, 75] width 21 height 21
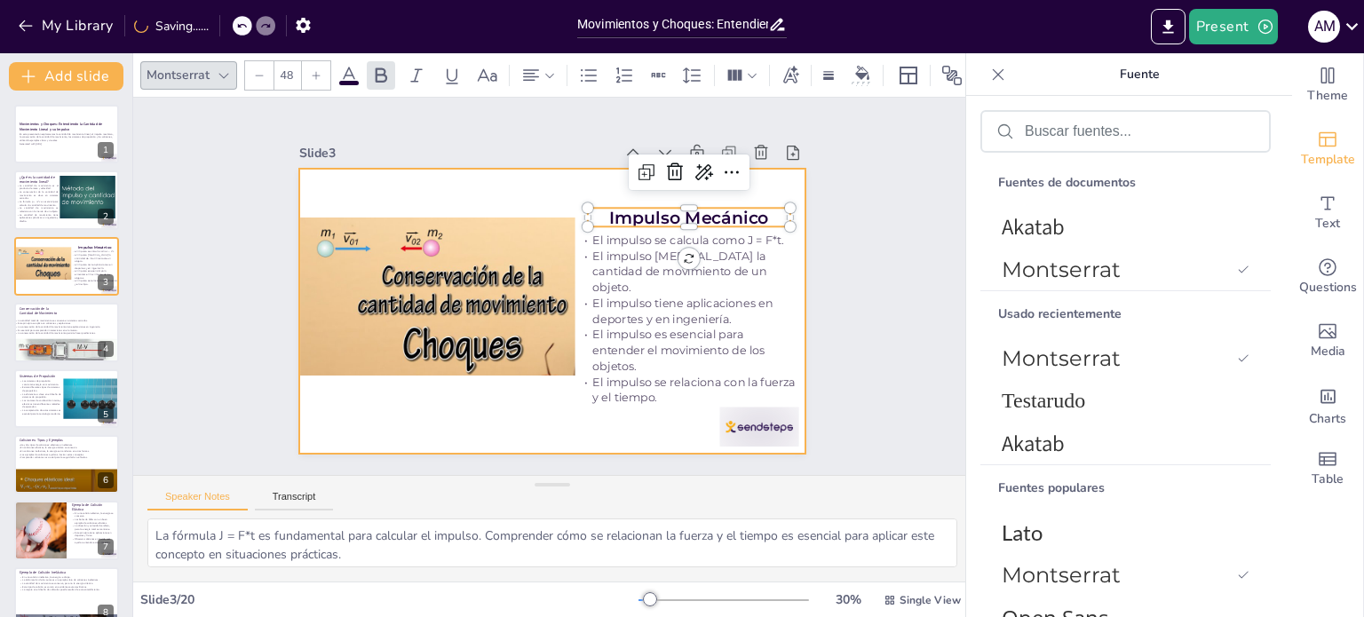
click at [410, 414] on div at bounding box center [537, 307] width 577 height 528
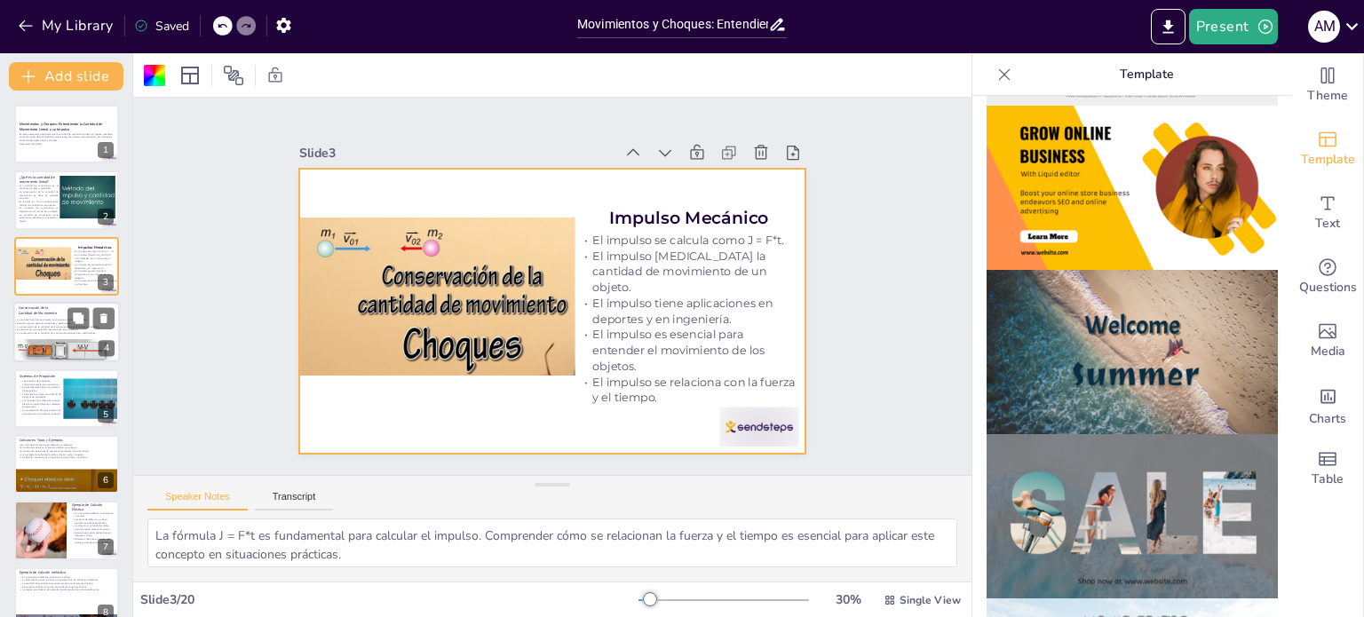
click at [21, 348] on div at bounding box center [66, 350] width 105 height 45
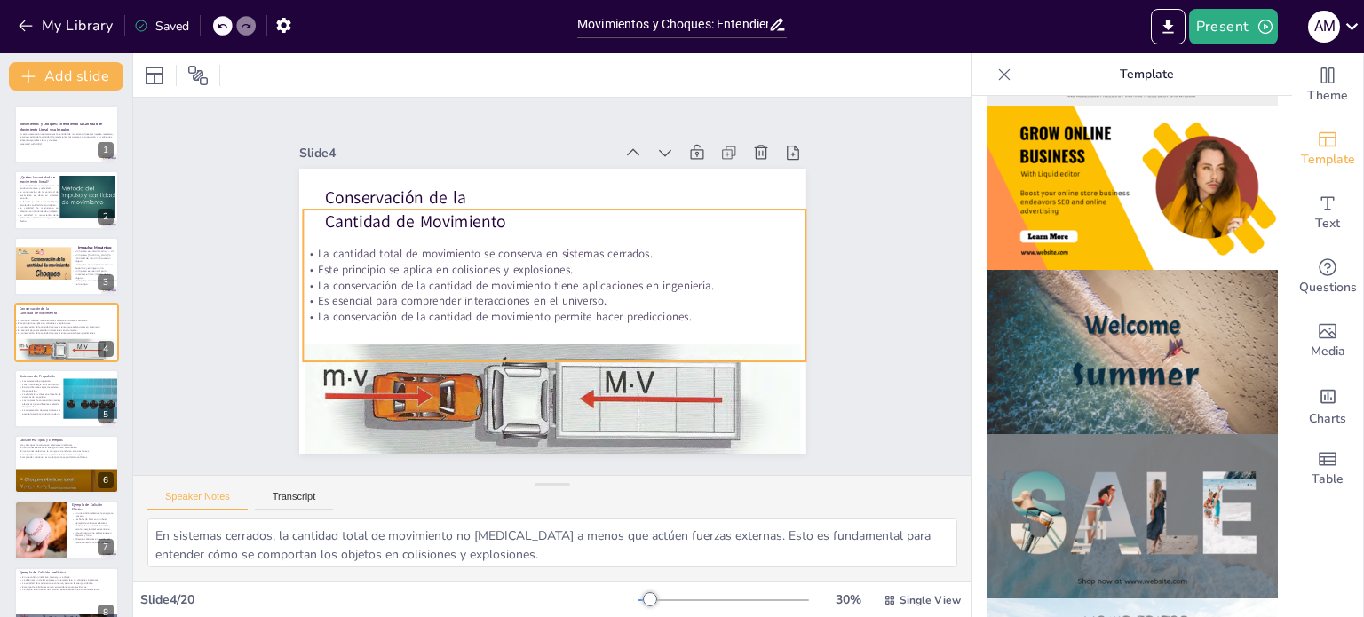
click at [430, 208] on div "La cantidad total de movimiento se conserva en sistemas cerrados. Este principi…" at bounding box center [554, 288] width 344 height 521
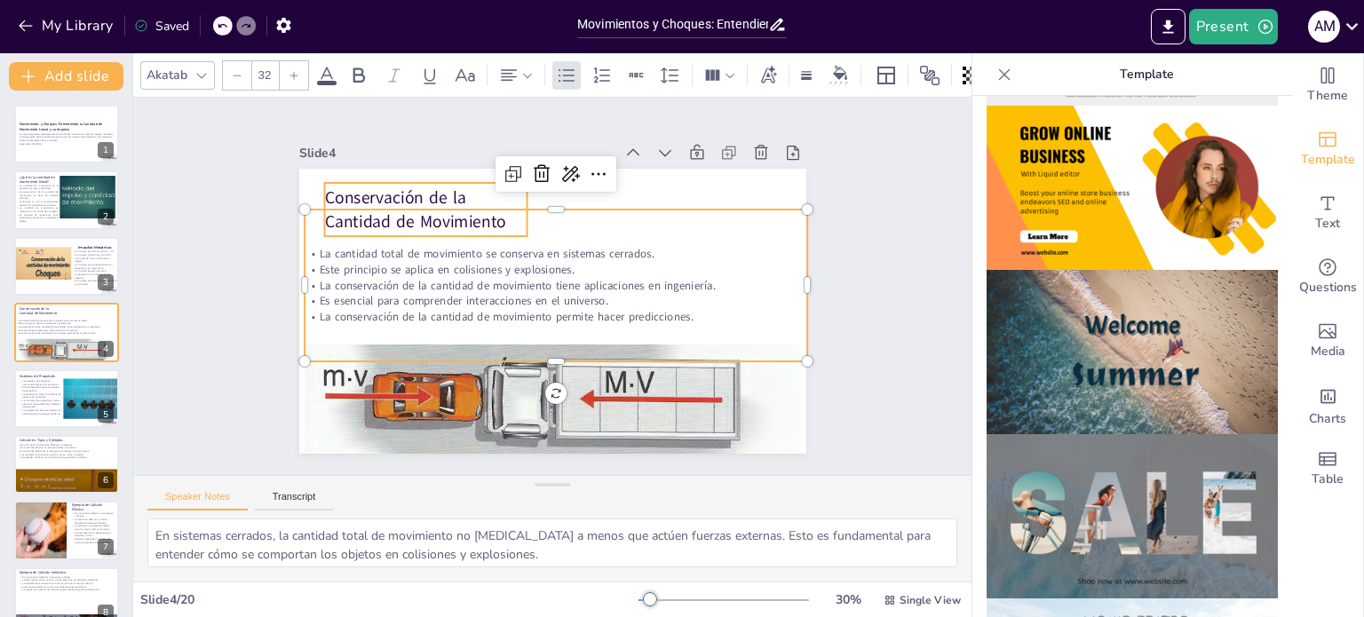
click at [437, 186] on p "Conservación de la Cantidad de Movimiento" at bounding box center [480, 156] width 199 height 142
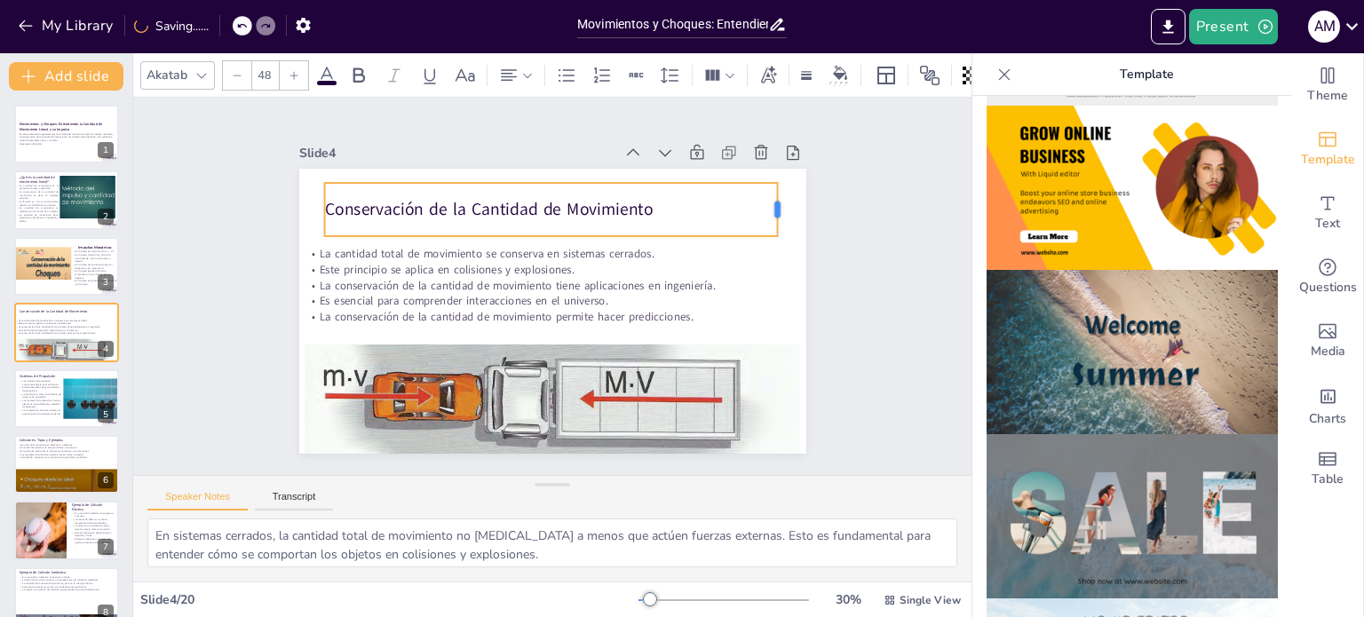
drag, startPoint x: 516, startPoint y: 201, endPoint x: 766, endPoint y: 202, distance: 250.4
click at [773, 309] on div at bounding box center [792, 335] width 39 height 53
click at [523, 69] on icon at bounding box center [527, 75] width 12 height 12
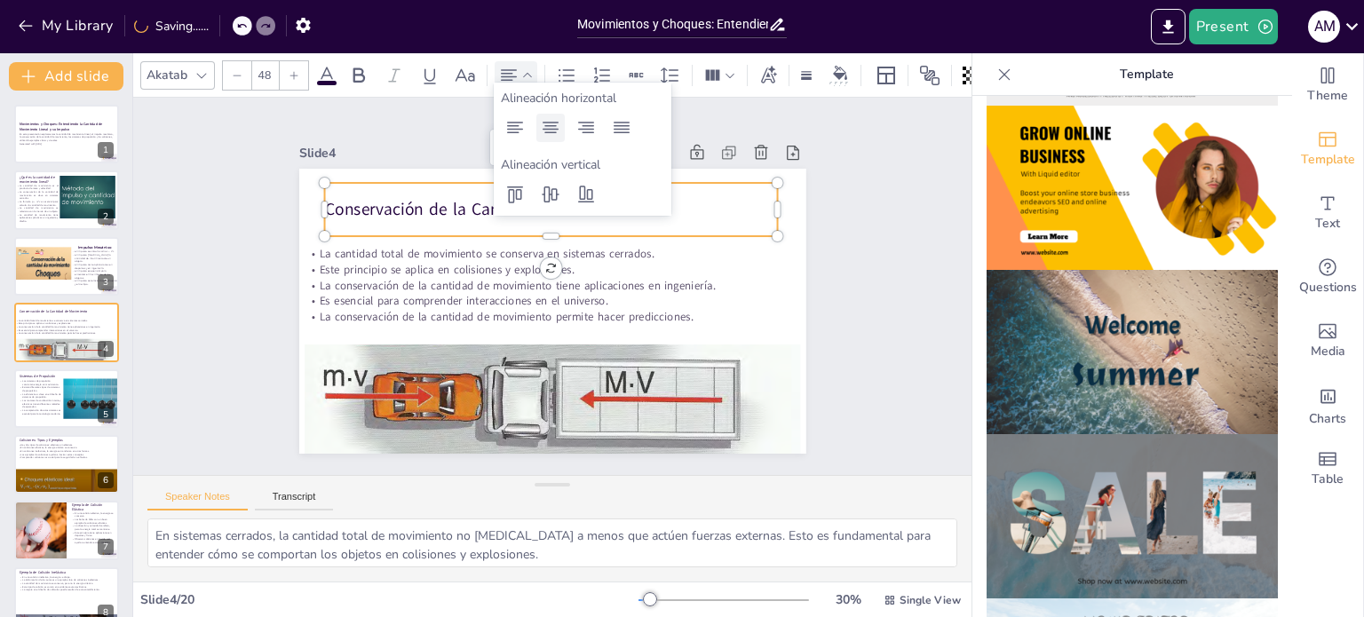
click at [553, 133] on icon at bounding box center [551, 128] width 16 height 12
click at [819, 258] on div "Slide 1 Movimientos y Choques: Entendiendo la Cantidad de Movimiento Lineal y s…" at bounding box center [552, 286] width 693 height 593
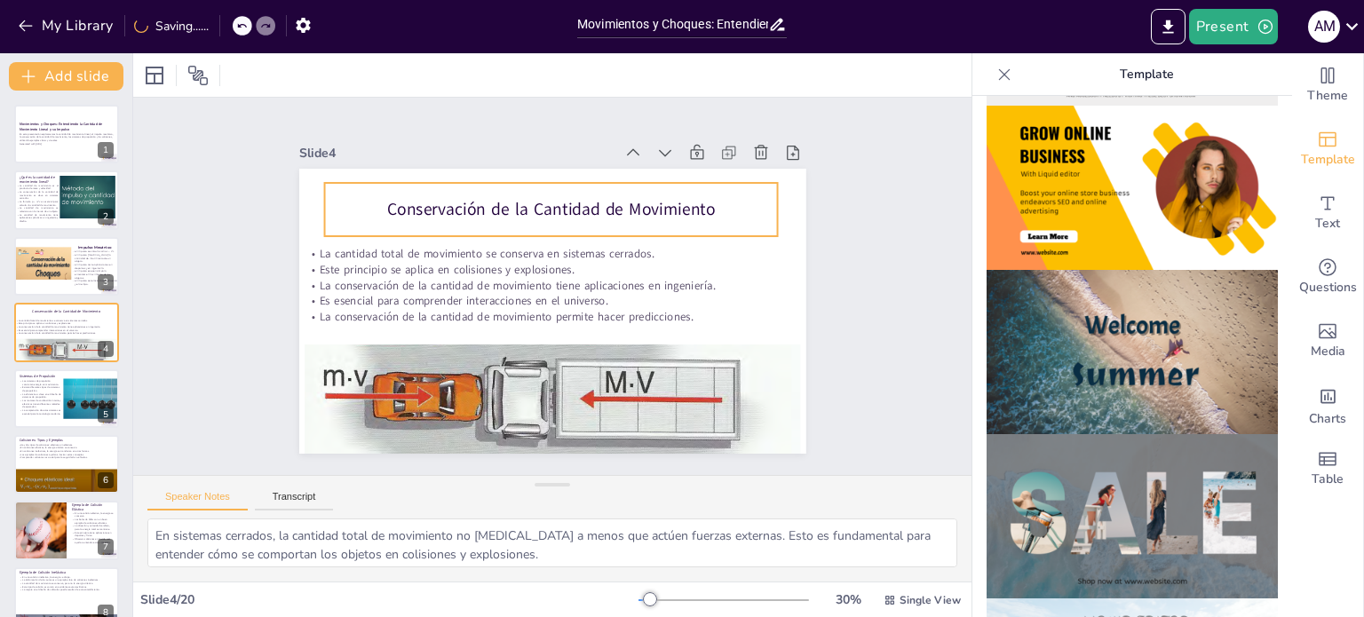
click at [520, 192] on p "Conservación de la Cantidad de Movimiento" at bounding box center [623, 317] width 206 height 424
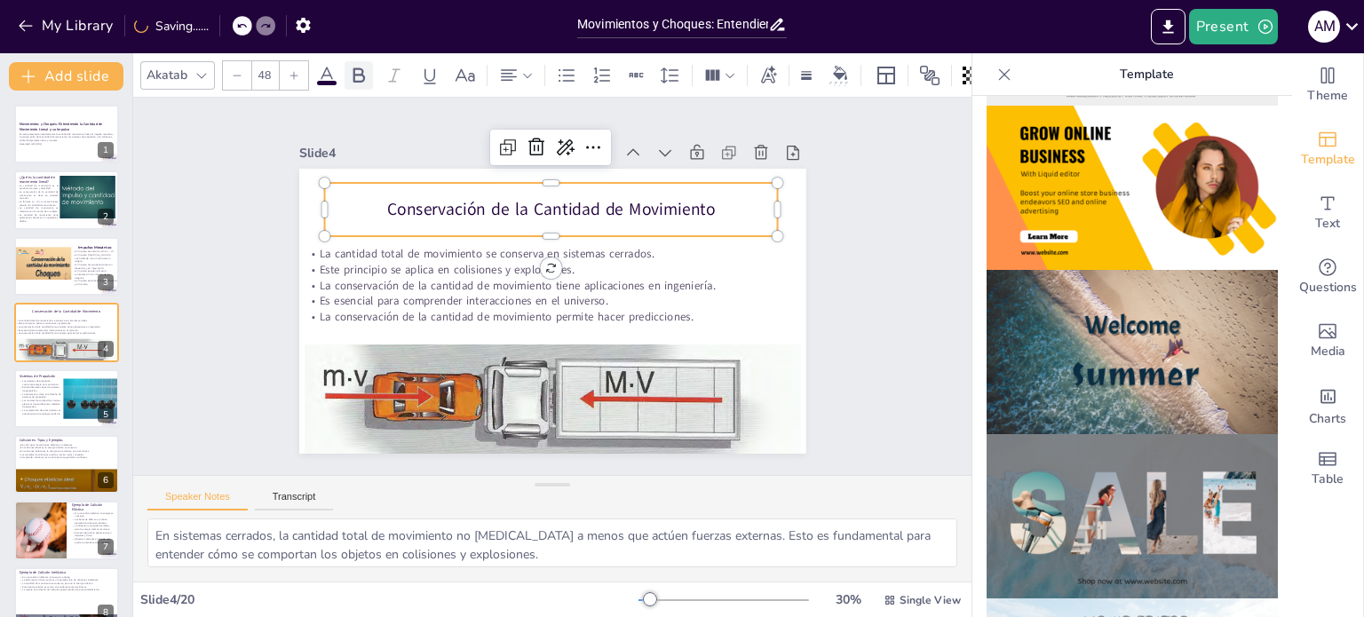
click at [348, 70] on icon at bounding box center [358, 75] width 21 height 21
click at [50, 393] on p "La eficiencia es clave en el diseño de sistemas de propulsión." at bounding box center [40, 395] width 43 height 6
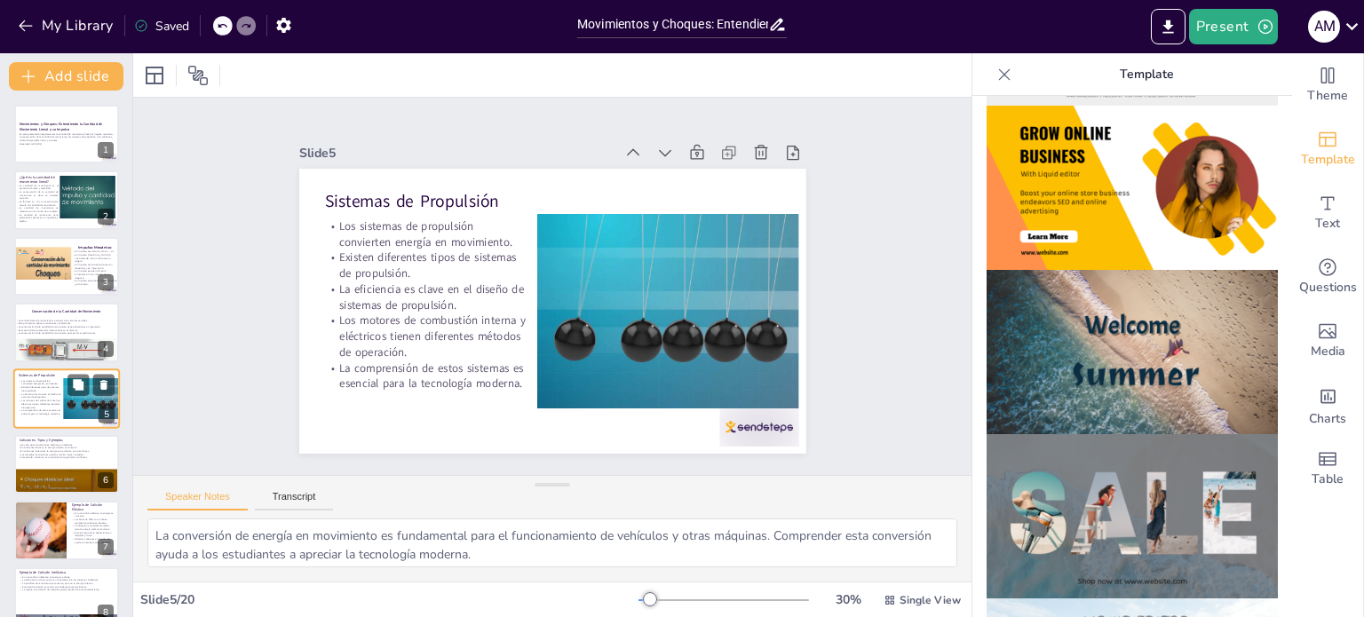
scroll to position [44, 0]
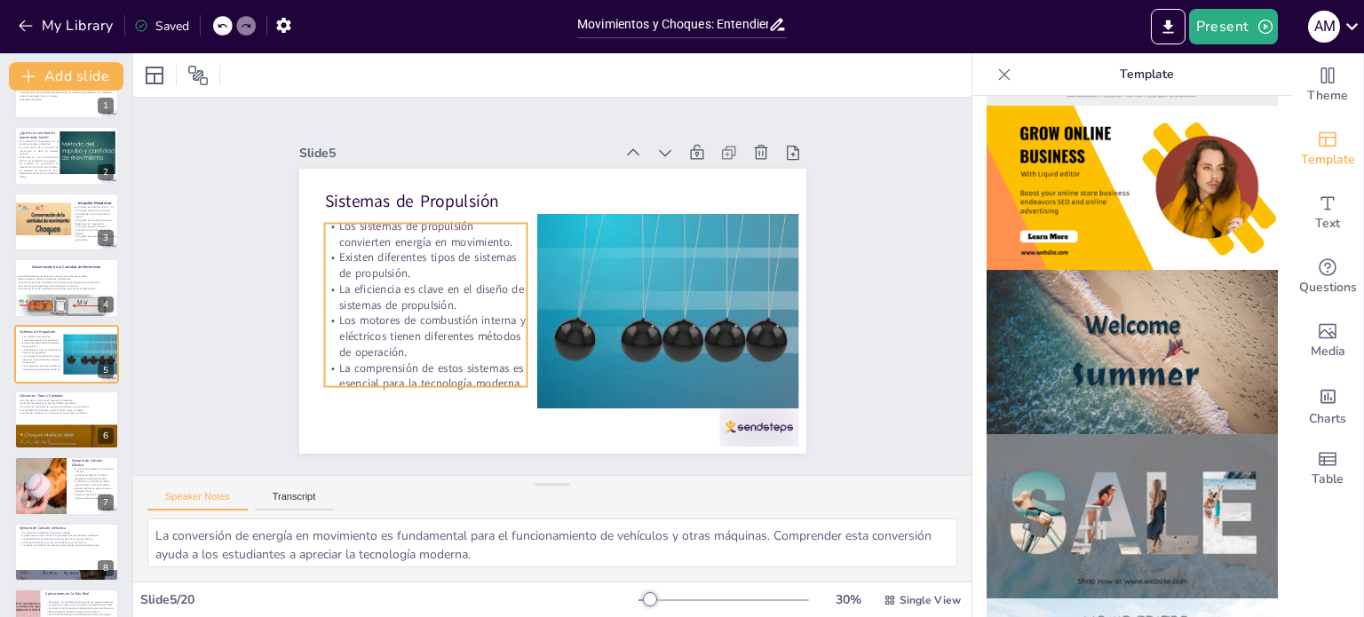
click at [557, 261] on p "Existen diferentes tipos de sistemas de propulsión." at bounding box center [573, 160] width 32 height 202
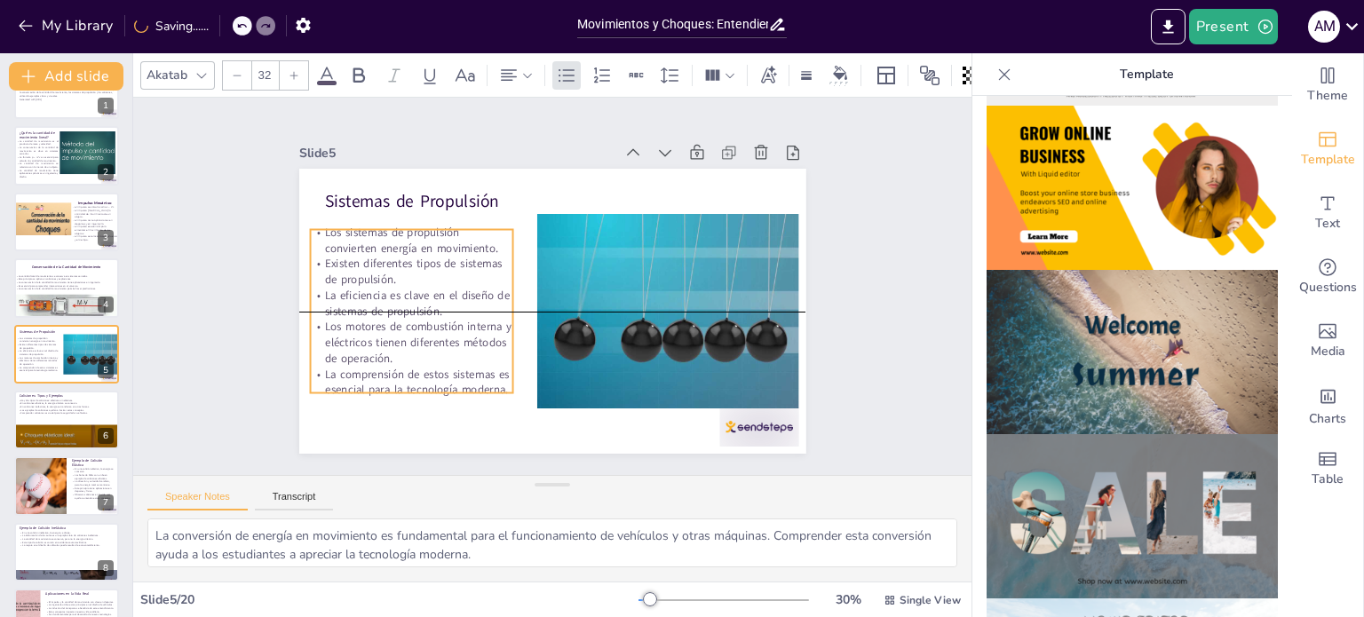
drag, startPoint x: 430, startPoint y: 277, endPoint x: 416, endPoint y: 276, distance: 14.2
click at [591, 276] on p "Existen diferentes tipos de sistemas de propulsión." at bounding box center [693, 286] width 205 height 52
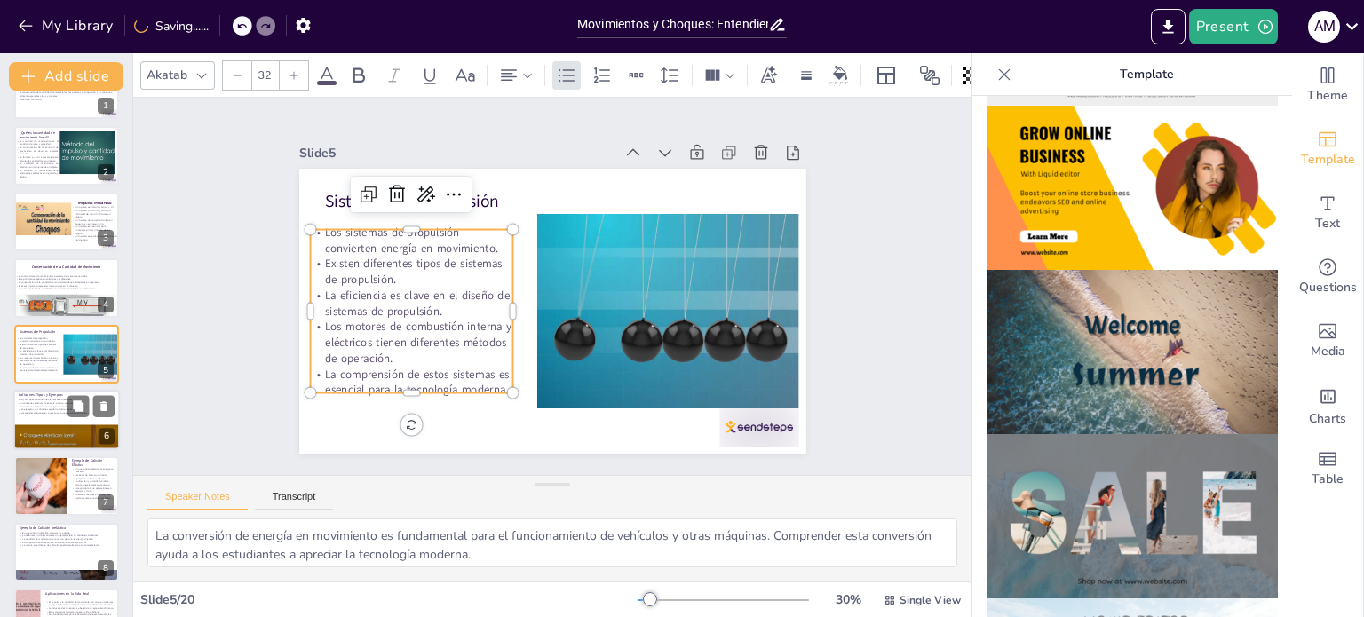
click at [75, 422] on div at bounding box center [66, 420] width 107 height 60
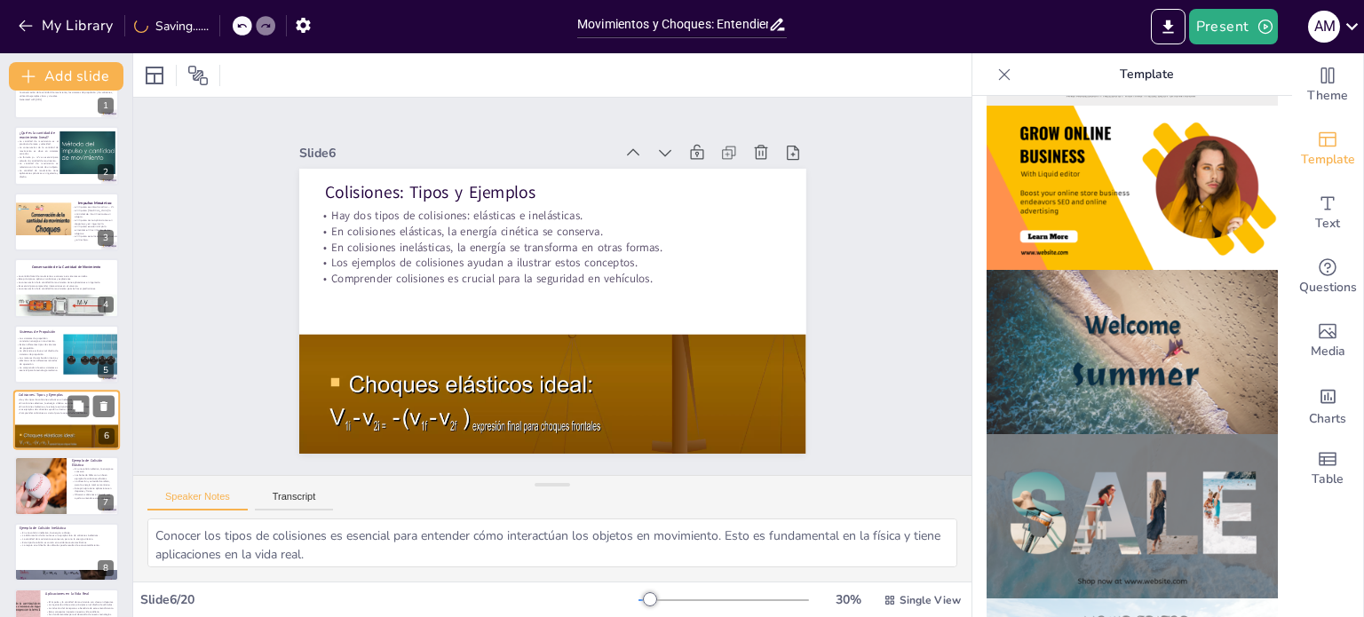
scroll to position [110, 0]
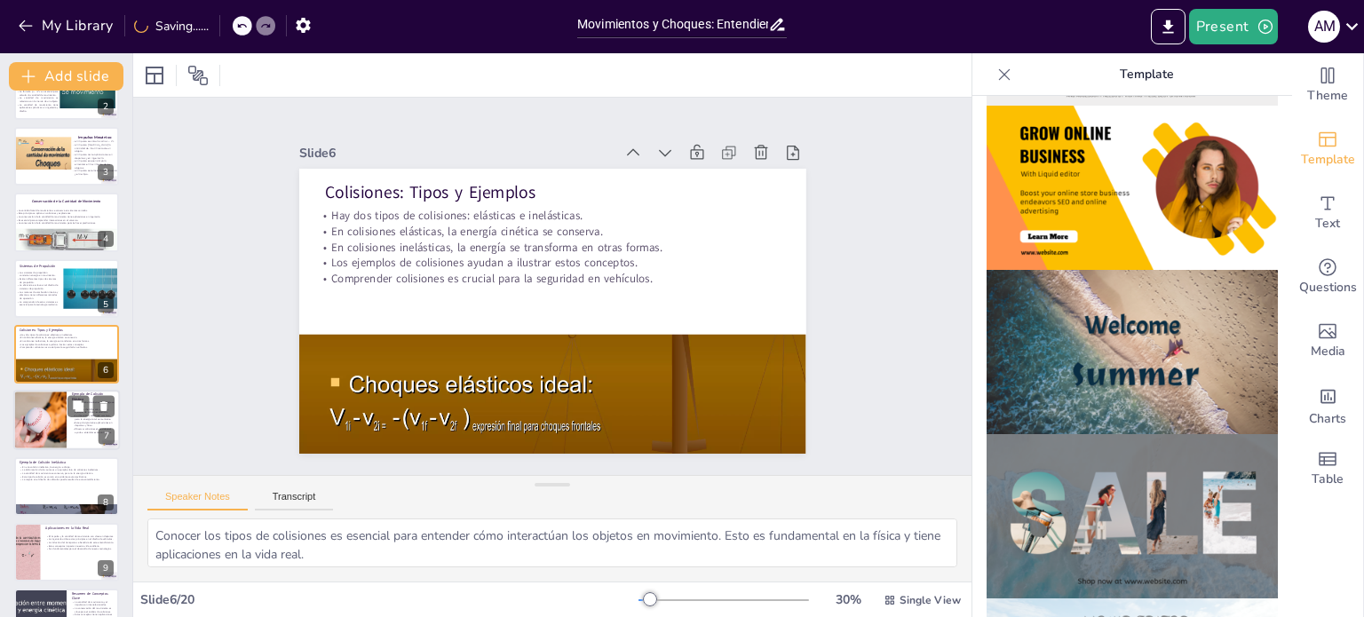
click at [52, 411] on div at bounding box center [40, 421] width 91 height 60
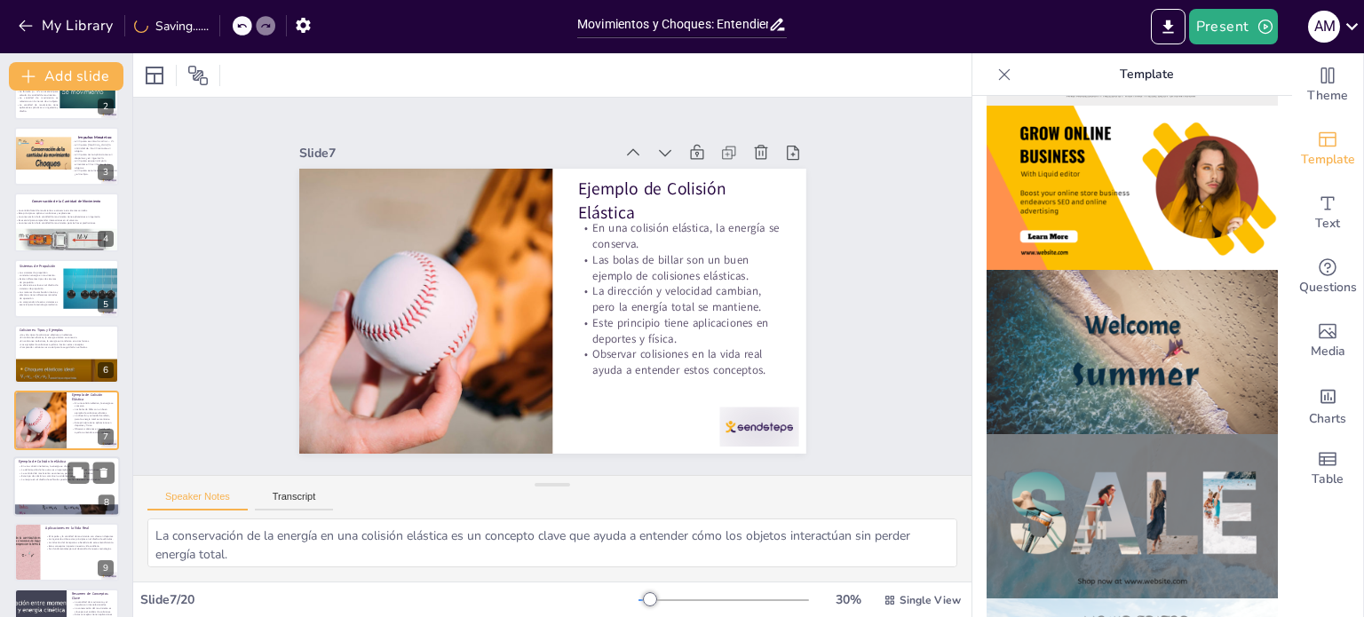
scroll to position [177, 0]
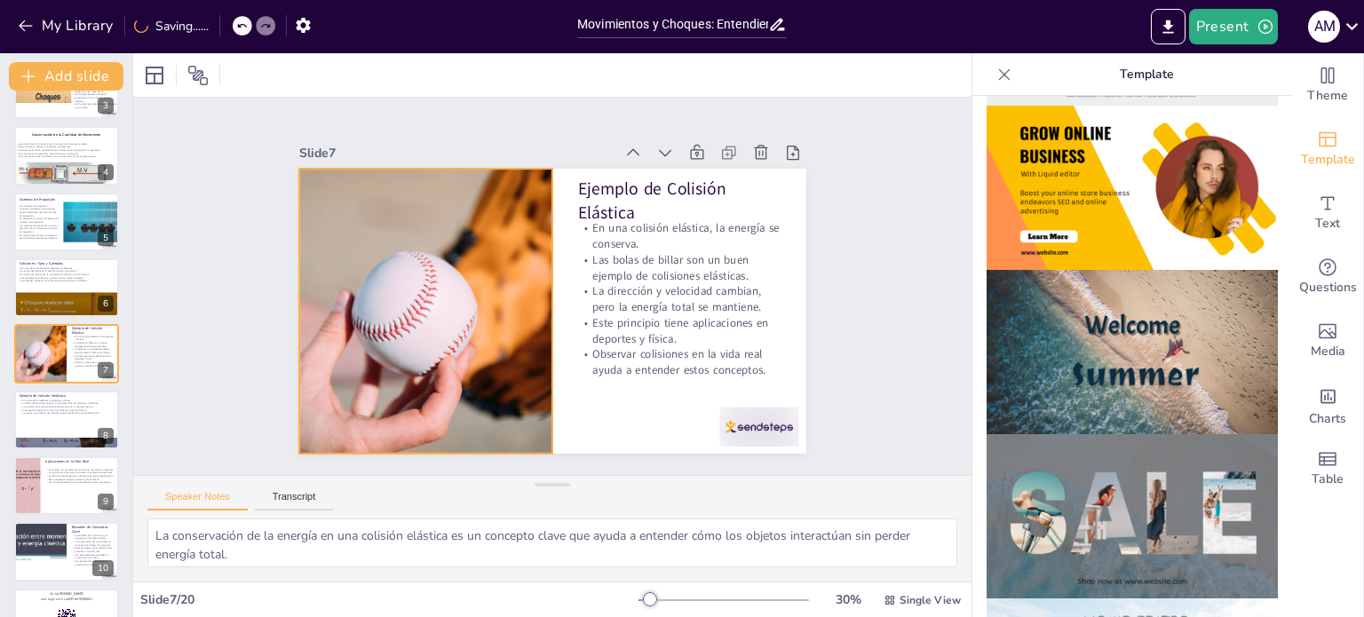
click at [485, 303] on div at bounding box center [502, 167] width 368 height 479
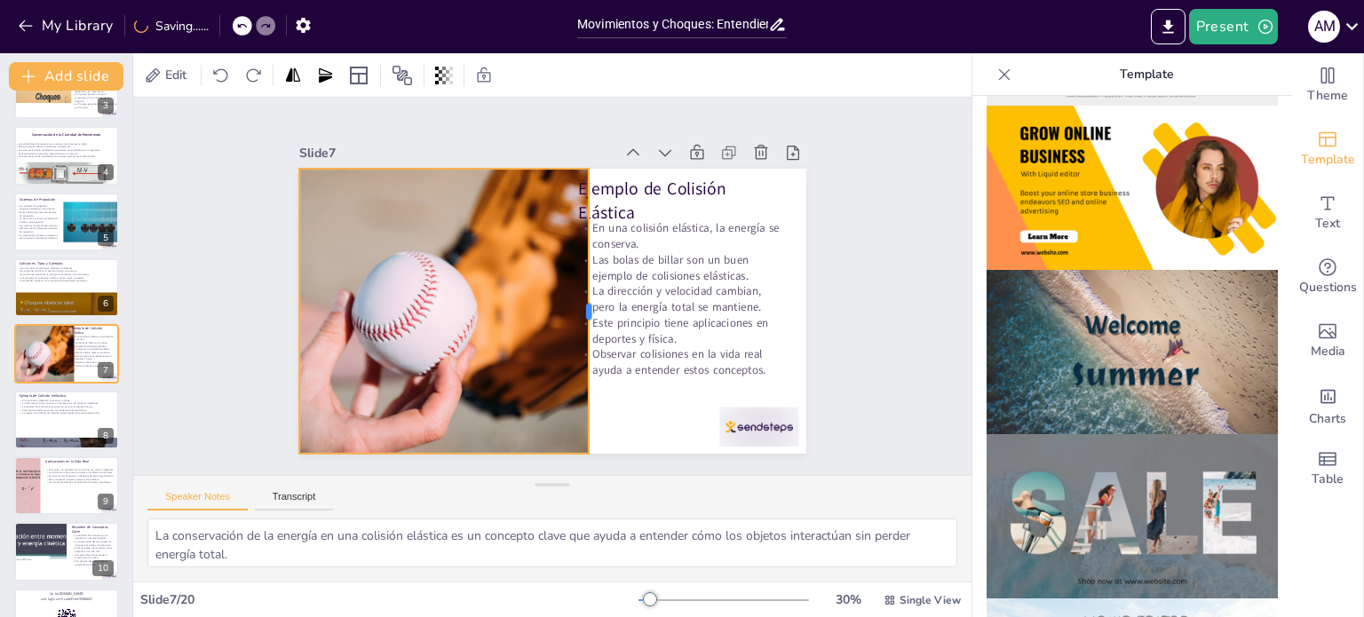
drag, startPoint x: 554, startPoint y: 306, endPoint x: 529, endPoint y: 307, distance: 24.9
click at [577, 329] on div at bounding box center [582, 327] width 129 height 266
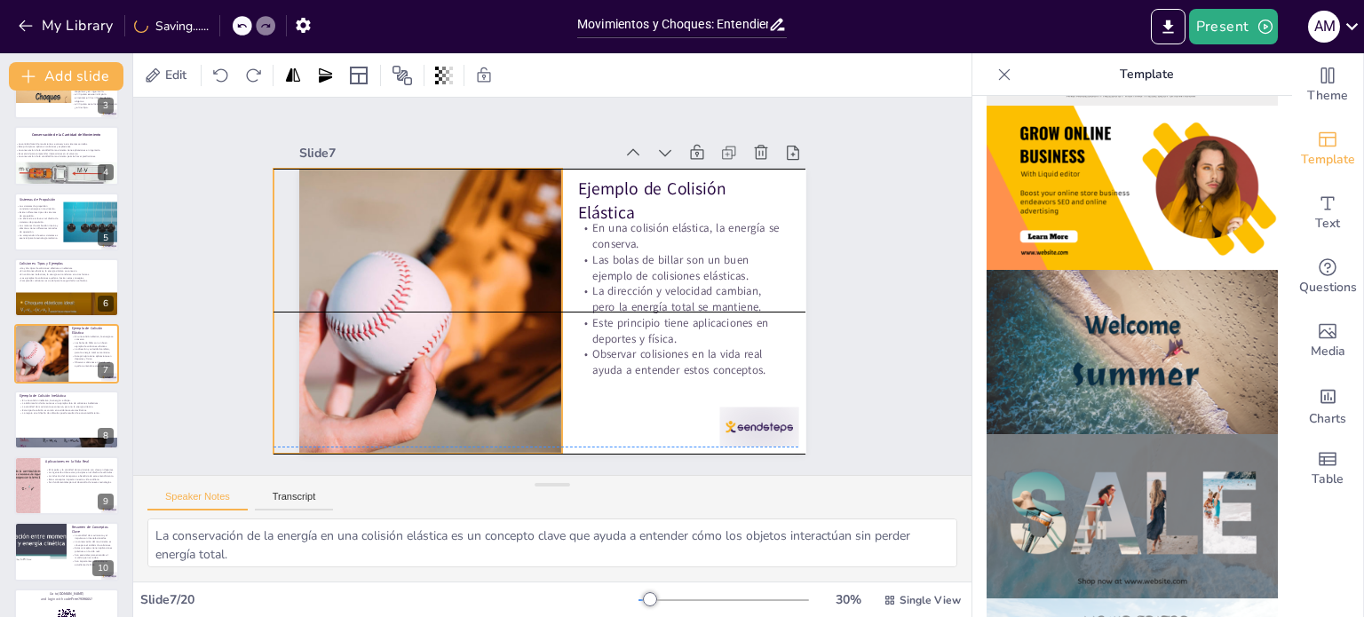
drag, startPoint x: 518, startPoint y: 303, endPoint x: 492, endPoint y: 297, distance: 26.5
click at [492, 297] on div at bounding box center [481, 148] width 403 height 495
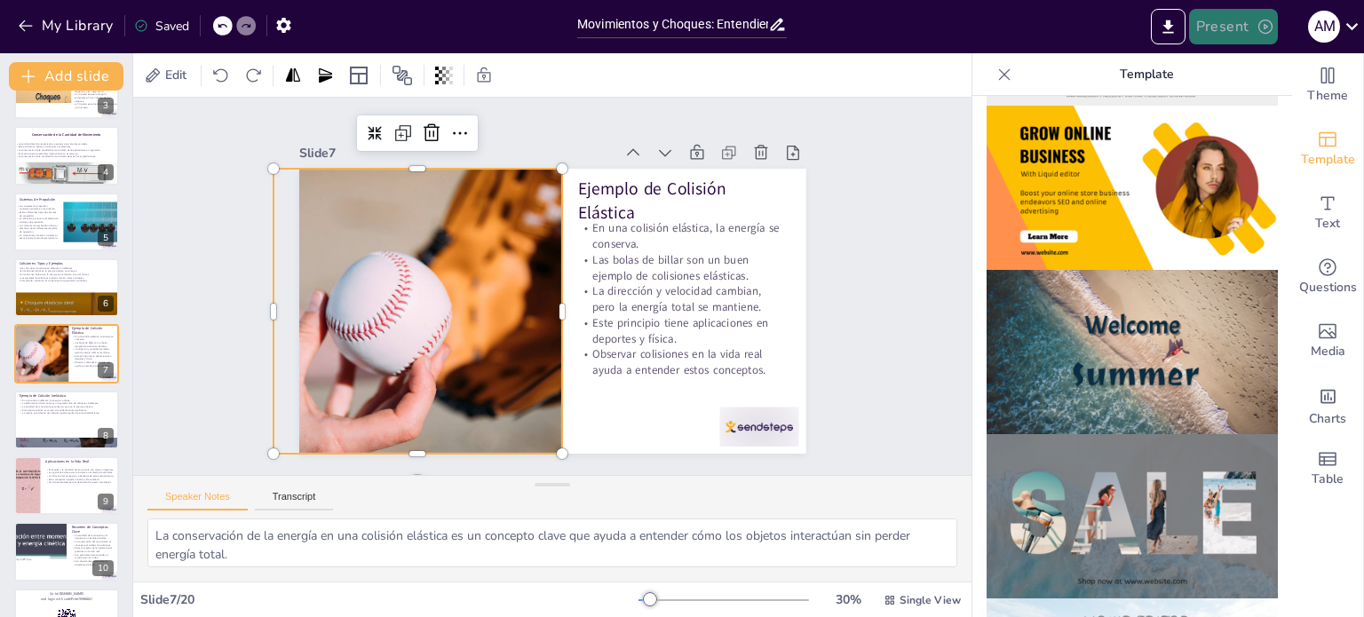
click at [1223, 40] on button "Present" at bounding box center [1233, 27] width 89 height 36
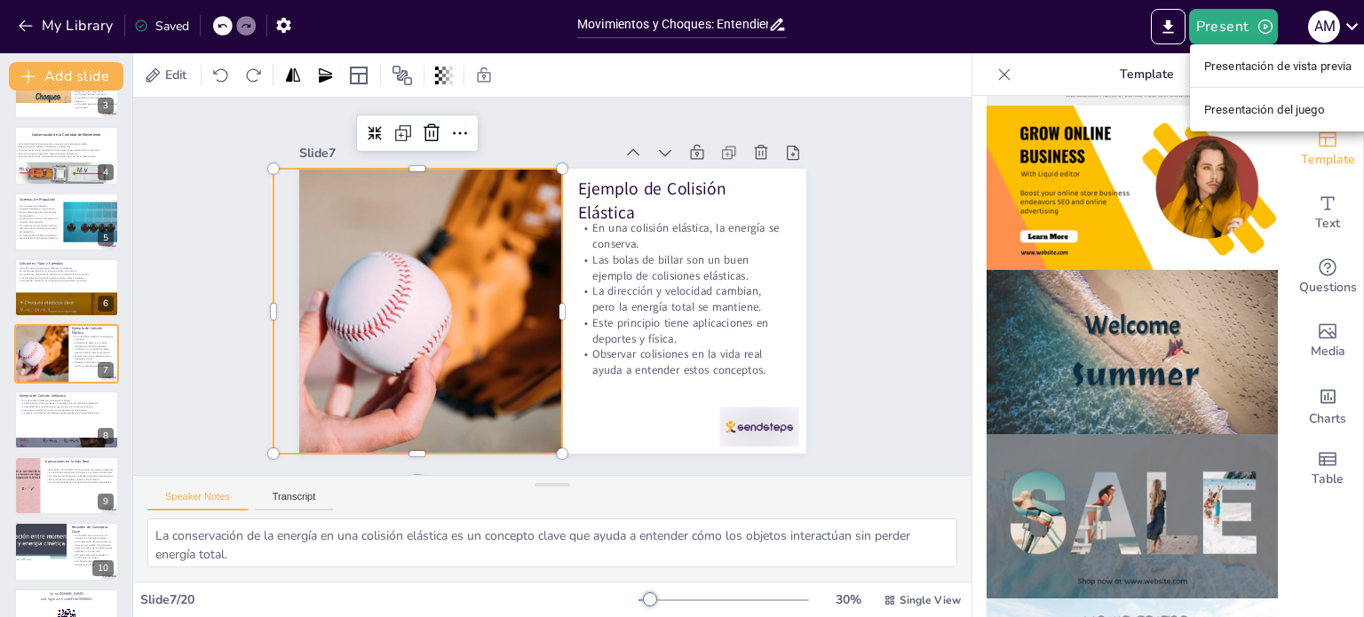
click at [1214, 68] on font "Presentación de vista previa" at bounding box center [1278, 65] width 148 height 13
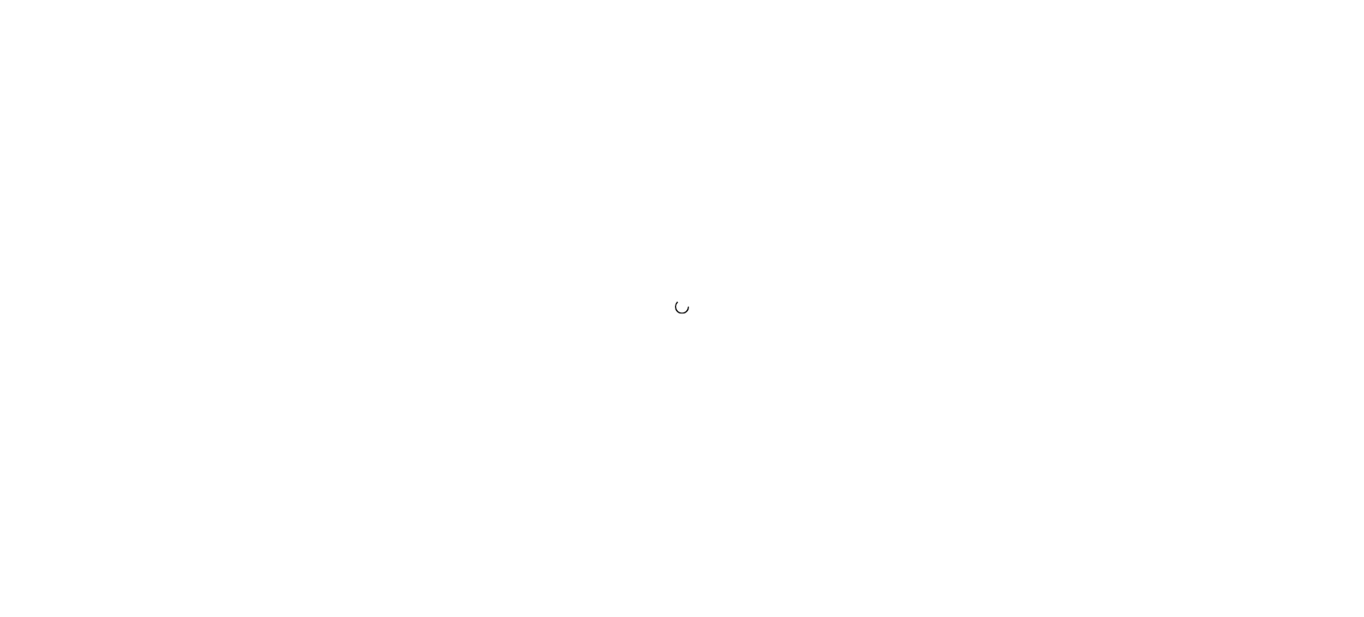
drag, startPoint x: 0, startPoint y: 0, endPoint x: 1325, endPoint y: 41, distance: 1325.4
click at [1325, 41] on div at bounding box center [682, 308] width 1364 height 617
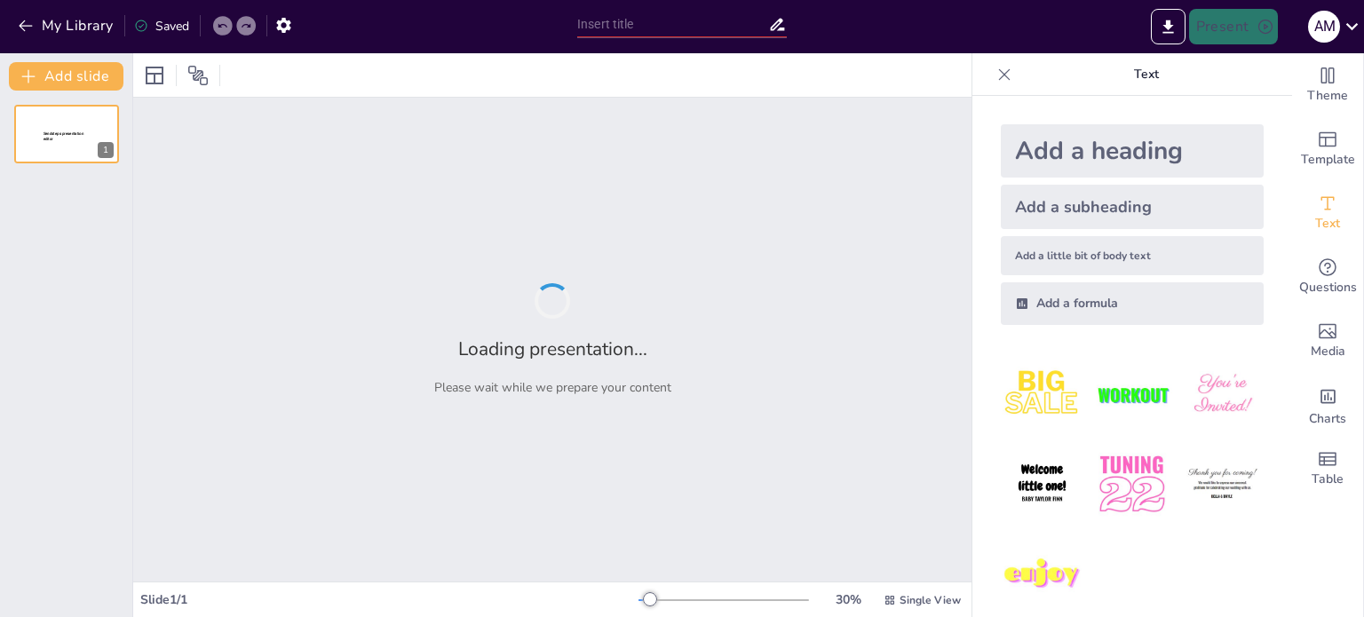
type input "Movimientos y Choques: Entendiendo la Cantidad de Movimiento Lineal y su Impulso"
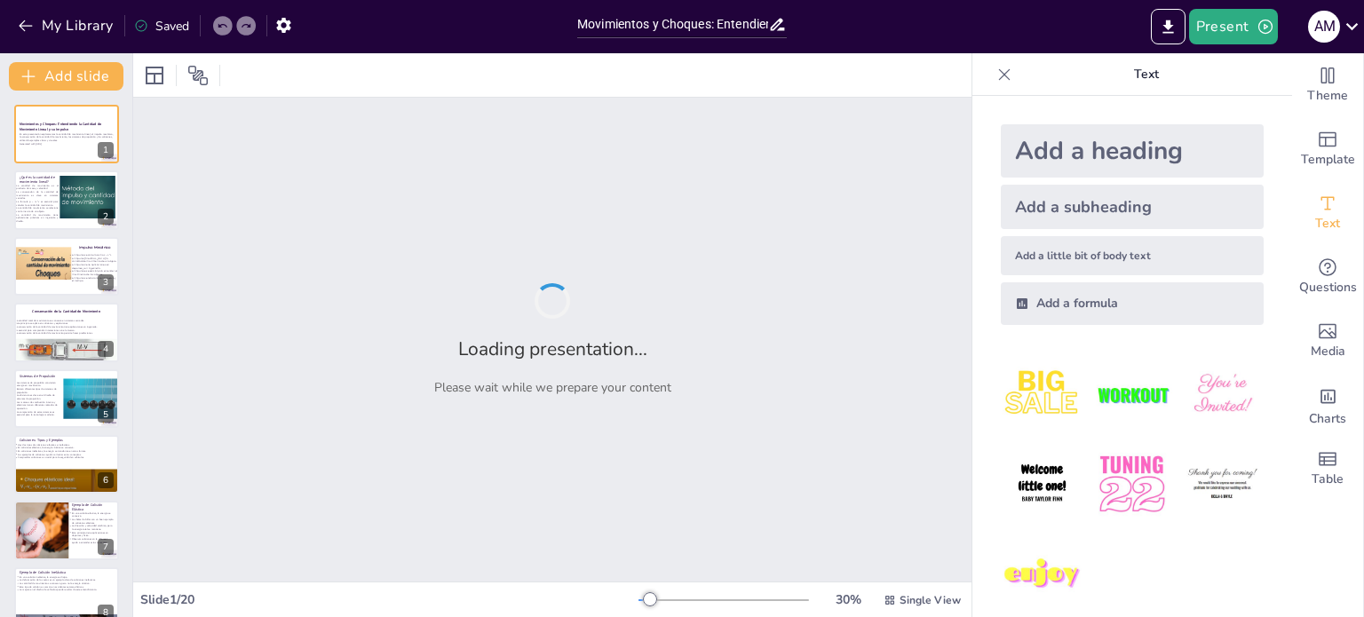
checkbox input "true"
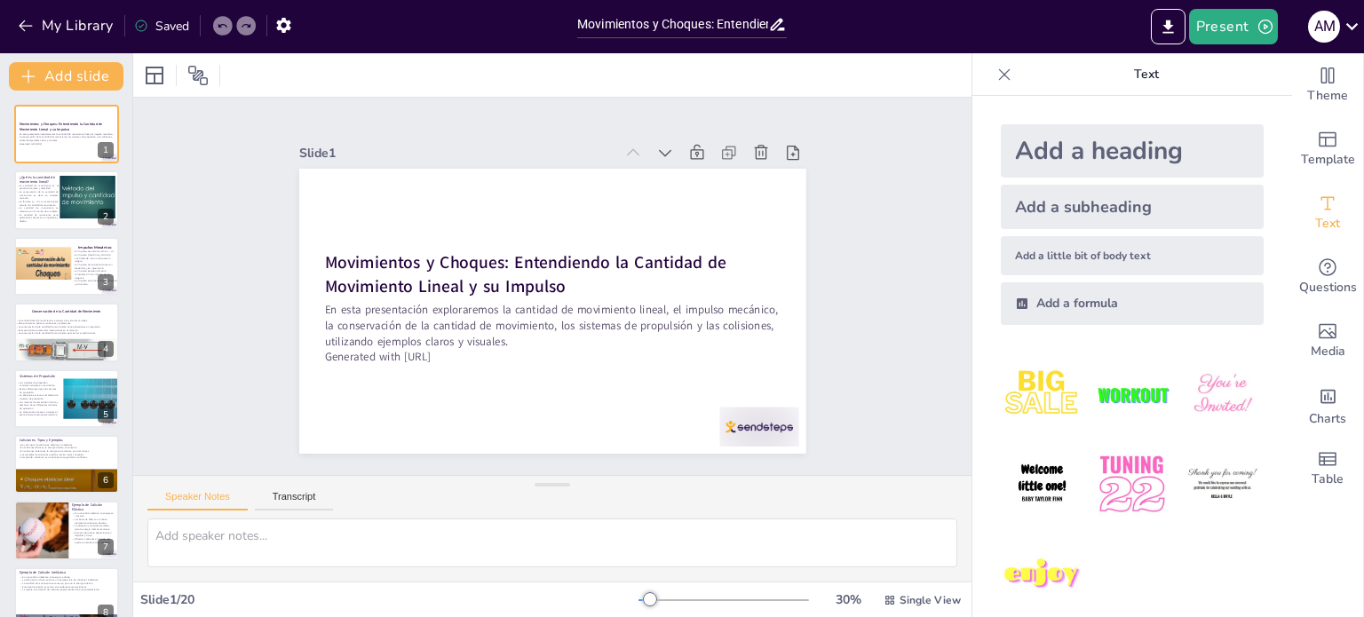
checkbox input "true"
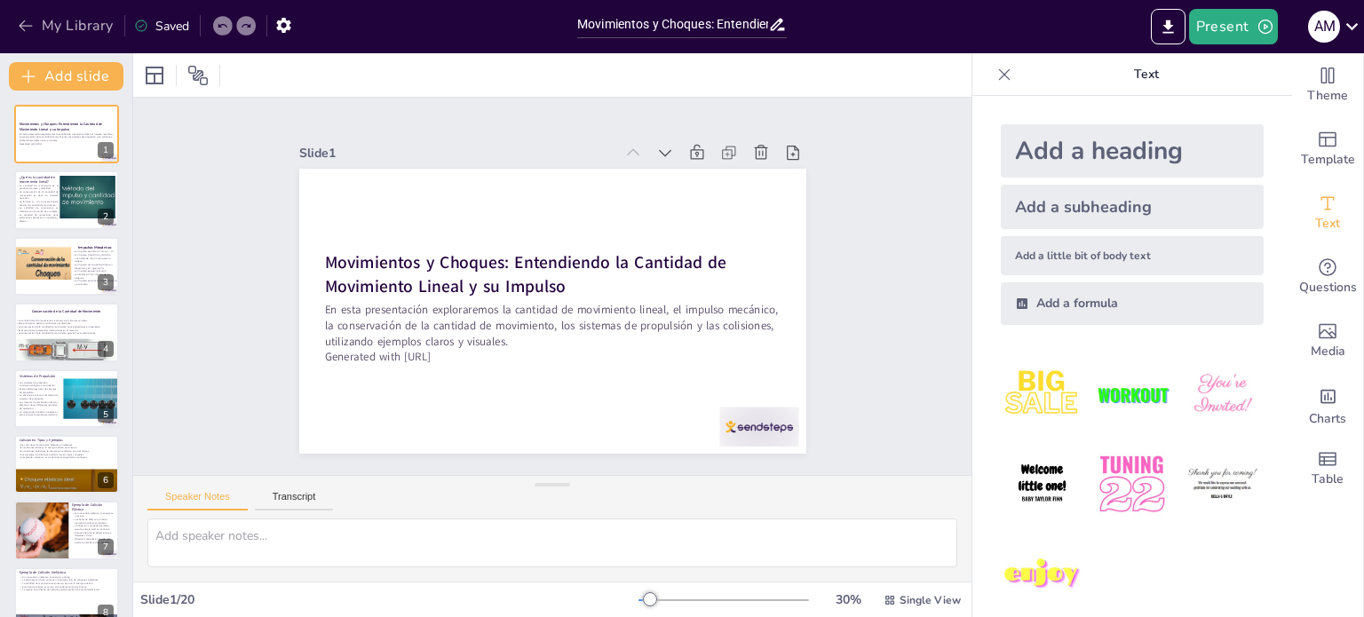
click at [27, 28] on icon "button" at bounding box center [26, 26] width 18 height 18
